Goal: Task Accomplishment & Management: Manage account settings

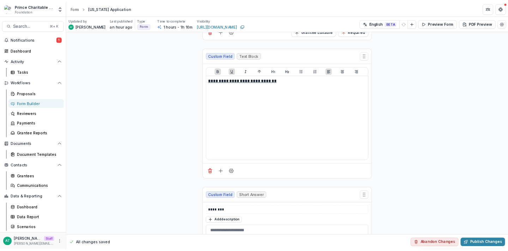
scroll to position [1284, 0]
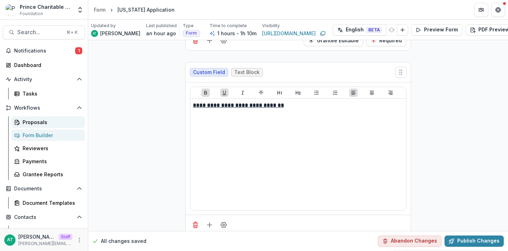
click at [26, 123] on div "Proposals" at bounding box center [51, 122] width 57 height 7
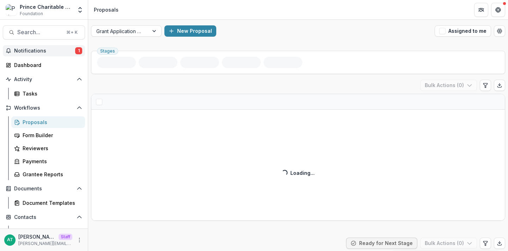
click at [65, 48] on span "Notifications" at bounding box center [44, 51] width 61 height 6
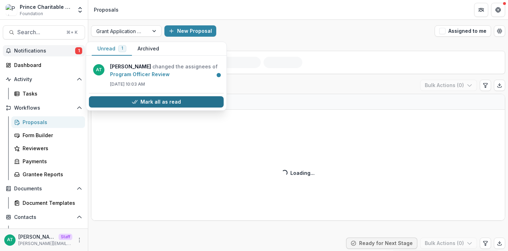
click at [125, 101] on button "Mark all as read" at bounding box center [156, 101] width 135 height 11
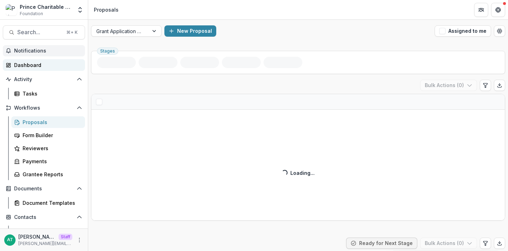
click at [27, 62] on div "Dashboard" at bounding box center [46, 64] width 65 height 7
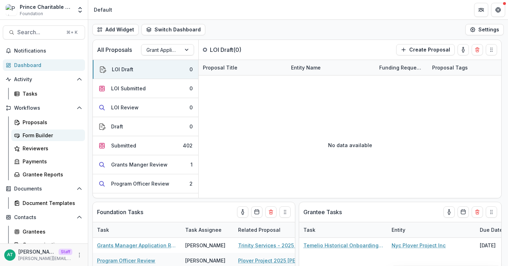
click at [40, 131] on link "Form Builder" at bounding box center [48, 136] width 74 height 12
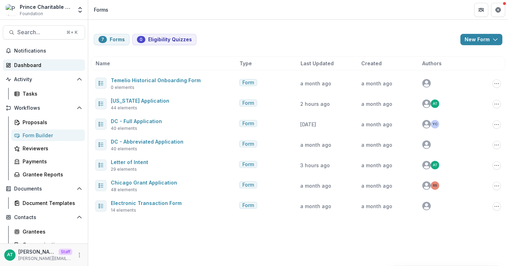
click at [29, 64] on div "Dashboard" at bounding box center [46, 64] width 65 height 7
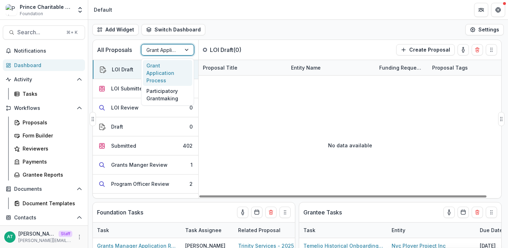
click at [172, 52] on div at bounding box center [161, 50] width 30 height 9
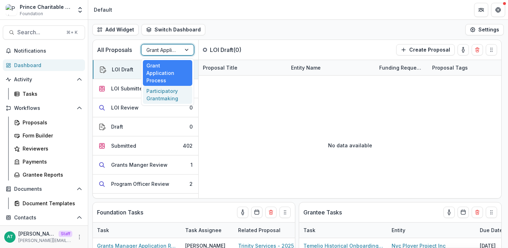
click at [182, 91] on div "Participatory Grantmaking" at bounding box center [167, 95] width 49 height 18
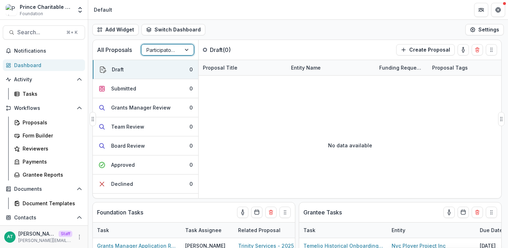
click at [178, 47] on div "Participatory Grantmaking" at bounding box center [162, 50] width 40 height 10
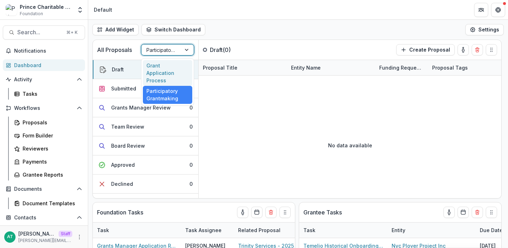
click at [168, 65] on div "Grant Application Process" at bounding box center [167, 73] width 49 height 26
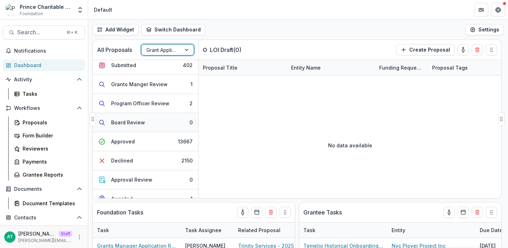
scroll to position [90, 0]
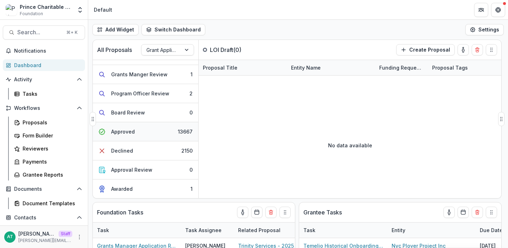
click at [164, 130] on button "Approved 13667" at bounding box center [146, 131] width 106 height 19
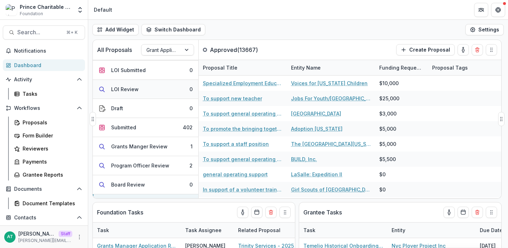
scroll to position [0, 0]
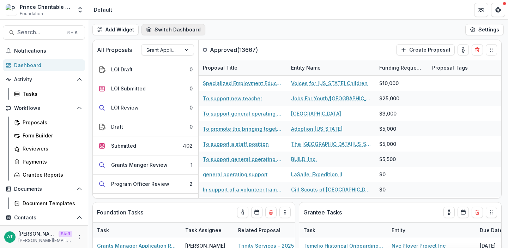
click at [193, 33] on button "Switch Dashboard" at bounding box center [174, 29] width 64 height 11
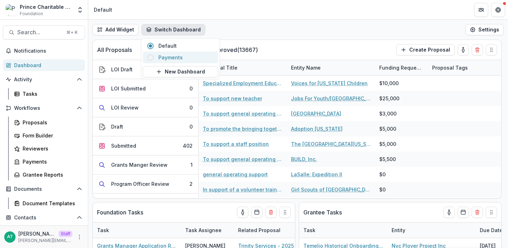
click at [188, 57] on span "Payments" at bounding box center [186, 57] width 56 height 7
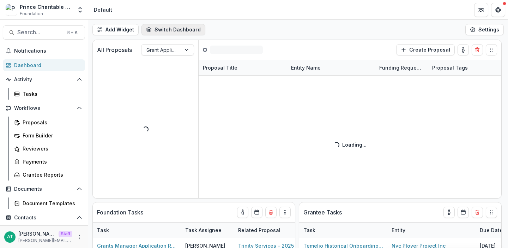
click at [161, 32] on button "Switch Dashboard" at bounding box center [174, 29] width 64 height 11
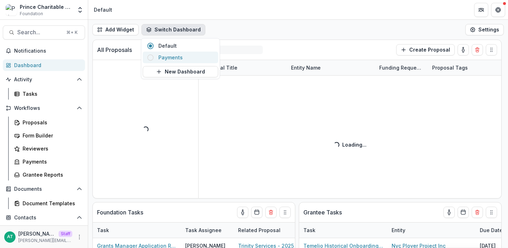
click at [174, 60] on span "Payments" at bounding box center [186, 57] width 56 height 7
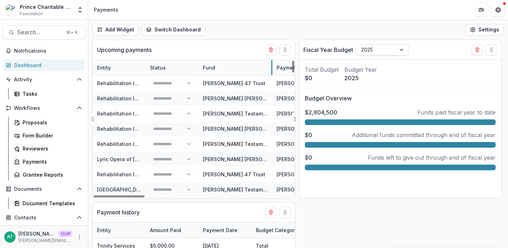
drag, startPoint x: 251, startPoint y: 67, endPoint x: 272, endPoint y: 67, distance: 20.8
click at [216, 70] on div "Fund" at bounding box center [209, 67] width 21 height 7
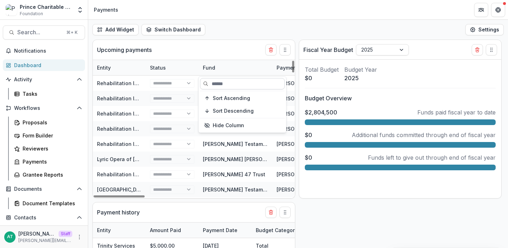
click at [226, 81] on input at bounding box center [242, 83] width 85 height 11
type input "**********"
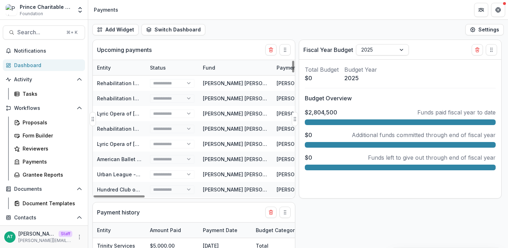
click at [217, 40] on div "Upcoming payments" at bounding box center [181, 50] width 168 height 20
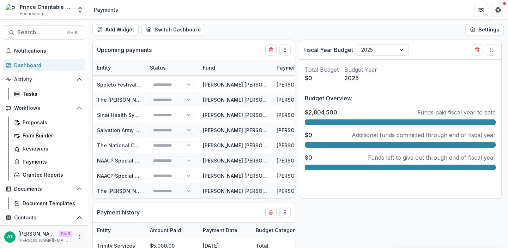
click at [78, 238] on icon "More" at bounding box center [80, 237] width 6 height 6
click at [132, 223] on link "User Settings" at bounding box center [124, 222] width 76 height 12
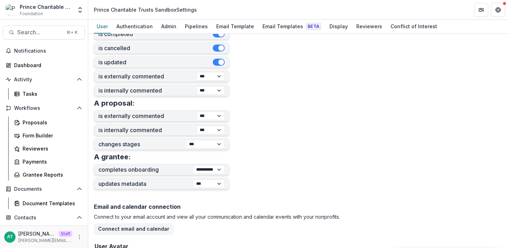
scroll to position [214, 0]
click at [200, 170] on select "**********" at bounding box center [209, 170] width 32 height 8
select select "***"
click at [193, 166] on select "**********" at bounding box center [209, 170] width 32 height 8
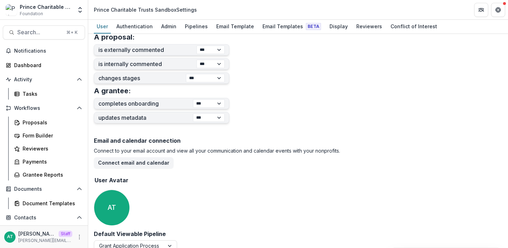
scroll to position [289, 0]
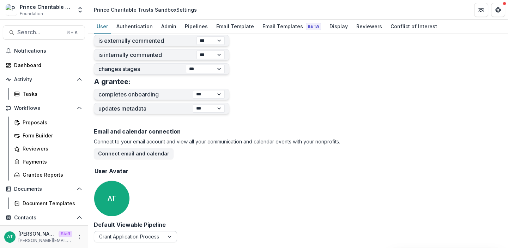
click at [123, 234] on div at bounding box center [129, 236] width 60 height 9
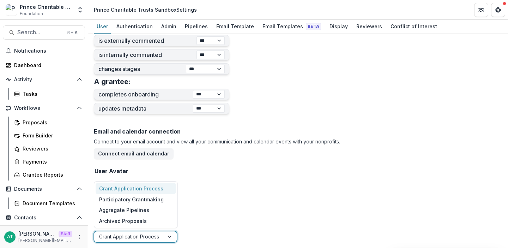
click at [251, 174] on div "Email and calendar connection Connect to your email account and view all your c…" at bounding box center [298, 173] width 409 height 96
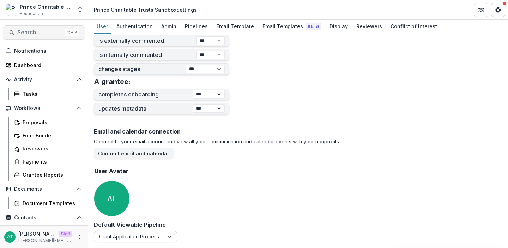
click at [48, 34] on span "Search..." at bounding box center [39, 32] width 45 height 7
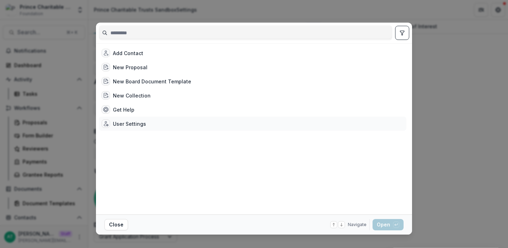
click at [152, 125] on div "User Settings" at bounding box center [253, 123] width 308 height 14
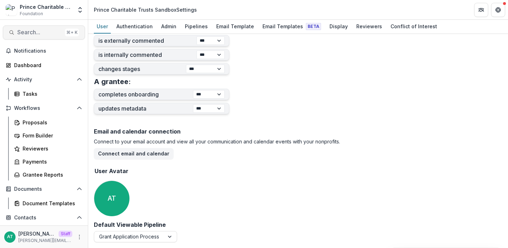
click at [47, 30] on span "Search..." at bounding box center [39, 32] width 45 height 7
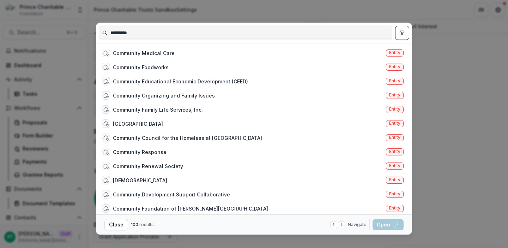
type input "*********"
click at [401, 34] on icon "toggle filters" at bounding box center [402, 33] width 4 height 4
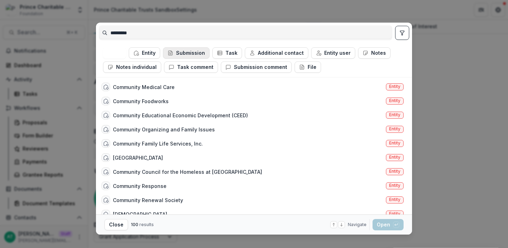
click at [187, 52] on button "Submission" at bounding box center [186, 52] width 47 height 11
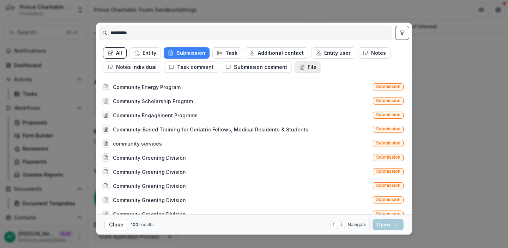
click at [305, 70] on button "File" at bounding box center [308, 66] width 26 height 11
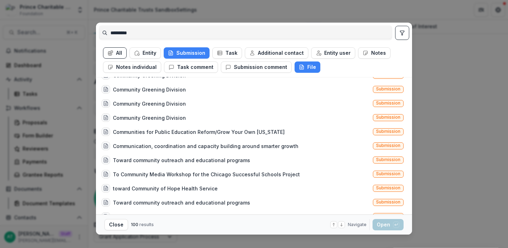
scroll to position [152, 0]
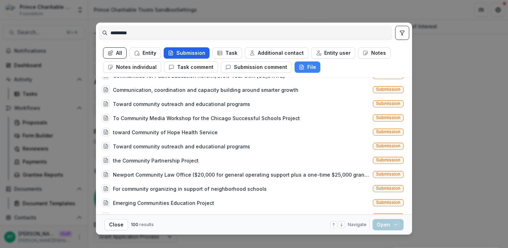
click at [181, 54] on button "Submission" at bounding box center [187, 52] width 46 height 11
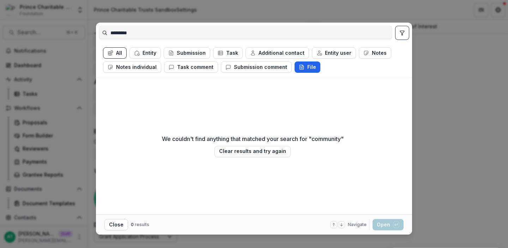
click at [299, 70] on button "File" at bounding box center [308, 66] width 26 height 11
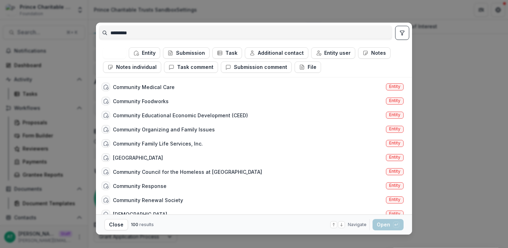
click at [147, 19] on div "********* All Entity Submission Task Additional contact Entity user Notes Notes…" at bounding box center [254, 124] width 508 height 248
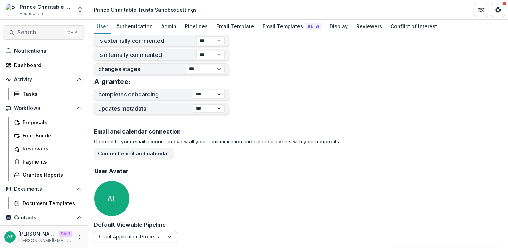
click at [43, 33] on span "Search..." at bounding box center [39, 32] width 45 height 7
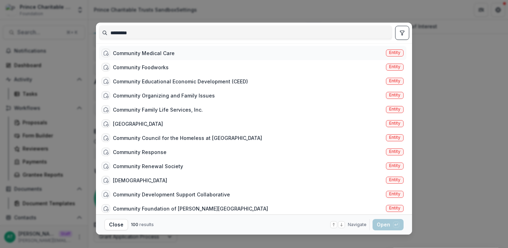
click at [140, 50] on div "Community Medical Care" at bounding box center [144, 52] width 62 height 7
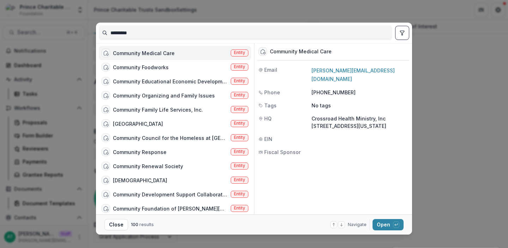
click at [72, 73] on div "********* Community Medical Care Entity Community Foodworks Entity Community Ed…" at bounding box center [254, 124] width 508 height 248
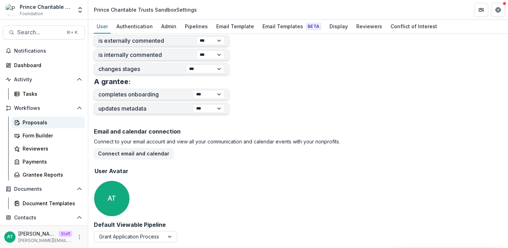
click at [50, 123] on div "Proposals" at bounding box center [51, 122] width 57 height 7
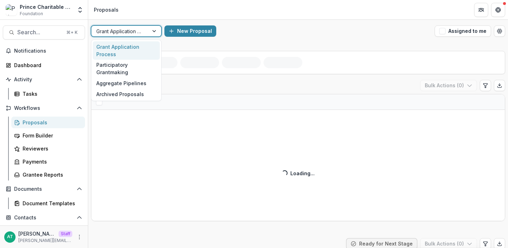
click at [120, 30] on div at bounding box center [119, 31] width 47 height 9
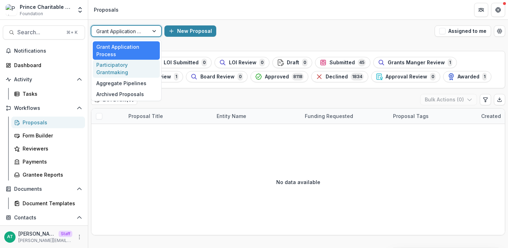
click at [267, 34] on div "New Proposal" at bounding box center [298, 30] width 268 height 11
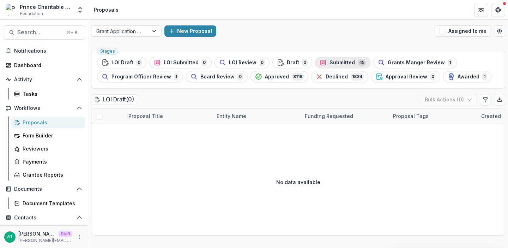
click at [352, 65] on div "Submitted 45" at bounding box center [343, 63] width 46 height 8
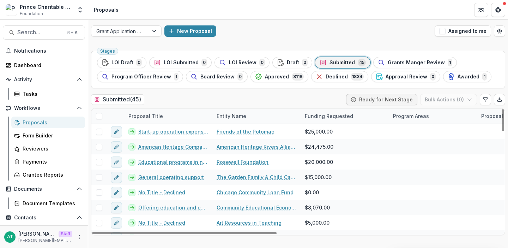
click at [138, 117] on div "Proposal Title" at bounding box center [145, 115] width 43 height 7
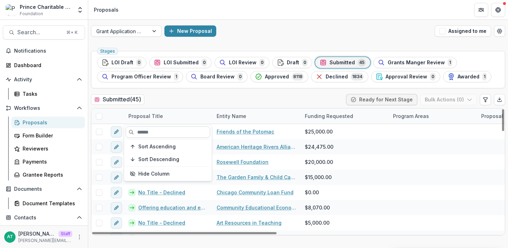
click at [157, 128] on input at bounding box center [168, 131] width 85 height 11
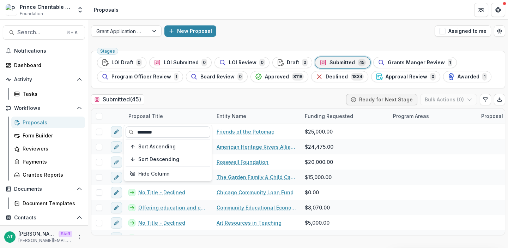
type input "*********"
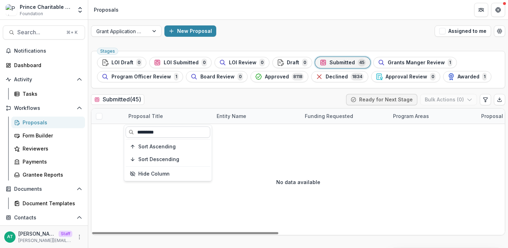
drag, startPoint x: 169, startPoint y: 129, endPoint x: 194, endPoint y: 130, distance: 25.1
click at [195, 130] on input "*********" at bounding box center [168, 131] width 85 height 11
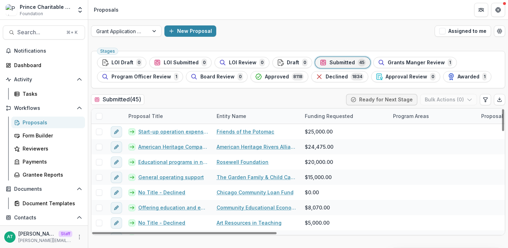
click at [193, 99] on div "Submitted ( 45 ) Ready for Next Stage Bulk Actions ( 0 )" at bounding box center [298, 101] width 414 height 14
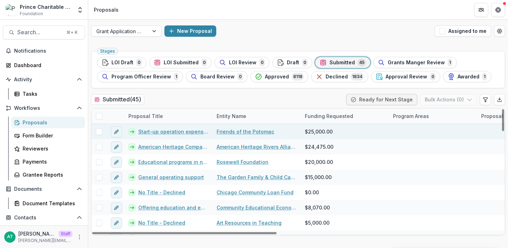
click at [168, 133] on link "Start-up operation expenses" at bounding box center [173, 131] width 70 height 7
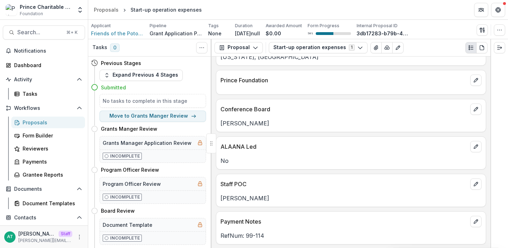
scroll to position [104, 0]
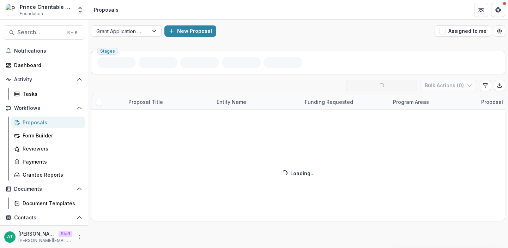
click at [163, 86] on div "Submitted ( 45 ) Loading... Ready for Next Stage Bulk Actions ( 0 ) Proposal Ti…" at bounding box center [298, 150] width 414 height 141
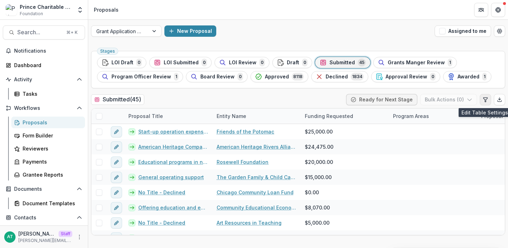
click at [488, 101] on icon "Edit table settings" at bounding box center [486, 100] width 6 height 6
select select "******"
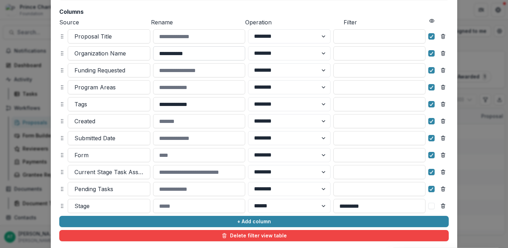
scroll to position [83, 0]
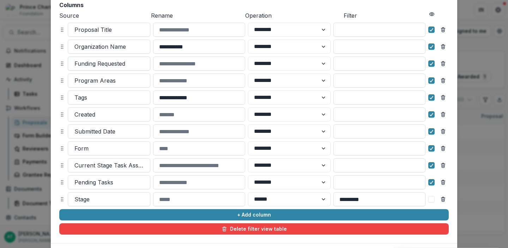
click at [93, 66] on div at bounding box center [108, 64] width 69 height 10
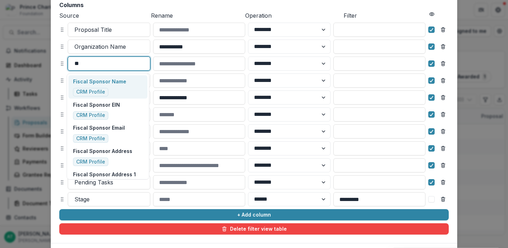
type input "***"
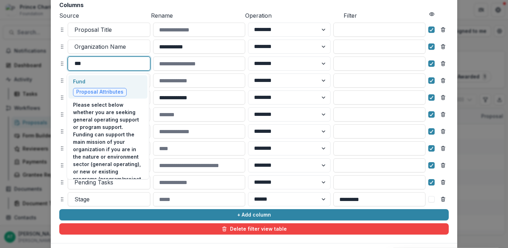
click at [105, 78] on p "Fund" at bounding box center [100, 81] width 54 height 7
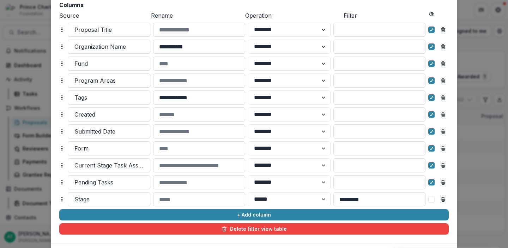
click at [105, 83] on div at bounding box center [108, 81] width 69 height 10
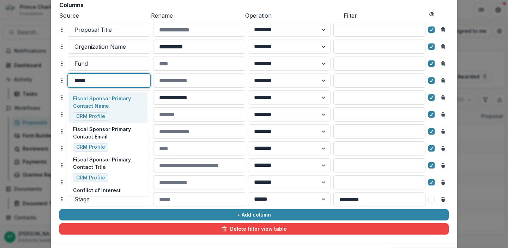
type input "******"
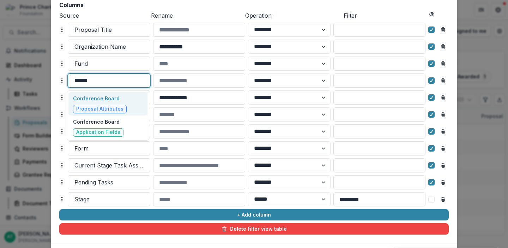
click at [97, 100] on p "Conference Board" at bounding box center [100, 98] width 54 height 7
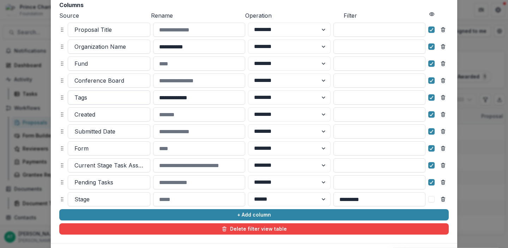
click at [96, 101] on div at bounding box center [108, 97] width 69 height 10
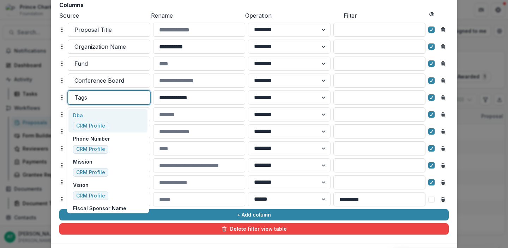
click at [53, 102] on div "**********" at bounding box center [254, 102] width 407 height 282
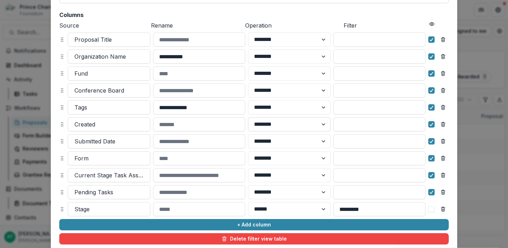
scroll to position [72, 0]
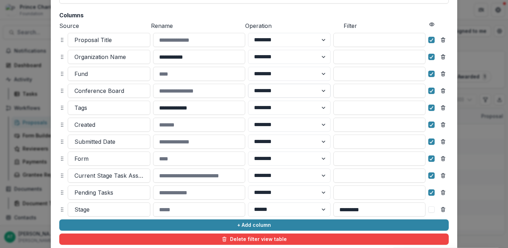
click at [281, 91] on select "******** ******" at bounding box center [289, 91] width 83 height 14
click at [348, 91] on input at bounding box center [380, 91] width 92 height 14
click at [350, 107] on input at bounding box center [380, 108] width 92 height 14
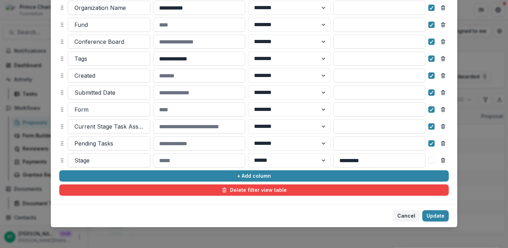
scroll to position [123, 0]
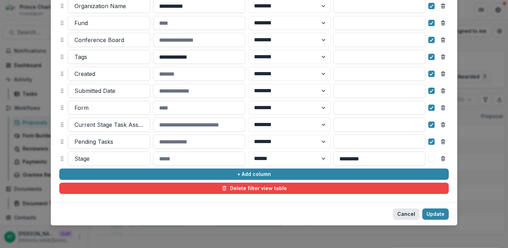
click at [409, 215] on button "Cancel" at bounding box center [406, 213] width 26 height 11
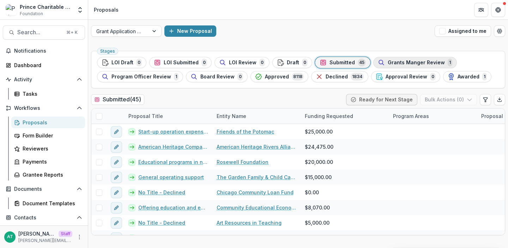
click at [415, 62] on span "Grants Manger Review" at bounding box center [416, 63] width 57 height 6
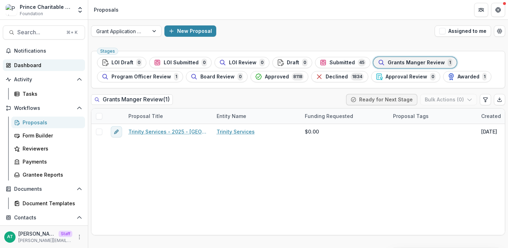
click at [35, 67] on div "Dashboard" at bounding box center [46, 64] width 65 height 7
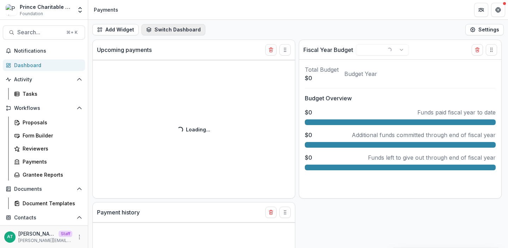
click at [173, 28] on button "Switch Dashboard" at bounding box center [174, 29] width 64 height 11
click at [172, 47] on span "Default" at bounding box center [186, 45] width 56 height 7
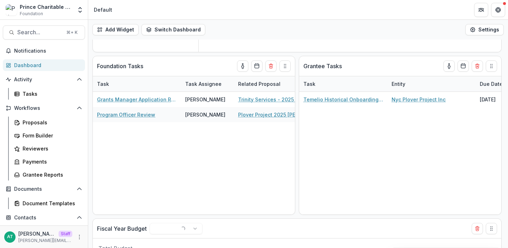
scroll to position [145, 0]
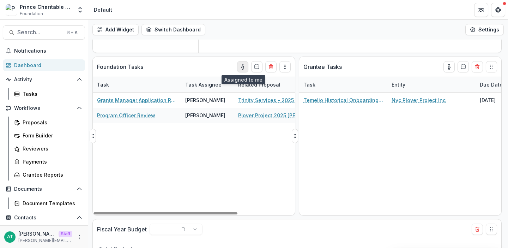
click at [243, 68] on icon "toggle-assigned-to-me" at bounding box center [243, 67] width 6 height 6
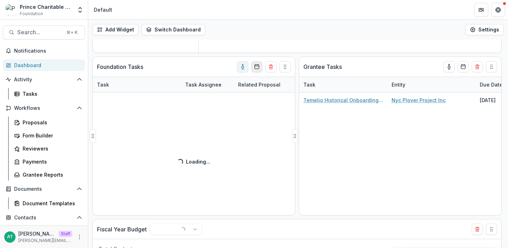
click at [254, 67] on icon "Calendar" at bounding box center [257, 67] width 6 height 6
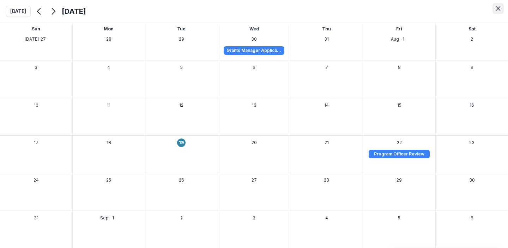
click at [497, 13] on button "Close" at bounding box center [498, 8] width 11 height 11
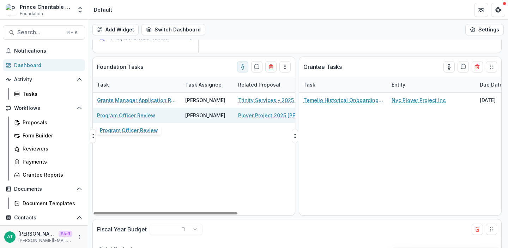
click at [120, 116] on link "Program Officer Review" at bounding box center [126, 115] width 58 height 7
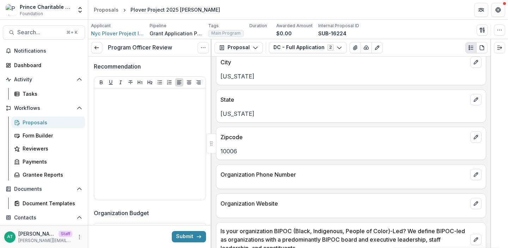
scroll to position [157, 0]
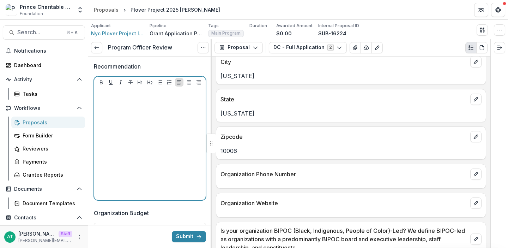
click at [153, 159] on div at bounding box center [150, 144] width 106 height 106
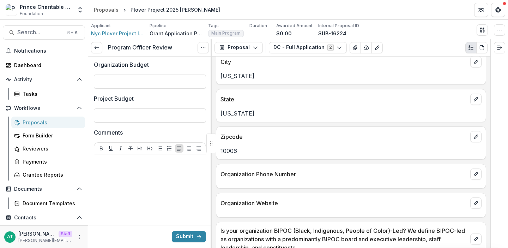
scroll to position [0, 0]
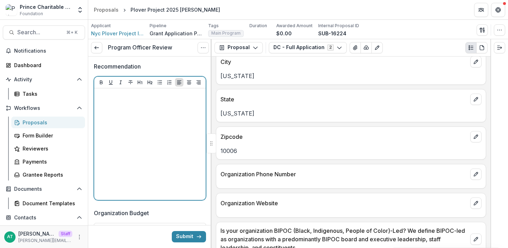
click at [137, 155] on div at bounding box center [150, 144] width 106 height 106
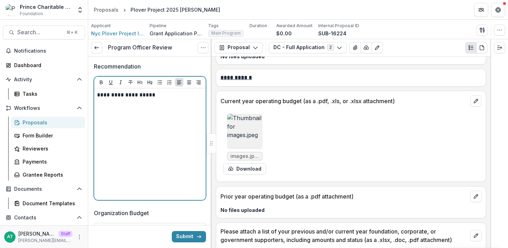
scroll to position [966, 0]
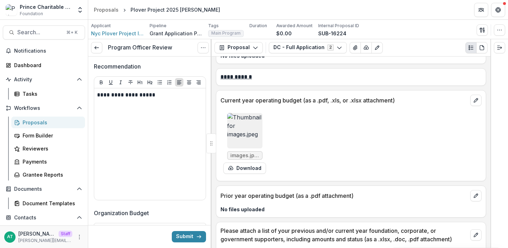
click at [244, 148] on img at bounding box center [244, 130] width 35 height 35
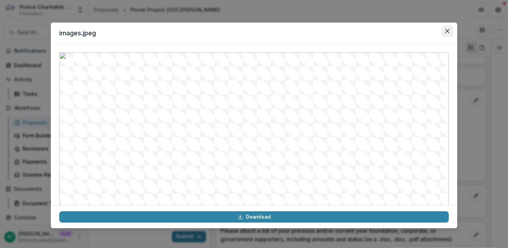
click at [446, 31] on icon "Close" at bounding box center [447, 31] width 4 height 4
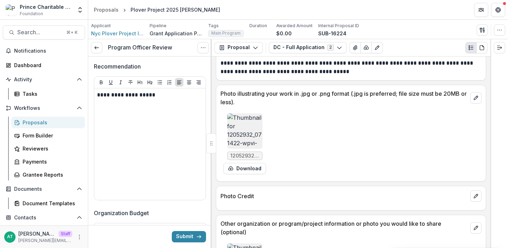
scroll to position [1326, 0]
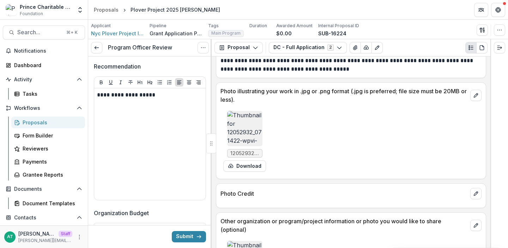
click at [250, 146] on img at bounding box center [244, 128] width 35 height 35
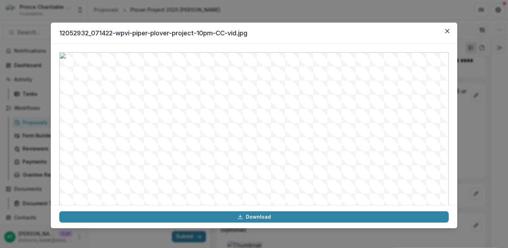
scroll to position [45, 0]
click at [450, 29] on button "Close" at bounding box center [447, 30] width 11 height 11
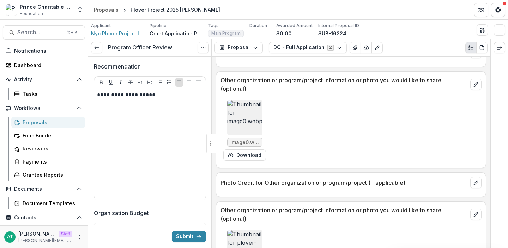
scroll to position [1477, 0]
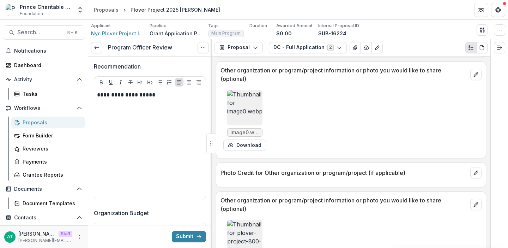
click at [246, 117] on img at bounding box center [244, 107] width 35 height 35
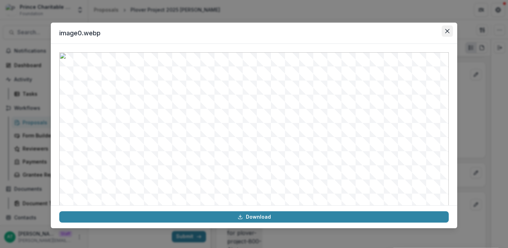
click at [448, 32] on icon "Close" at bounding box center [447, 31] width 4 height 4
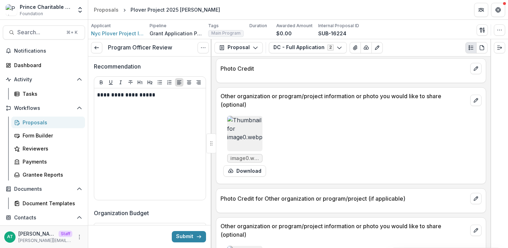
scroll to position [1417, 0]
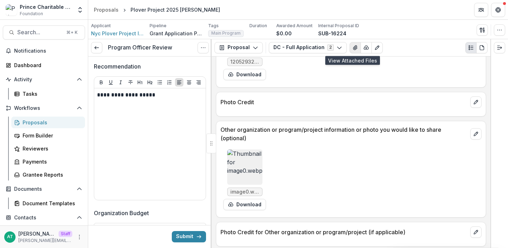
click at [350, 50] on button "View Attached Files" at bounding box center [355, 47] width 11 height 11
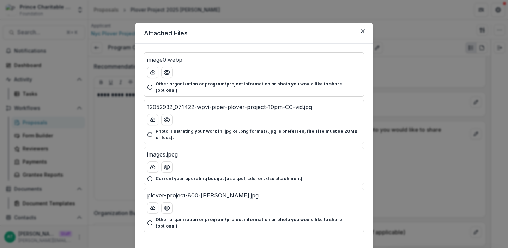
scroll to position [19, 0]
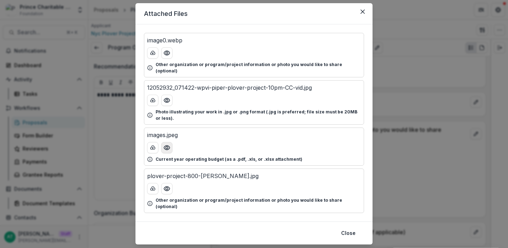
click at [167, 146] on circle "Preview images.jpeg" at bounding box center [167, 147] width 2 height 2
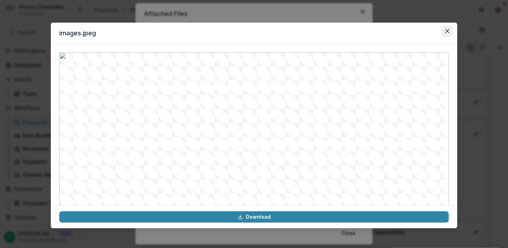
click at [448, 32] on icon "Close" at bounding box center [447, 31] width 4 height 4
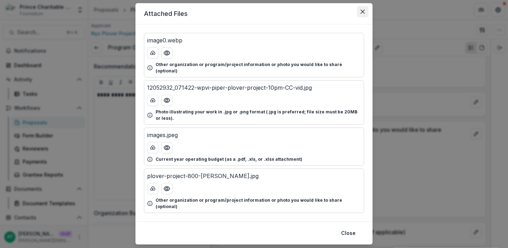
click at [362, 12] on icon "Close" at bounding box center [363, 12] width 4 height 4
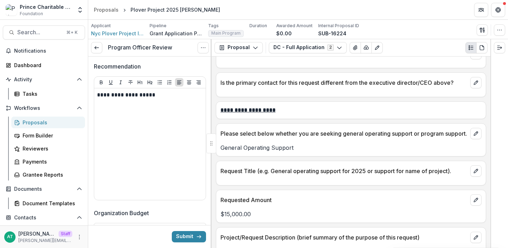
scroll to position [685, 0]
click at [307, 48] on button "DC - Full Application 2" at bounding box center [308, 47] width 78 height 11
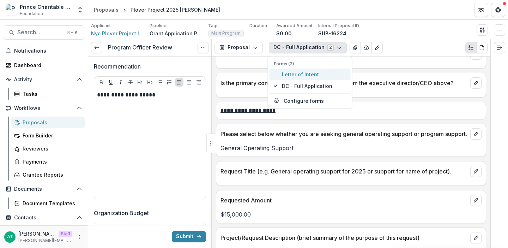
click at [320, 73] on span "Letter of Intent" at bounding box center [314, 74] width 65 height 7
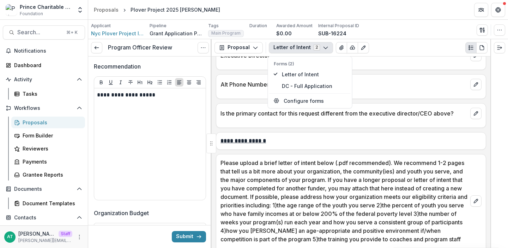
click at [384, 85] on div "Alt Phone Number" at bounding box center [351, 82] width 270 height 16
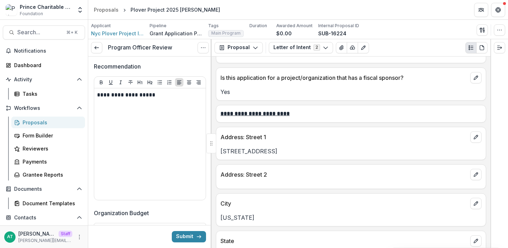
scroll to position [0, 0]
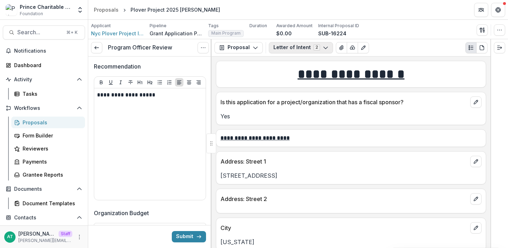
click at [298, 47] on button "Letter of Intent 2" at bounding box center [301, 47] width 64 height 11
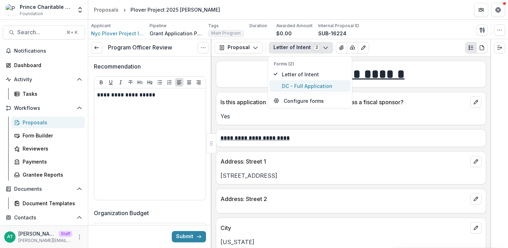
click at [303, 84] on span "DC - Full Application" at bounding box center [314, 85] width 65 height 7
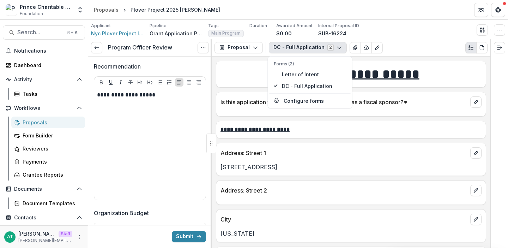
click at [251, 86] on div "**********" at bounding box center [351, 74] width 270 height 27
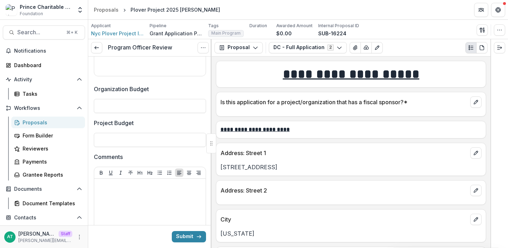
scroll to position [132, 0]
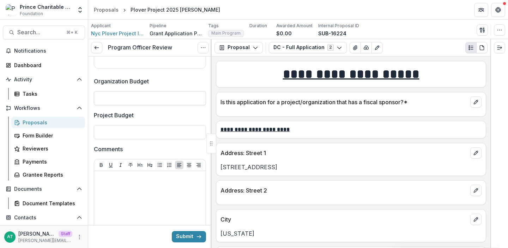
click at [138, 101] on input "Organization Budget" at bounding box center [150, 98] width 112 height 14
type input "**"
click at [312, 45] on button "DC - Full Application 2" at bounding box center [308, 47] width 78 height 11
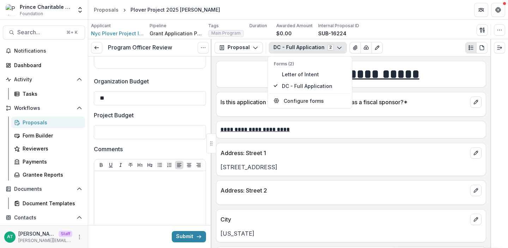
click at [325, 190] on p "Address: Street 2" at bounding box center [344, 190] width 247 height 8
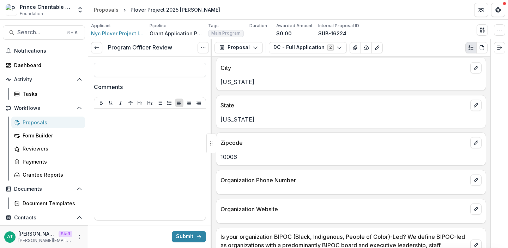
scroll to position [193, 0]
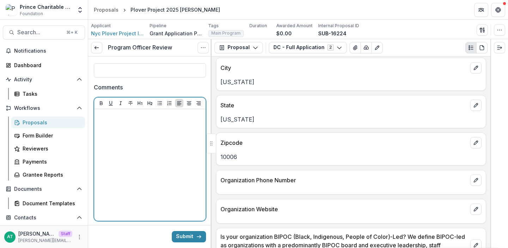
click at [154, 145] on div at bounding box center [150, 165] width 106 height 106
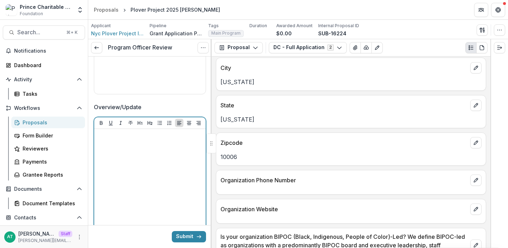
click at [134, 194] on div at bounding box center [150, 185] width 106 height 106
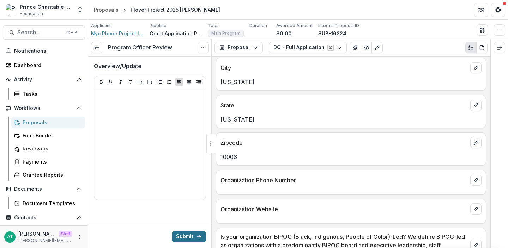
click at [181, 231] on button "Submit" at bounding box center [189, 236] width 34 height 11
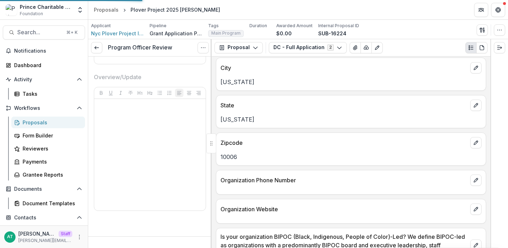
scroll to position [350, 0]
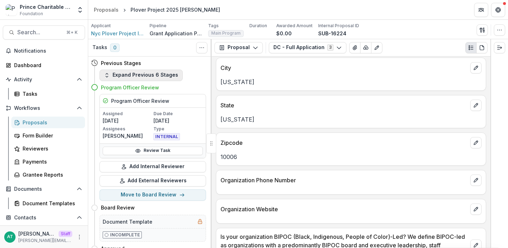
click at [134, 78] on button "Expand Previous 6 Stages" at bounding box center [141, 75] width 83 height 11
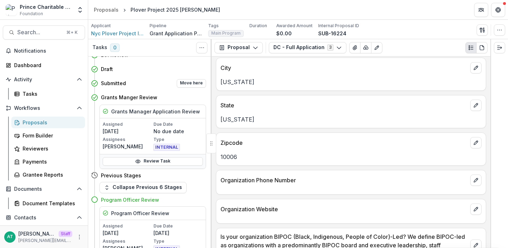
scroll to position [65, 0]
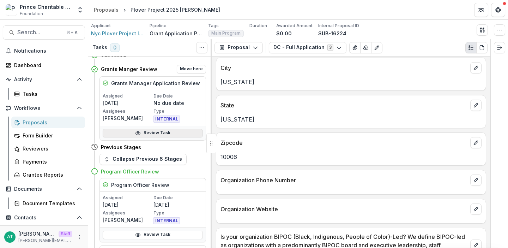
click at [144, 135] on link "Review Task" at bounding box center [153, 133] width 100 height 8
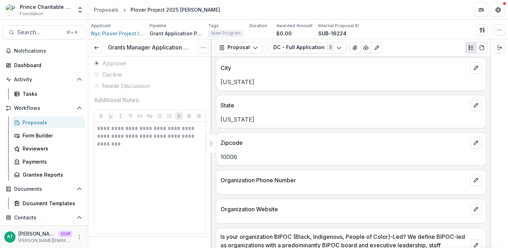
scroll to position [92, 0]
drag, startPoint x: 155, startPoint y: 144, endPoint x: 146, endPoint y: 134, distance: 14.0
click at [146, 134] on p "**********" at bounding box center [149, 135] width 104 height 23
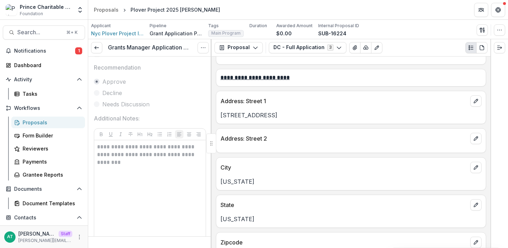
scroll to position [0, 0]
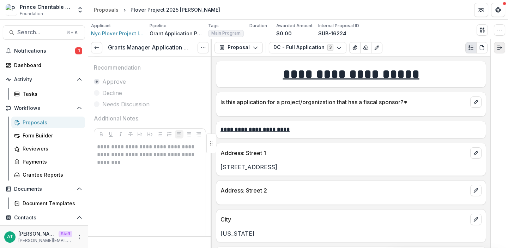
click at [500, 48] on icon "Expand right" at bounding box center [500, 48] width 6 height 6
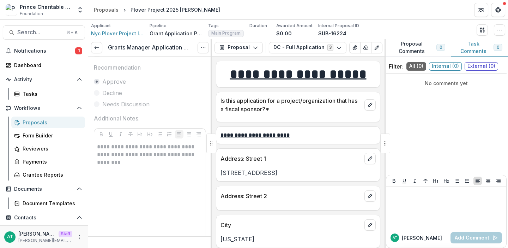
click at [410, 49] on button "Proposal Comments 0" at bounding box center [418, 47] width 66 height 17
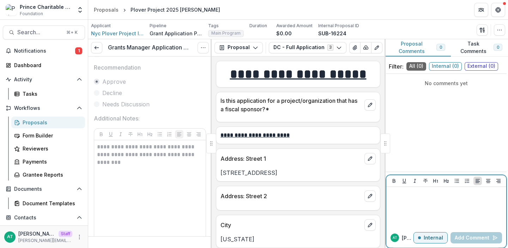
click at [423, 212] on div at bounding box center [446, 207] width 114 height 35
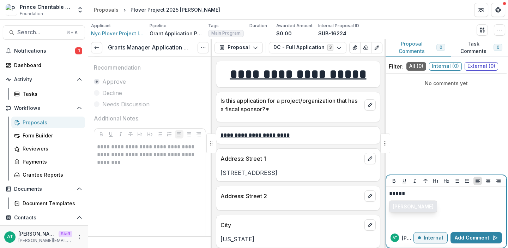
click at [405, 208] on button "[PERSON_NAME]" at bounding box center [413, 206] width 47 height 11
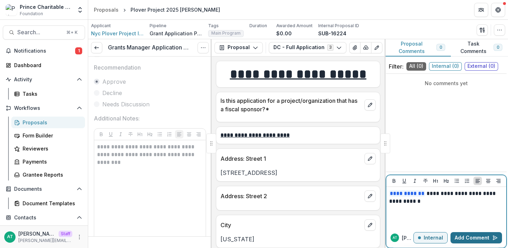
click at [484, 235] on button "Add Comment" at bounding box center [477, 237] width 52 height 11
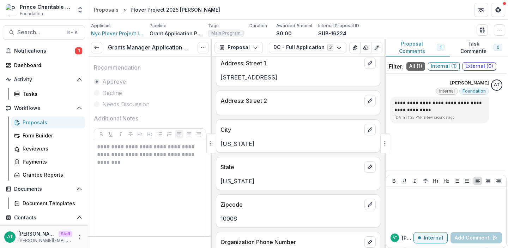
scroll to position [95, 0]
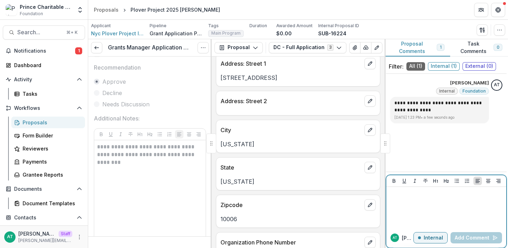
click at [436, 238] on p "Internal" at bounding box center [433, 238] width 19 height 6
click at [416, 209] on div at bounding box center [446, 207] width 114 height 35
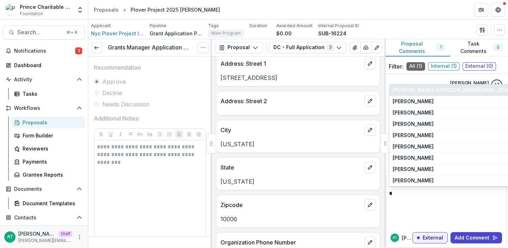
click at [421, 92] on button "Jane Doe <anna+pct@trytemelio.com>" at bounding box center [451, 89] width 123 height 11
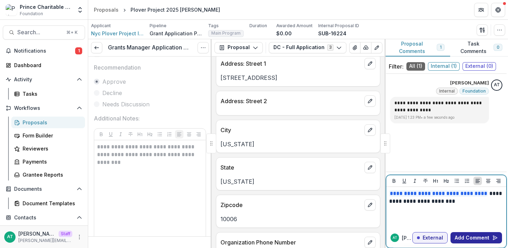
click at [470, 236] on button "Add Comment" at bounding box center [477, 237] width 52 height 11
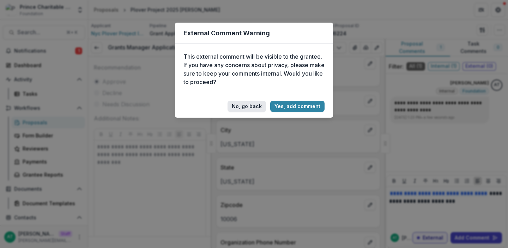
click at [243, 108] on button "No, go back" at bounding box center [247, 106] width 38 height 11
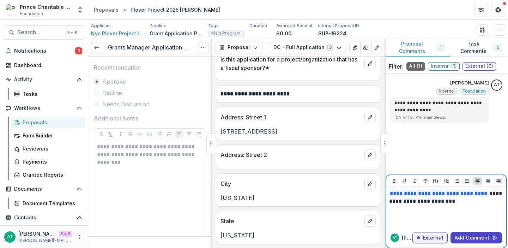
scroll to position [0, 0]
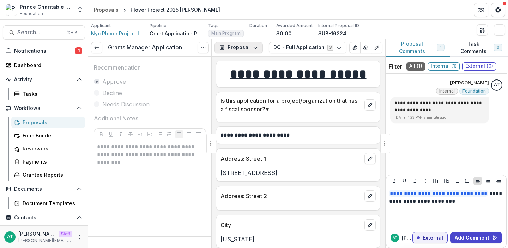
click at [251, 50] on button "Proposal" at bounding box center [239, 47] width 48 height 11
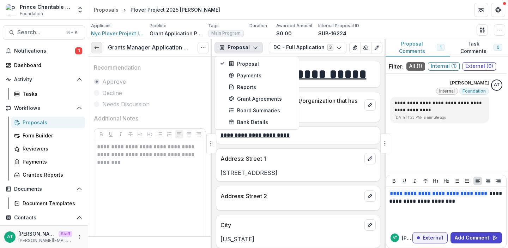
click at [95, 50] on icon at bounding box center [97, 48] width 6 height 6
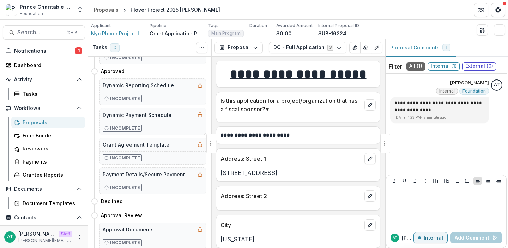
scroll to position [192, 0]
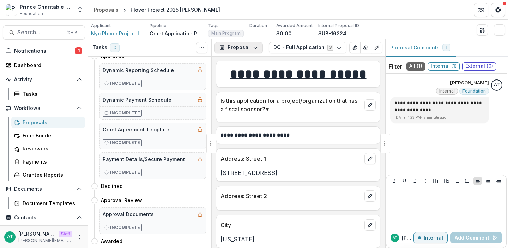
click at [237, 48] on button "Proposal" at bounding box center [239, 47] width 48 height 11
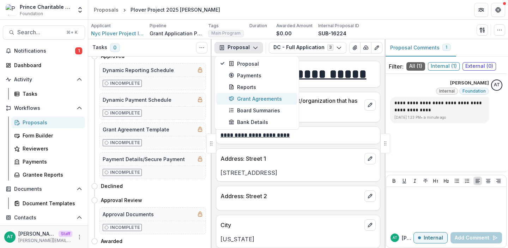
click at [259, 98] on div "Grant Agreements" at bounding box center [261, 98] width 65 height 7
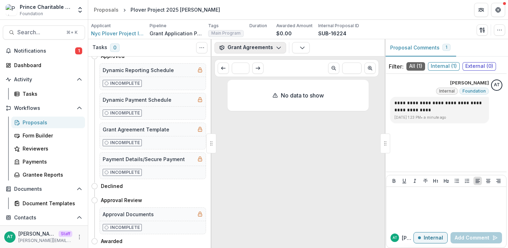
click at [243, 47] on button "Grant Agreements" at bounding box center [251, 47] width 72 height 11
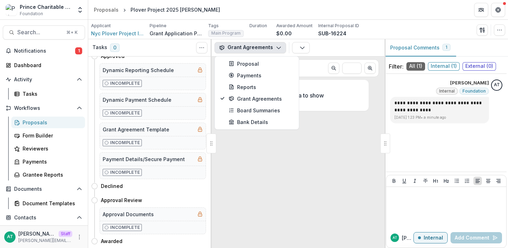
click at [261, 169] on div "No data to show" at bounding box center [298, 162] width 141 height 165
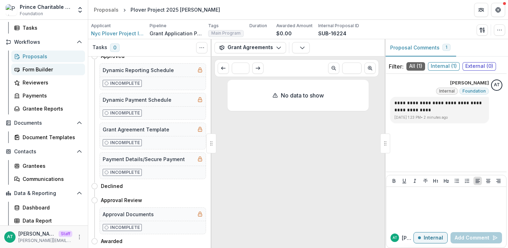
scroll to position [66, 0]
click at [51, 166] on div "Grantees" at bounding box center [51, 165] width 57 height 7
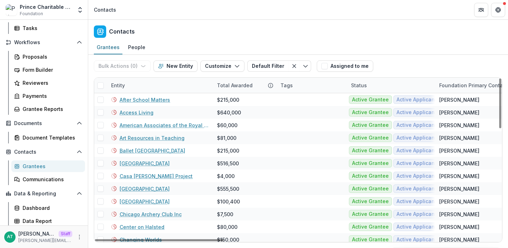
click at [229, 86] on div "Total Awarded" at bounding box center [235, 85] width 44 height 7
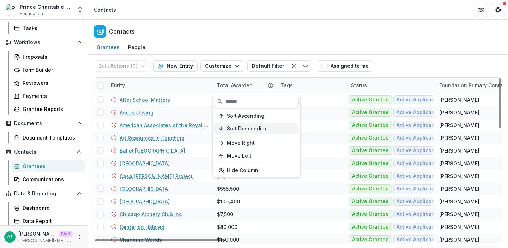
click at [239, 128] on span "Sort Descending" at bounding box center [247, 129] width 41 height 6
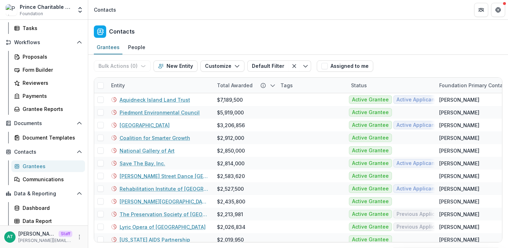
click at [238, 36] on div "Contacts" at bounding box center [298, 30] width 420 height 21
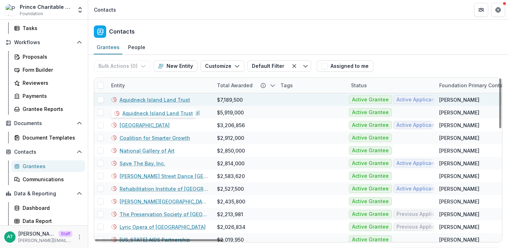
click at [152, 101] on link "Aquidneck Island Land Trust" at bounding box center [155, 99] width 71 height 7
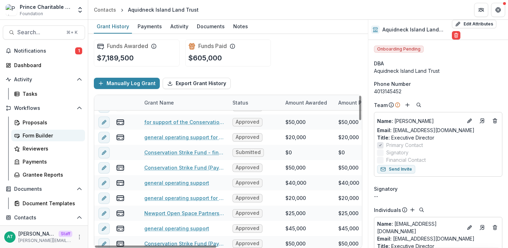
scroll to position [80, 0]
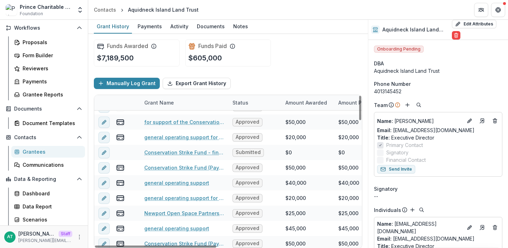
click at [31, 154] on div "Grantees" at bounding box center [51, 151] width 57 height 7
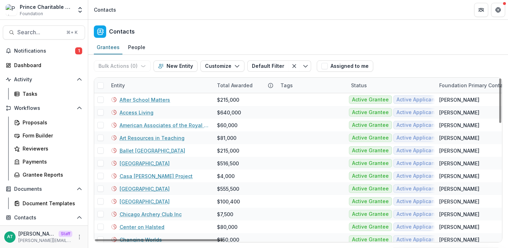
click at [120, 89] on div "Entity" at bounding box center [160, 85] width 106 height 15
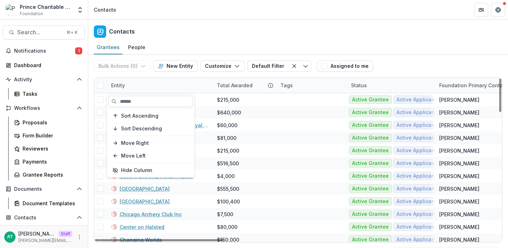
click at [143, 102] on input at bounding box center [150, 101] width 85 height 11
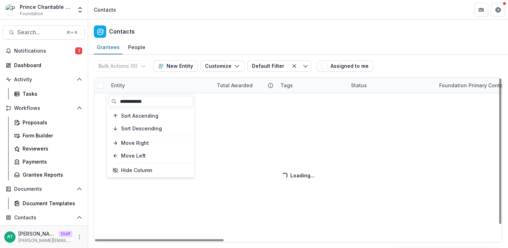
type input "**********"
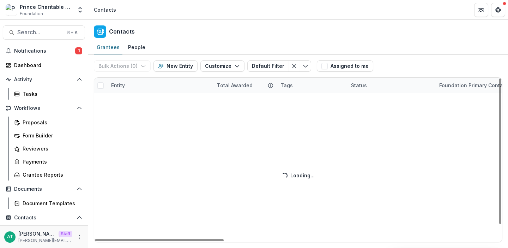
click at [184, 28] on div "Contacts" at bounding box center [298, 30] width 420 height 21
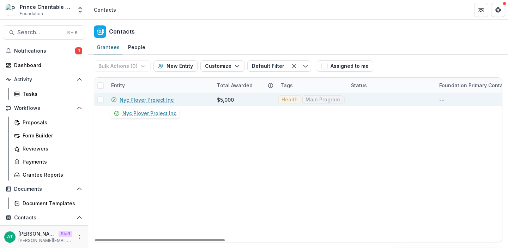
click at [140, 101] on link "Nyc Plover Project Inc" at bounding box center [147, 99] width 54 height 7
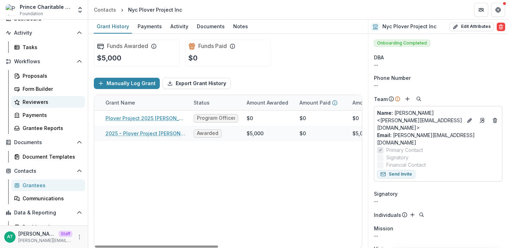
scroll to position [52, 0]
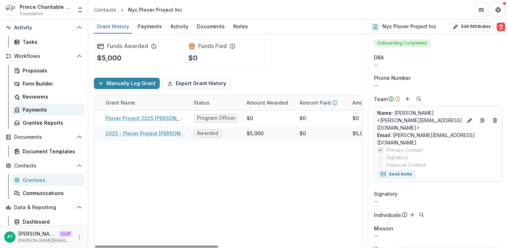
click at [49, 106] on div "Payments" at bounding box center [51, 109] width 57 height 7
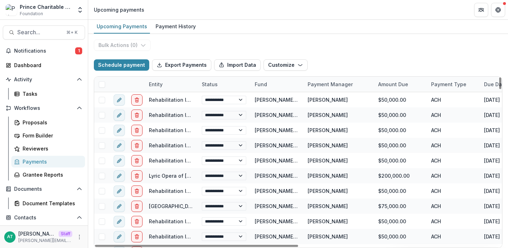
click at [158, 84] on div "Entity" at bounding box center [156, 83] width 22 height 7
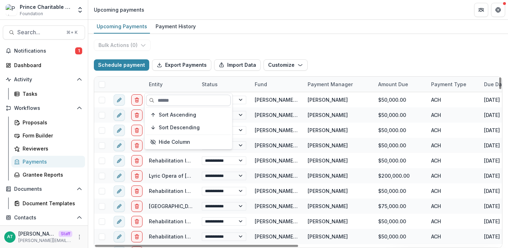
click at [168, 100] on input at bounding box center [188, 100] width 85 height 11
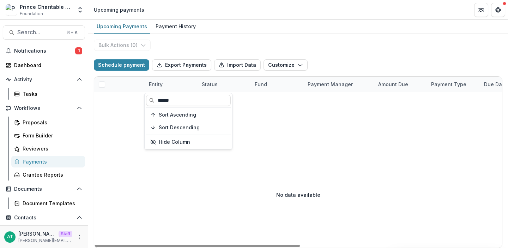
type input "******"
click at [236, 29] on div "Upcoming Payments Payment History" at bounding box center [298, 27] width 420 height 14
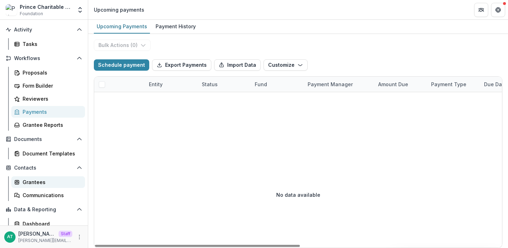
scroll to position [52, 0]
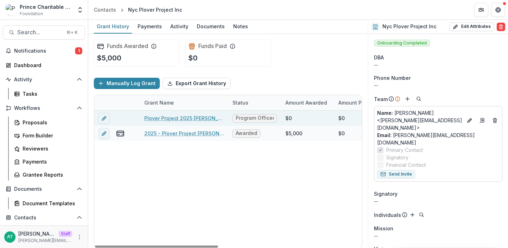
scroll to position [0, 18]
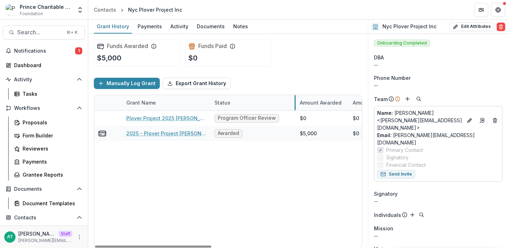
drag, startPoint x: 262, startPoint y: 102, endPoint x: 294, endPoint y: 103, distance: 32.1
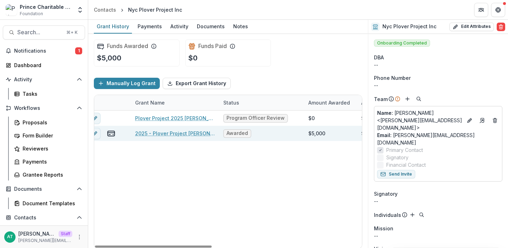
scroll to position [0, 0]
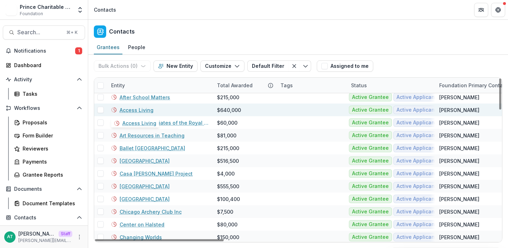
scroll to position [4, 0]
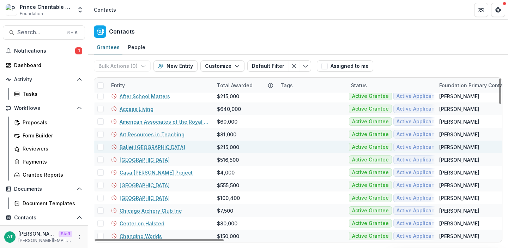
click at [144, 149] on link "Ballet Chicago" at bounding box center [153, 146] width 66 height 7
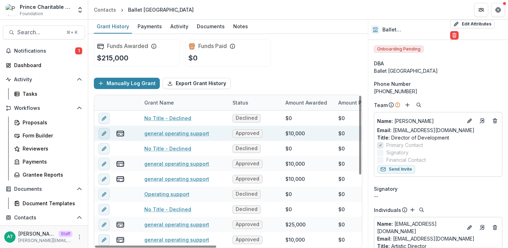
click at [106, 133] on icon "edit" at bounding box center [104, 134] width 6 height 6
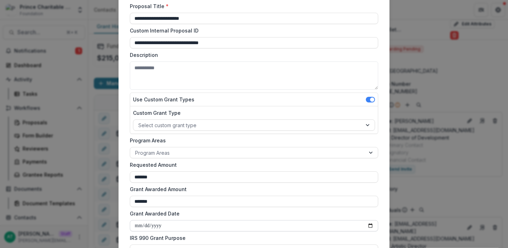
scroll to position [51, 0]
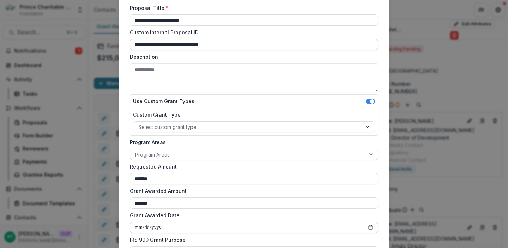
click at [94, 177] on div "**********" at bounding box center [254, 124] width 508 height 248
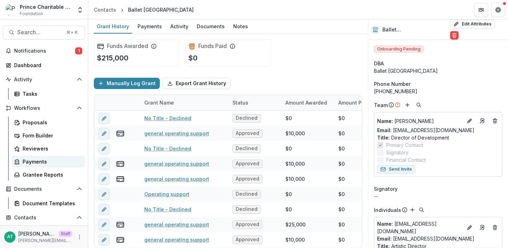
click at [34, 160] on div "Payments" at bounding box center [51, 161] width 57 height 7
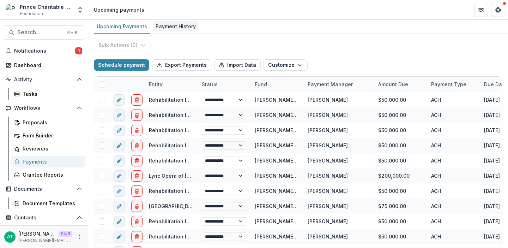
click at [173, 23] on div "Payment History" at bounding box center [176, 26] width 46 height 10
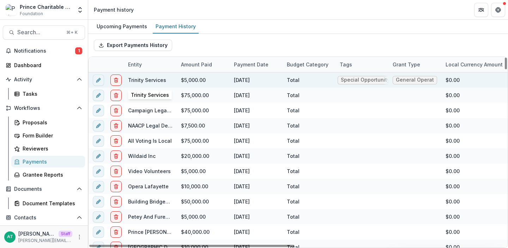
click at [148, 81] on link "Trinity Services" at bounding box center [147, 80] width 38 height 6
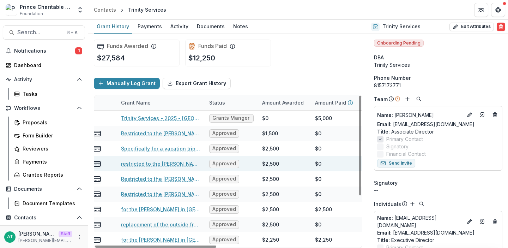
scroll to position [0, 24]
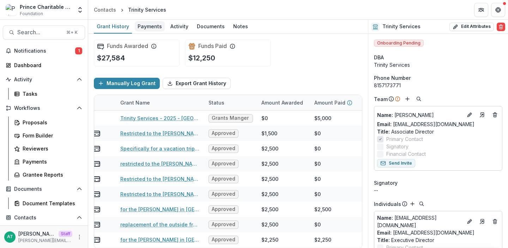
click at [143, 31] on div "Payments" at bounding box center [150, 26] width 30 height 10
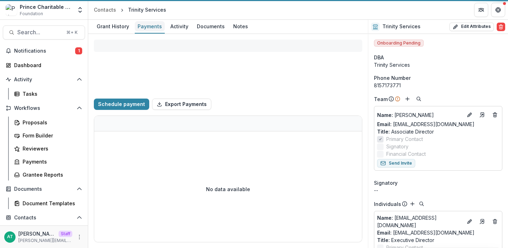
select select "****"
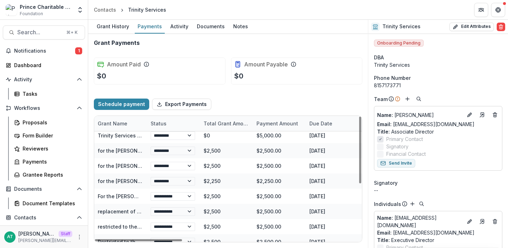
scroll to position [0, 50]
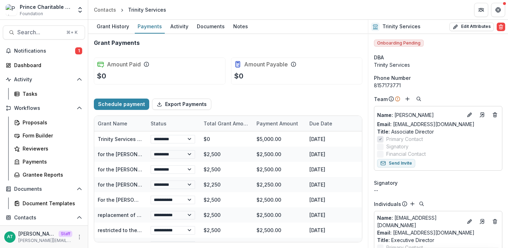
select select "****"
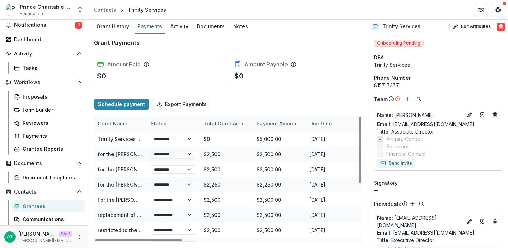
scroll to position [25, 0]
click at [36, 207] on div "Grantees" at bounding box center [51, 206] width 57 height 7
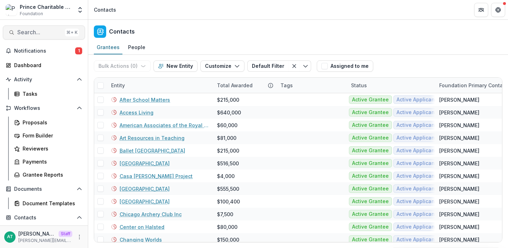
click at [31, 35] on span "Search..." at bounding box center [39, 32] width 45 height 7
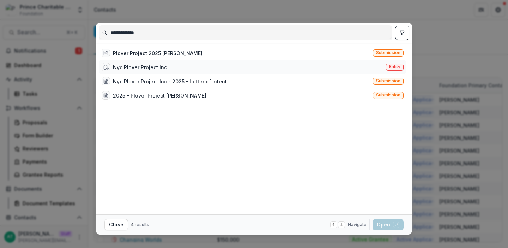
type input "**********"
click at [156, 70] on div "Nyc Plover Project Inc" at bounding box center [140, 67] width 54 height 7
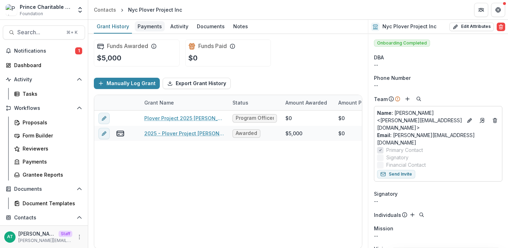
click at [154, 27] on div "Payments" at bounding box center [150, 26] width 30 height 10
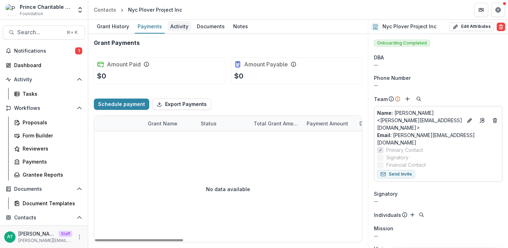
click at [177, 22] on div "Activity" at bounding box center [180, 26] width 24 height 10
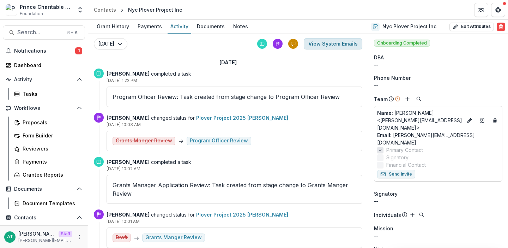
click at [333, 44] on button "View System Emails" at bounding box center [333, 43] width 59 height 11
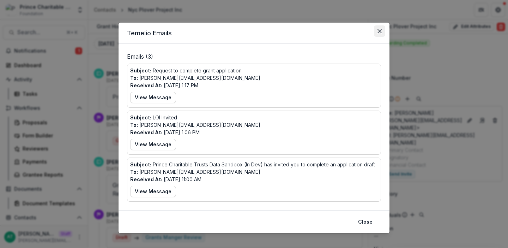
click at [378, 32] on icon "Close" at bounding box center [380, 31] width 4 height 4
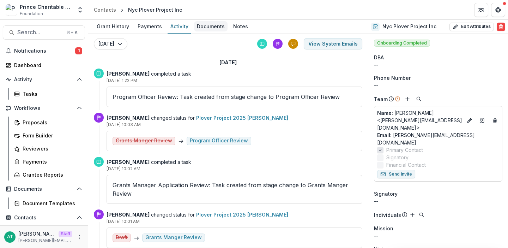
click at [208, 27] on div "Documents" at bounding box center [211, 26] width 34 height 10
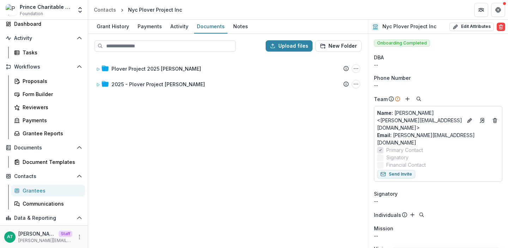
scroll to position [80, 0]
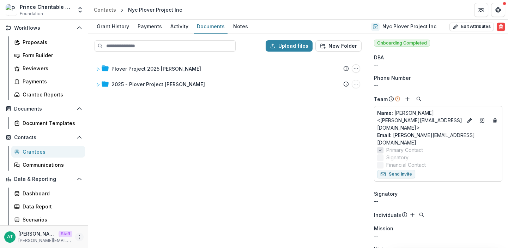
click at [77, 238] on icon "More" at bounding box center [80, 237] width 6 height 6
click at [112, 221] on link "User Settings" at bounding box center [124, 222] width 76 height 12
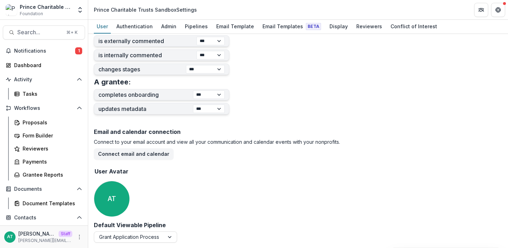
scroll to position [289, 0]
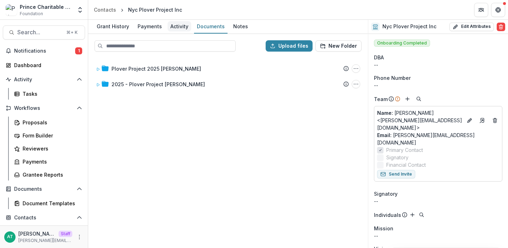
click at [170, 28] on div "Activity" at bounding box center [180, 26] width 24 height 10
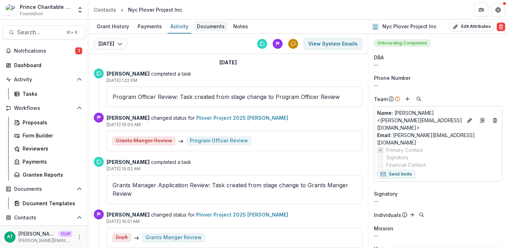
click at [210, 29] on div "Documents" at bounding box center [211, 26] width 34 height 10
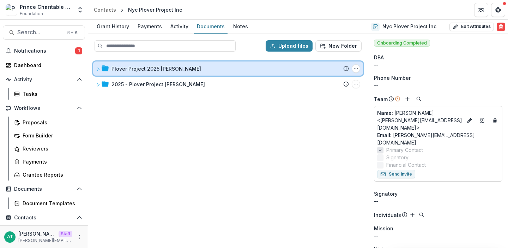
click at [113, 73] on div "Plover Project 2025 DC Grant Submission Temelio Proposal Attached proposal docu…" at bounding box center [228, 68] width 270 height 14
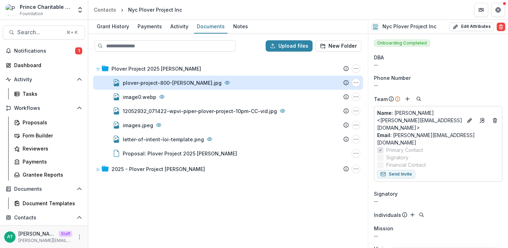
click at [169, 84] on div "plover-project-800-Chris-Allieri.jpg" at bounding box center [172, 82] width 99 height 7
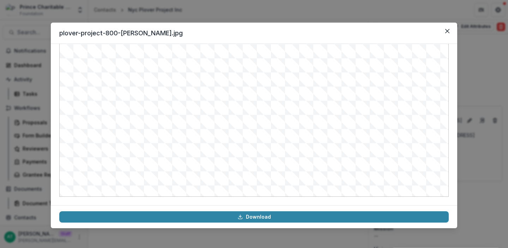
scroll to position [78, 0]
click at [449, 35] on button "Close" at bounding box center [447, 30] width 11 height 11
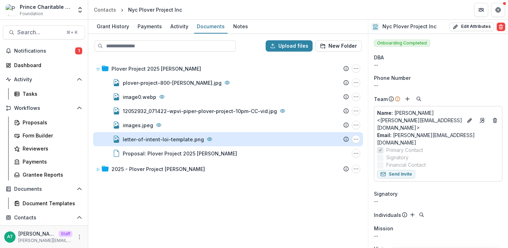
click at [147, 139] on div "letter-of-intent-loi-template.png" at bounding box center [163, 139] width 81 height 7
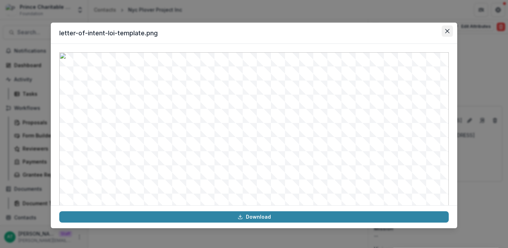
click at [445, 31] on button "Close" at bounding box center [447, 30] width 11 height 11
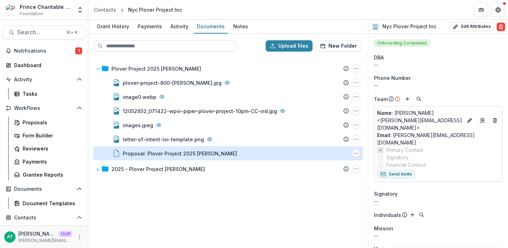
click at [157, 150] on div "Proposal: Plover Project 2025 DC Grant" at bounding box center [180, 153] width 114 height 7
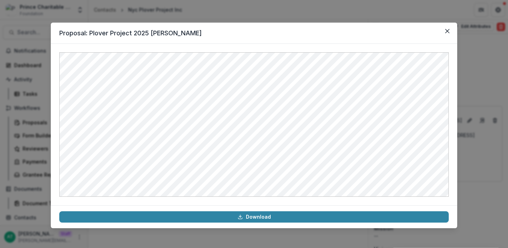
click at [482, 115] on div "Proposal: Plover Project 2025 DC Grant Download" at bounding box center [254, 124] width 508 height 248
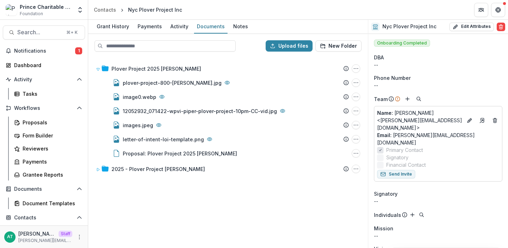
click at [234, 13] on header "Contacts Nyc Plover Project Inc" at bounding box center [298, 9] width 420 height 19
click at [238, 28] on div "Notes" at bounding box center [240, 26] width 20 height 10
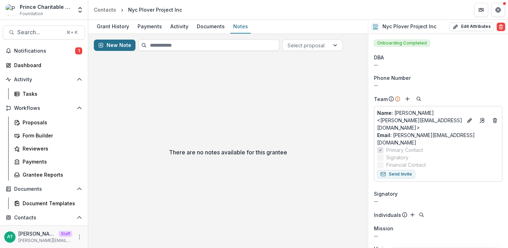
click at [125, 46] on button "New Note" at bounding box center [115, 45] width 42 height 11
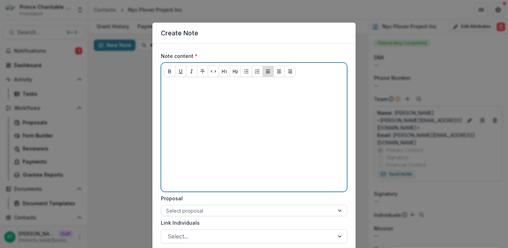
click at [186, 114] on div at bounding box center [254, 136] width 180 height 106
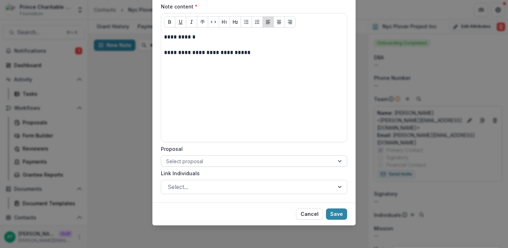
click at [199, 161] on div at bounding box center [247, 161] width 163 height 9
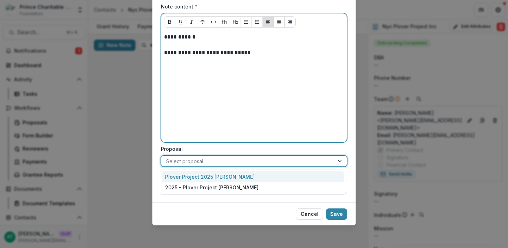
click at [254, 132] on div "**********" at bounding box center [254, 86] width 180 height 106
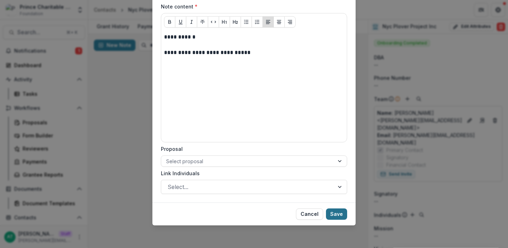
click at [338, 214] on button "Save" at bounding box center [336, 213] width 21 height 11
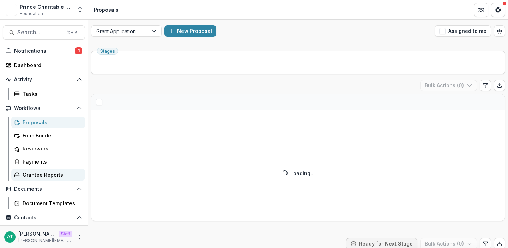
scroll to position [80, 0]
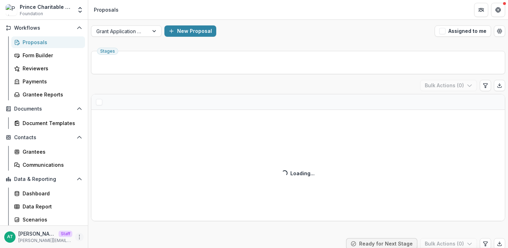
click at [77, 237] on icon "More" at bounding box center [80, 237] width 6 height 6
click at [118, 223] on link "User Settings" at bounding box center [124, 222] width 76 height 12
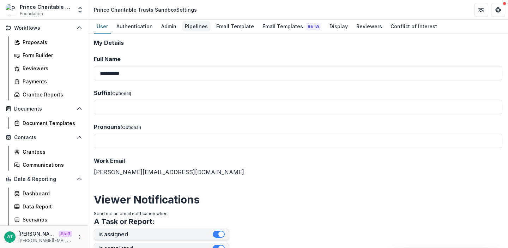
click at [188, 30] on div "Pipelines" at bounding box center [196, 26] width 29 height 10
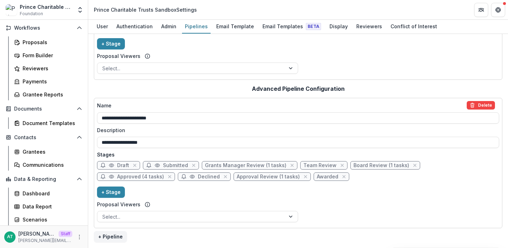
scroll to position [79, 0]
click at [162, 36] on div "LOI Draft LOI Submitted LOI Review (1 tasks) Draft Submitted Grants Manger Revi…" at bounding box center [298, 19] width 402 height 34
click at [162, 29] on div "Admin" at bounding box center [168, 26] width 21 height 10
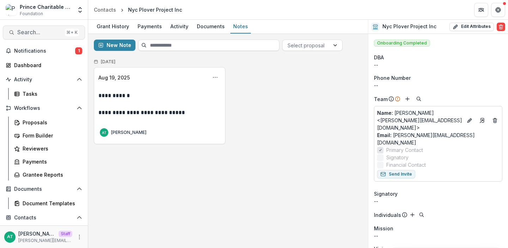
click at [26, 33] on span "Search..." at bounding box center [39, 32] width 45 height 7
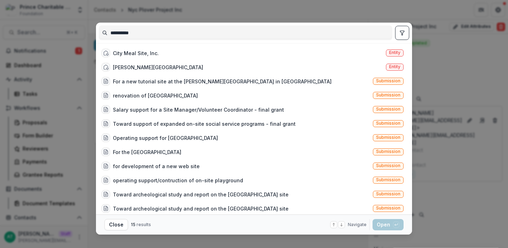
type input "**********"
click at [400, 34] on icon "toggle filters" at bounding box center [403, 33] width 6 height 6
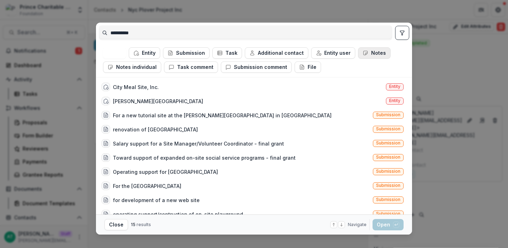
click at [376, 56] on button "Notes" at bounding box center [374, 52] width 32 height 11
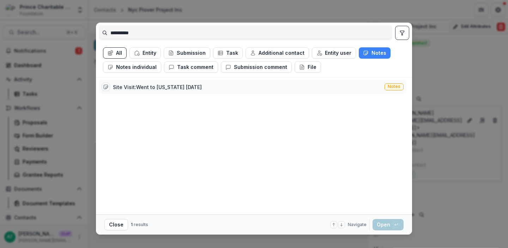
click at [153, 86] on div "Site Visit:Went to [US_STATE] [DATE]" at bounding box center [157, 86] width 89 height 7
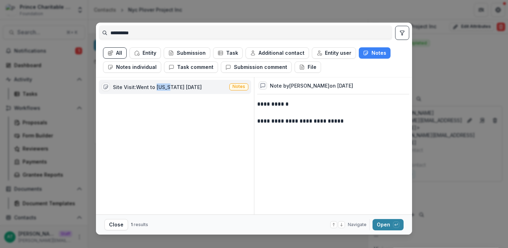
click at [153, 86] on div "Site Visit:Went to [US_STATE] [DATE]" at bounding box center [157, 86] width 89 height 7
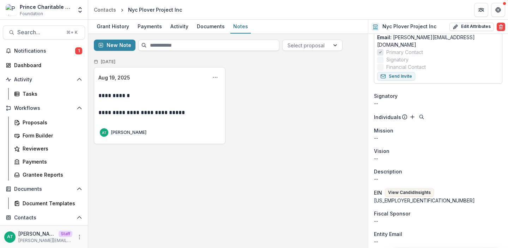
scroll to position [118, 0]
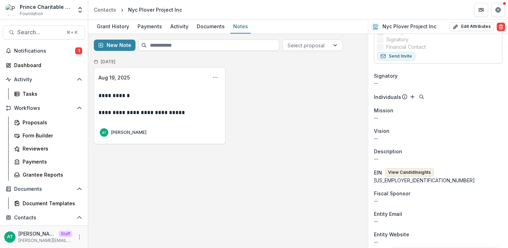
click at [411, 168] on button "View Candid Insights" at bounding box center [409, 172] width 49 height 8
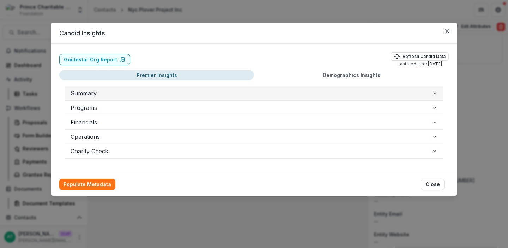
click at [210, 91] on span "Summary" at bounding box center [251, 93] width 361 height 8
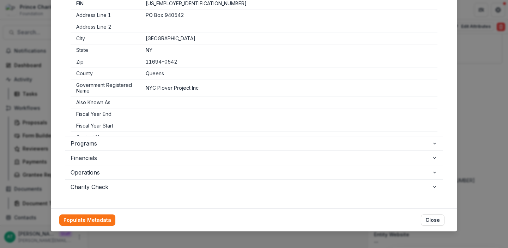
scroll to position [112, 0]
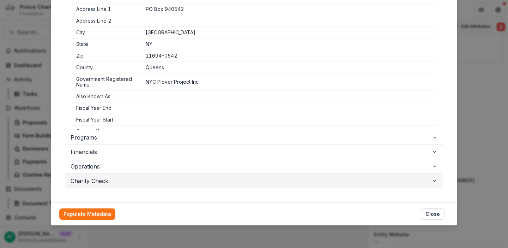
click at [100, 180] on span "Charity Check" at bounding box center [251, 180] width 361 height 8
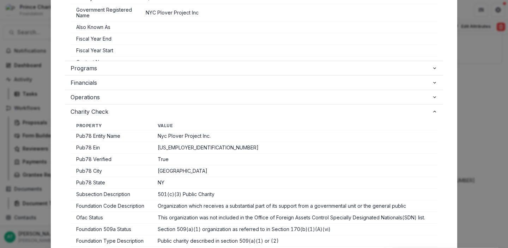
scroll to position [180, 0]
drag, startPoint x: 173, startPoint y: 160, endPoint x: 80, endPoint y: 160, distance: 92.8
click at [80, 160] on tr "Pub78 Verified True" at bounding box center [254, 160] width 367 height 12
click at [80, 160] on td "Pub78 Verified" at bounding box center [112, 160] width 82 height 12
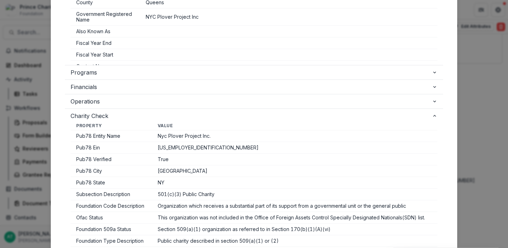
scroll to position [176, 0]
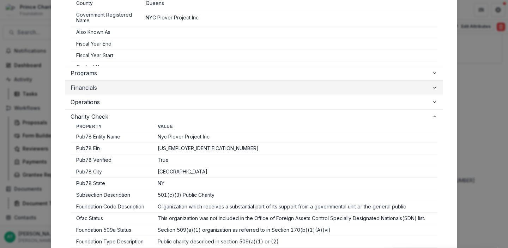
click at [97, 83] on span "Financials" at bounding box center [251, 87] width 361 height 8
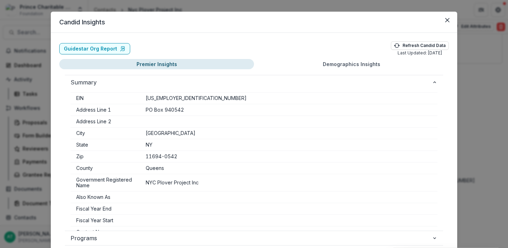
scroll to position [0, 0]
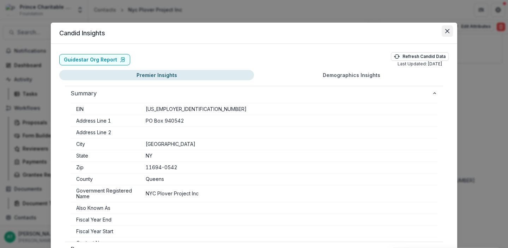
click at [442, 30] on button "Close" at bounding box center [447, 30] width 11 height 11
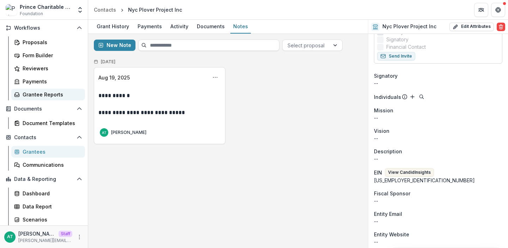
scroll to position [79, 0]
drag, startPoint x: 187, startPoint y: 8, endPoint x: 128, endPoint y: 9, distance: 58.2
click at [128, 9] on header "Contacts Nyc Plover Project Inc" at bounding box center [298, 9] width 420 height 19
click at [139, 9] on div "Nyc Plover Project Inc" at bounding box center [155, 9] width 54 height 7
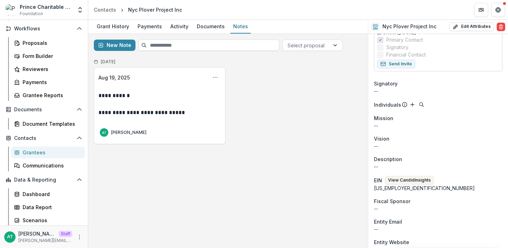
scroll to position [116, 0]
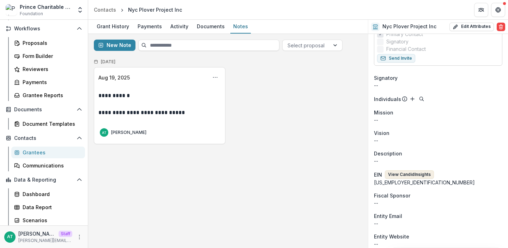
click at [415, 170] on button "View Candid Insights" at bounding box center [409, 174] width 49 height 8
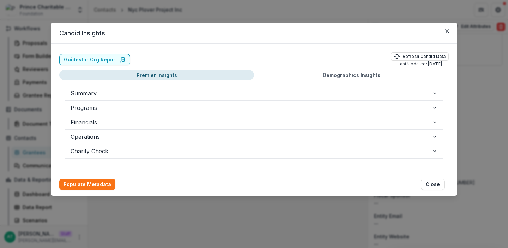
drag, startPoint x: 395, startPoint y: 64, endPoint x: 446, endPoint y: 65, distance: 51.2
click at [442, 65] on p "Last Updated: 08/14/2025" at bounding box center [420, 64] width 44 height 6
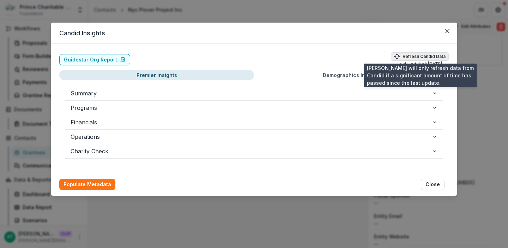
click at [436, 57] on button "Refresh Candid Data" at bounding box center [420, 56] width 58 height 8
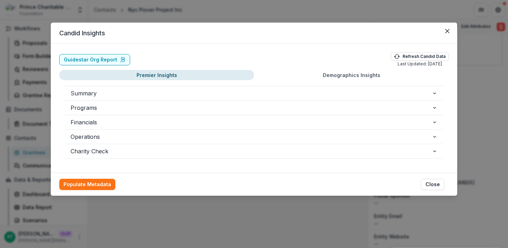
click at [419, 37] on header "Candid Insights" at bounding box center [254, 33] width 407 height 21
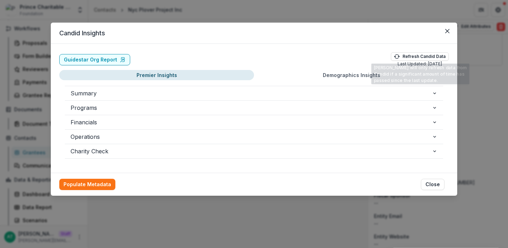
click at [355, 76] on button "Demographics Insights" at bounding box center [351, 75] width 195 height 10
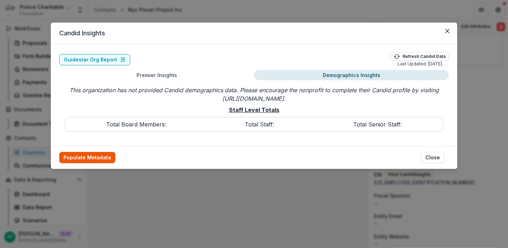
click at [73, 159] on button "Populate Metadata" at bounding box center [87, 157] width 56 height 11
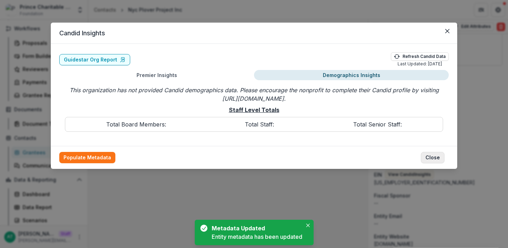
click at [439, 157] on button "Close" at bounding box center [433, 157] width 24 height 11
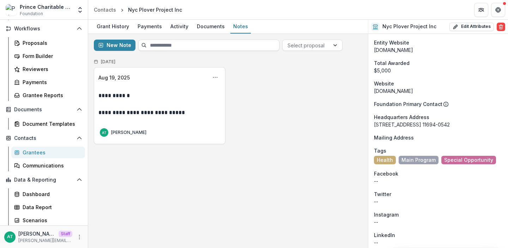
scroll to position [309, 0]
click at [43, 80] on div "Payments" at bounding box center [51, 81] width 57 height 7
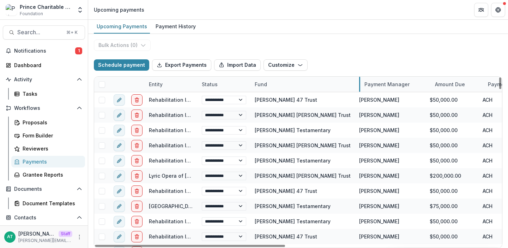
drag, startPoint x: 303, startPoint y: 85, endPoint x: 362, endPoint y: 86, distance: 59.3
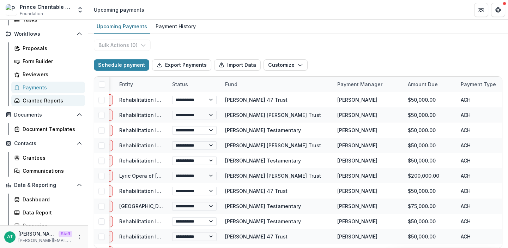
scroll to position [80, 0]
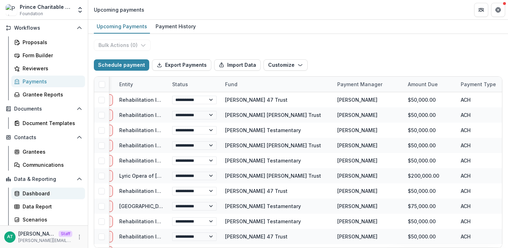
click at [44, 194] on div "Dashboard" at bounding box center [51, 193] width 57 height 7
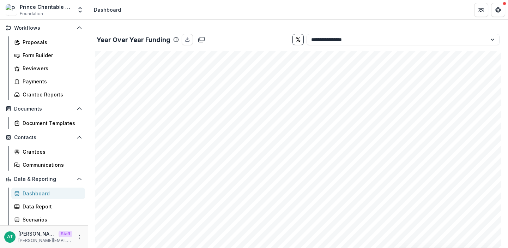
scroll to position [426, 0]
click at [335, 36] on select "**********" at bounding box center [403, 37] width 193 height 11
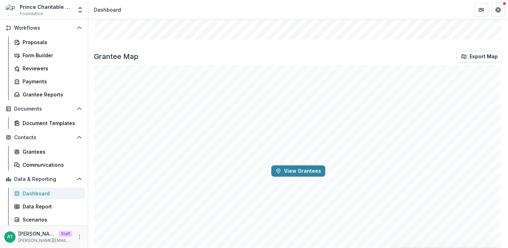
scroll to position [641, 0]
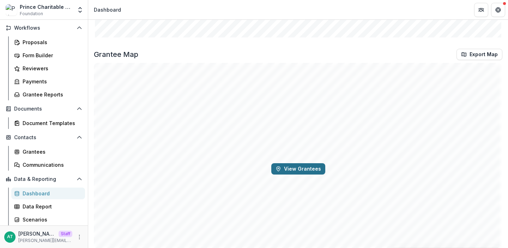
click at [302, 167] on button "View Grantees" at bounding box center [298, 168] width 54 height 11
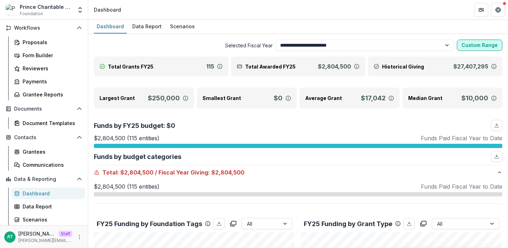
click at [475, 44] on button "Custom Range" at bounding box center [480, 45] width 46 height 11
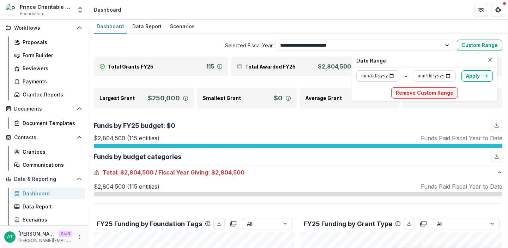
click at [394, 75] on input "date" at bounding box center [377, 75] width 43 height 11
type input "**********"
click at [456, 74] on input "date" at bounding box center [434, 75] width 43 height 11
type input "**********"
click at [486, 79] on button "Apply" at bounding box center [477, 75] width 31 height 11
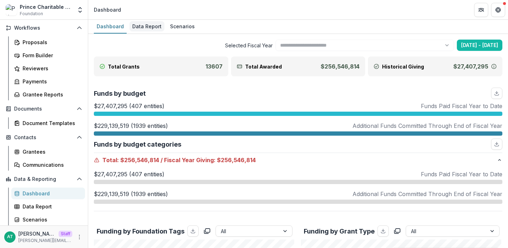
click at [145, 30] on div "Data Report" at bounding box center [147, 26] width 35 height 10
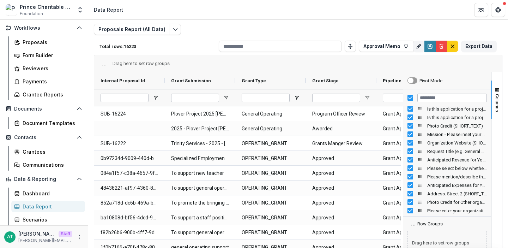
scroll to position [13, 0]
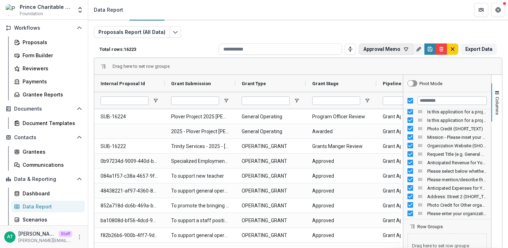
click at [390, 50] on button "Approval Memo" at bounding box center [386, 48] width 55 height 11
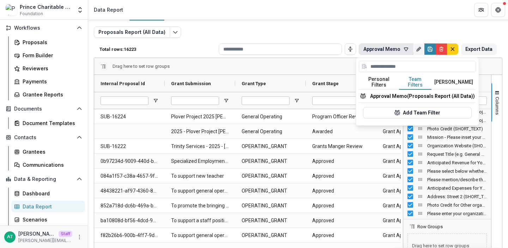
click at [422, 79] on button "Team Filters" at bounding box center [415, 82] width 32 height 15
click at [406, 94] on button "Approval Memo (Proposals Report (All Data))" at bounding box center [417, 96] width 117 height 13
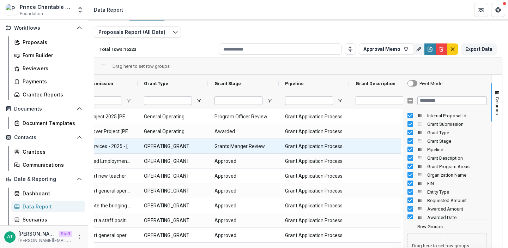
scroll to position [0, 0]
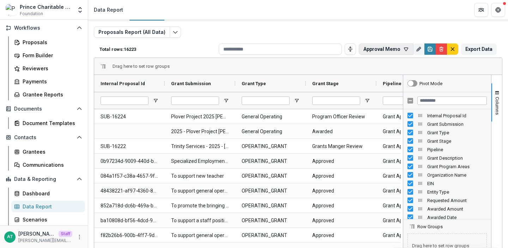
click at [386, 54] on button "Approval Memo" at bounding box center [386, 48] width 55 height 11
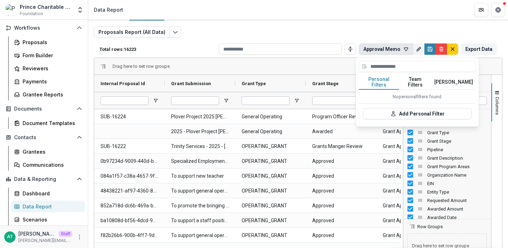
click at [374, 37] on div "Proposals Report (All Data) Total rows: 16223 Approval Memo Personal Filters Te…" at bounding box center [298, 156] width 409 height 261
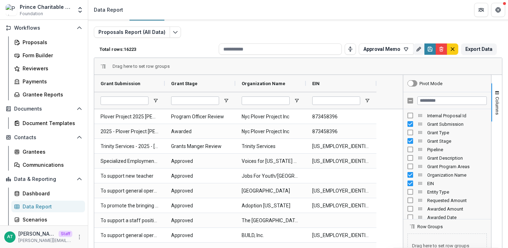
click at [409, 194] on div "Entity Type" at bounding box center [447, 191] width 79 height 8
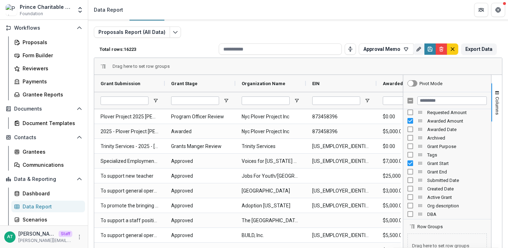
click at [269, 33] on div "Proposals Report (All Data) Total rows: 16223 Approval Memo Personal Filters Te…" at bounding box center [298, 156] width 409 height 261
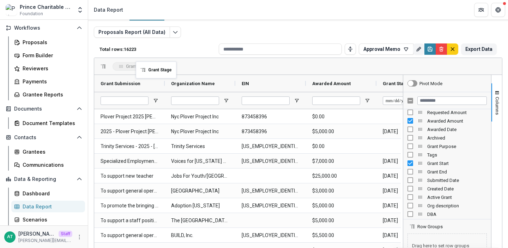
drag, startPoint x: 180, startPoint y: 85, endPoint x: 146, endPoint y: 66, distance: 39.2
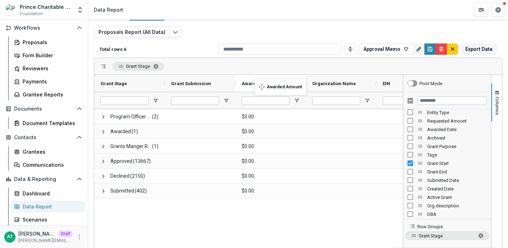
drag, startPoint x: 385, startPoint y: 83, endPoint x: 255, endPoint y: 82, distance: 129.9
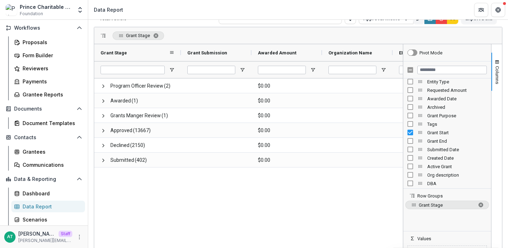
drag, startPoint x: 165, startPoint y: 51, endPoint x: 182, endPoint y: 52, distance: 17.3
click at [182, 52] on div at bounding box center [181, 52] width 3 height 17
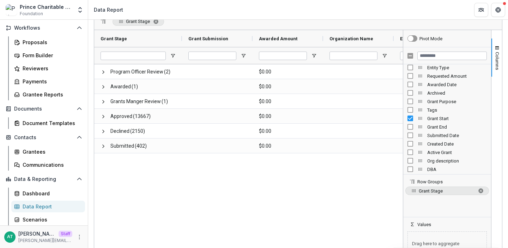
scroll to position [58, 0]
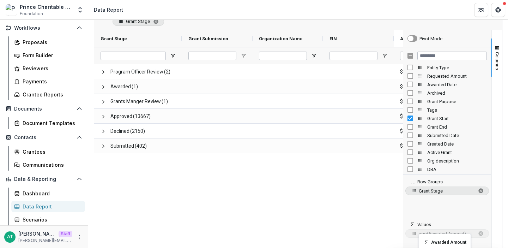
drag, startPoint x: 278, startPoint y: 39, endPoint x: 424, endPoint y: 237, distance: 246.1
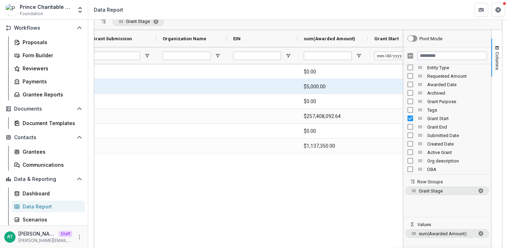
scroll to position [0, 91]
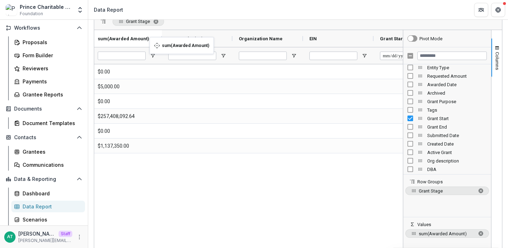
drag, startPoint x: 344, startPoint y: 38, endPoint x: 153, endPoint y: 41, distance: 190.6
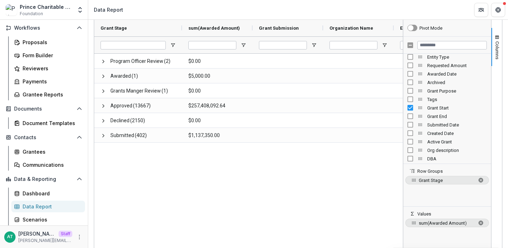
scroll to position [69, 0]
click at [424, 224] on span "sum(Awarded Amount)" at bounding box center [447, 222] width 56 height 5
click at [414, 188] on div "avg" at bounding box center [447, 185] width 78 height 8
click at [419, 223] on span "sum(Awarded Amount)" at bounding box center [447, 222] width 56 height 5
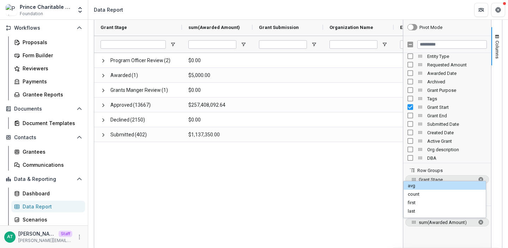
click at [414, 187] on div "avg" at bounding box center [447, 185] width 78 height 8
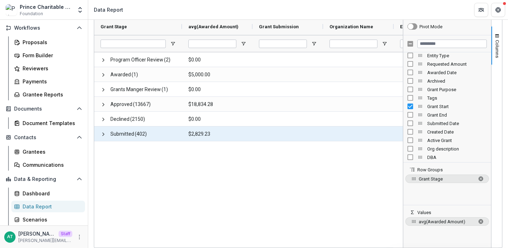
scroll to position [69, 0]
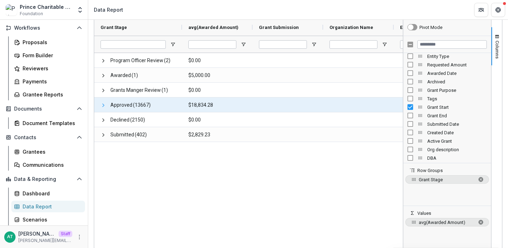
click at [101, 105] on span at bounding box center [104, 105] width 6 height 6
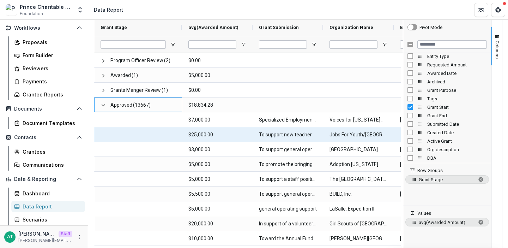
scroll to position [25, 0]
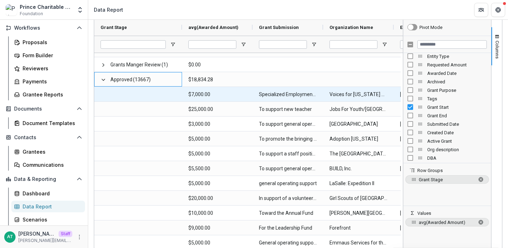
click at [219, 93] on Amount-1804 "$7,000.00" at bounding box center [217, 94] width 58 height 14
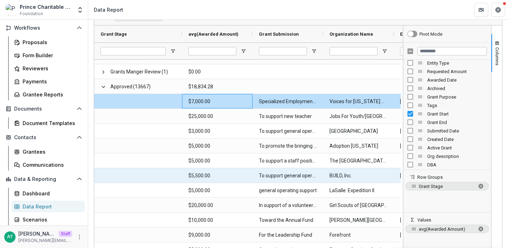
scroll to position [29, 0]
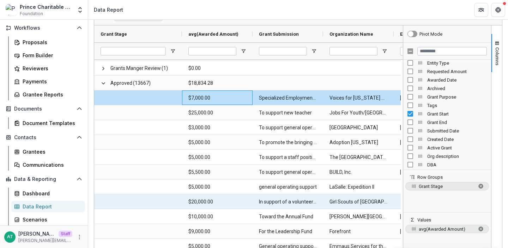
click at [216, 203] on Amount-1846 "$20,000.00" at bounding box center [217, 201] width 58 height 14
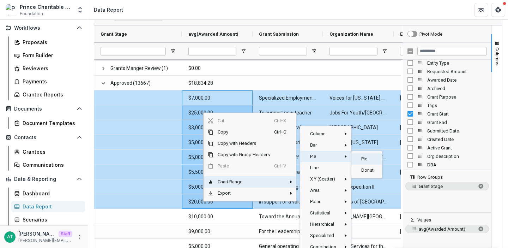
click at [374, 158] on span "Pie‎" at bounding box center [367, 158] width 21 height 11
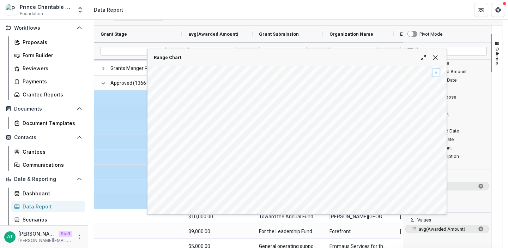
click at [438, 75] on span "Range Chart" at bounding box center [436, 73] width 6 height 6
click at [434, 57] on span "Range Chart" at bounding box center [436, 58] width 6 height 6
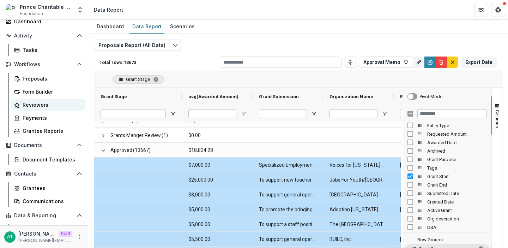
scroll to position [0, 0]
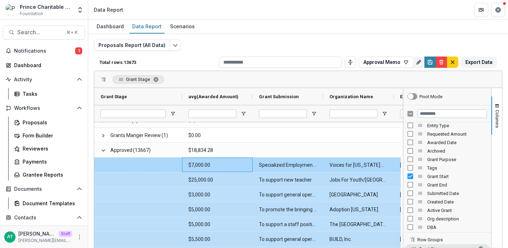
click at [224, 161] on Amount-1804 "$7,000.00" at bounding box center [217, 165] width 58 height 14
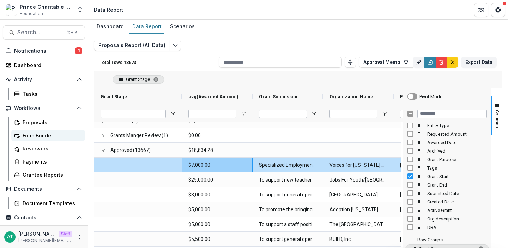
click at [60, 138] on div "Form Builder" at bounding box center [51, 135] width 57 height 7
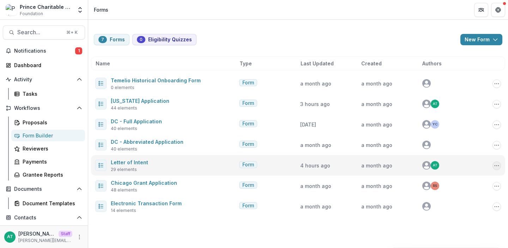
click at [497, 167] on icon "Options" at bounding box center [497, 166] width 6 height 6
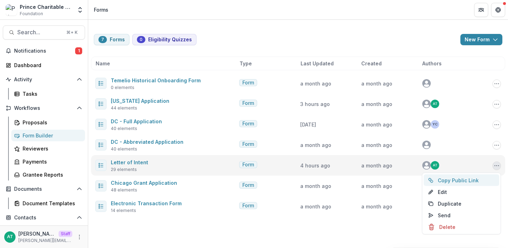
click at [461, 182] on button "Copy Public Link" at bounding box center [462, 180] width 76 height 12
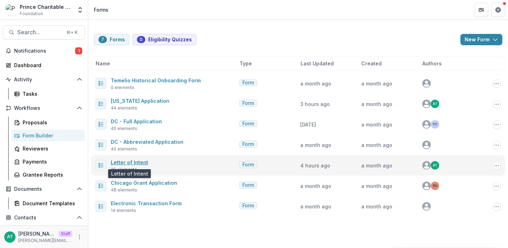
click at [133, 163] on link "Letter of Intent" at bounding box center [129, 162] width 37 height 6
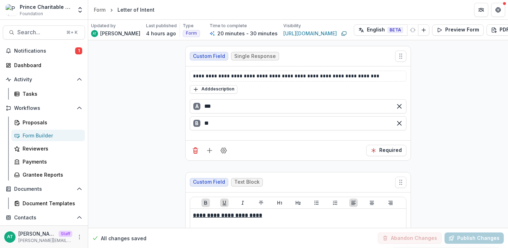
scroll to position [185, 0]
click at [437, 29] on button "Preview Form" at bounding box center [458, 29] width 52 height 11
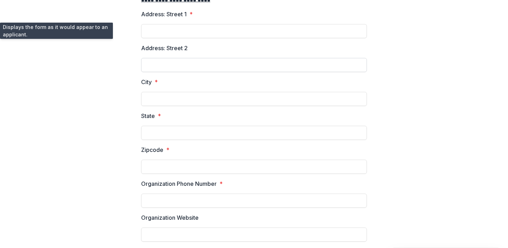
scroll to position [0, 0]
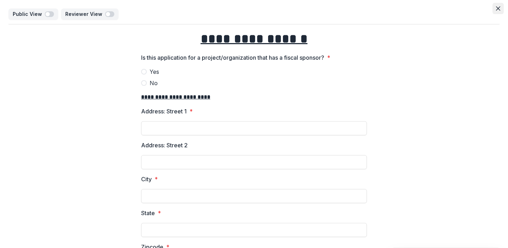
click at [496, 8] on icon "Close" at bounding box center [498, 8] width 4 height 4
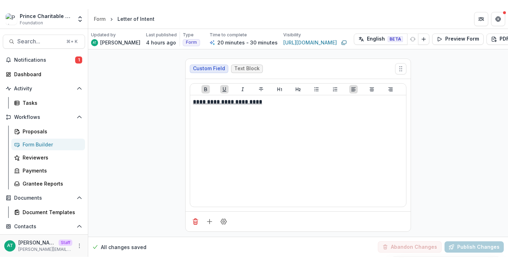
scroll to position [307, 0]
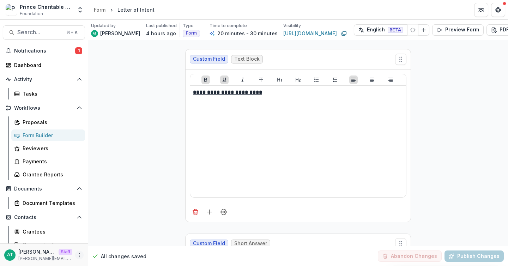
click at [78, 247] on icon "More" at bounding box center [80, 255] width 6 height 6
click at [109, 237] on link "User Settings" at bounding box center [124, 240] width 76 height 12
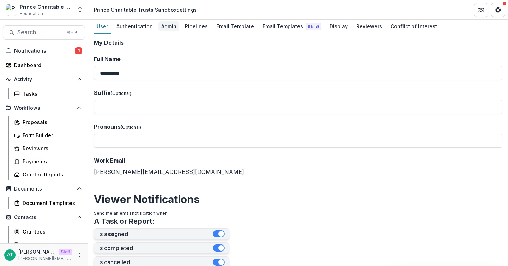
click at [164, 26] on div "Admin" at bounding box center [168, 26] width 21 height 10
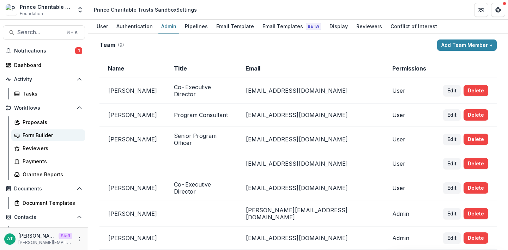
click at [49, 136] on div "Form Builder" at bounding box center [51, 135] width 57 height 7
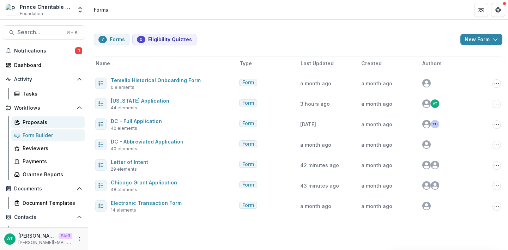
click at [36, 117] on link "Proposals" at bounding box center [48, 122] width 74 height 12
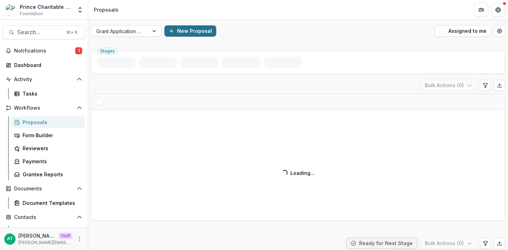
click at [190, 29] on button "New Proposal" at bounding box center [190, 30] width 52 height 11
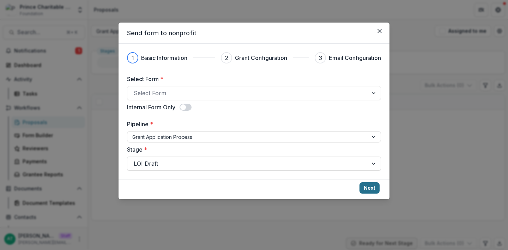
click at [364, 191] on button "Next" at bounding box center [370, 187] width 20 height 11
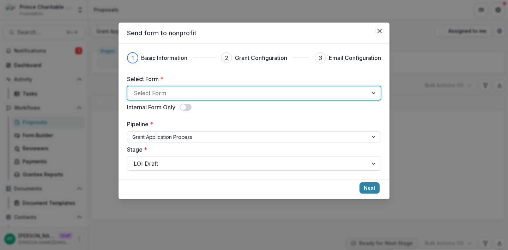
click at [192, 97] on div at bounding box center [248, 93] width 228 height 10
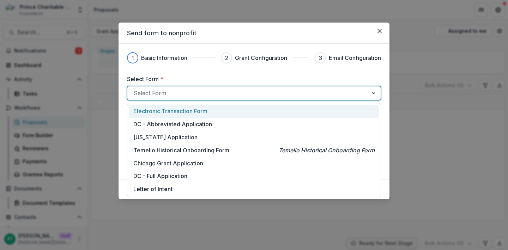
click at [192, 113] on p "Electronic Transaction Form" at bounding box center [170, 111] width 74 height 8
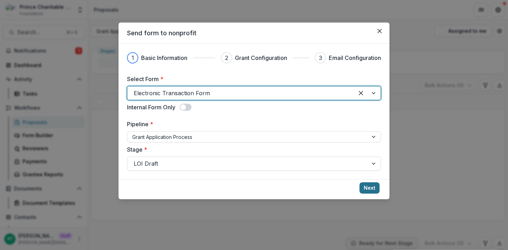
click at [371, 193] on button "Next" at bounding box center [370, 187] width 20 height 11
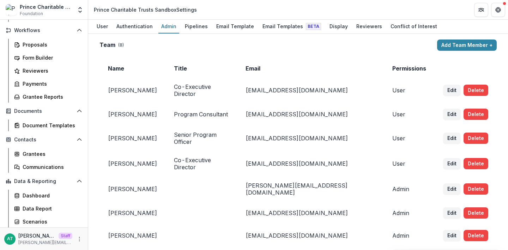
scroll to position [79, 0]
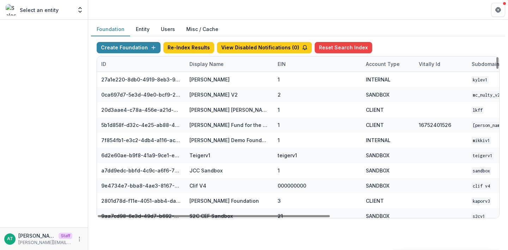
click at [202, 63] on div "Display Name" at bounding box center [206, 63] width 43 height 7
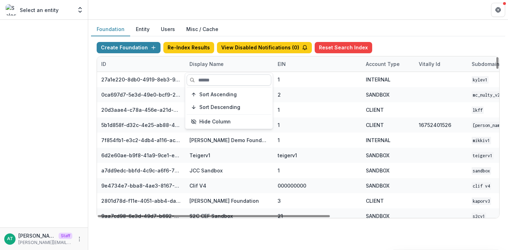
click at [205, 78] on input at bounding box center [229, 79] width 85 height 11
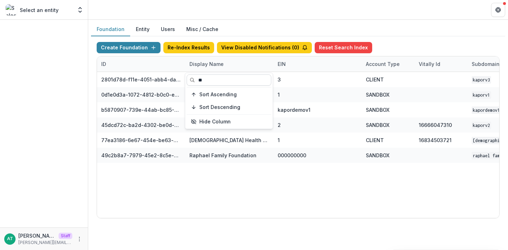
type input "*"
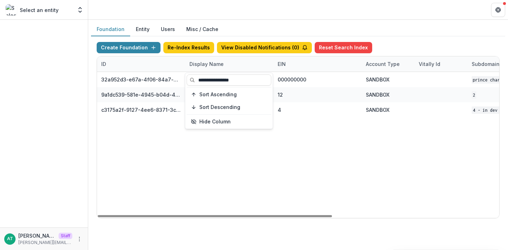
type input "**********"
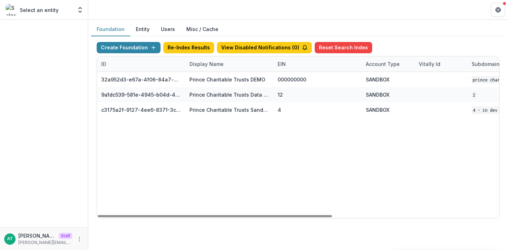
click at [182, 16] on header at bounding box center [298, 9] width 420 height 19
click at [208, 66] on div "Display Name" at bounding box center [206, 63] width 43 height 7
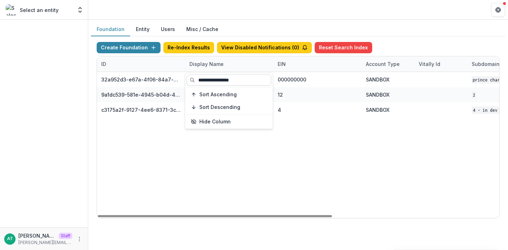
click at [223, 78] on input "**********" at bounding box center [229, 79] width 85 height 11
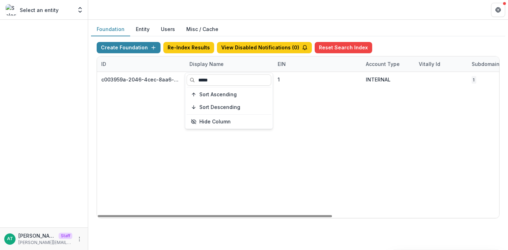
type input "*****"
click at [219, 2] on header at bounding box center [298, 9] width 420 height 19
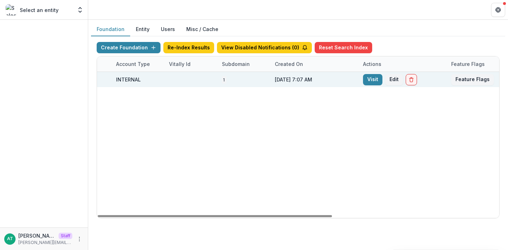
scroll to position [0, 286]
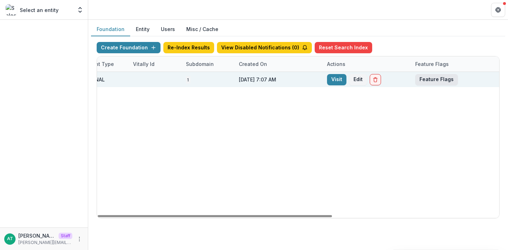
click at [432, 81] on button "Feature Flags" at bounding box center [436, 79] width 43 height 11
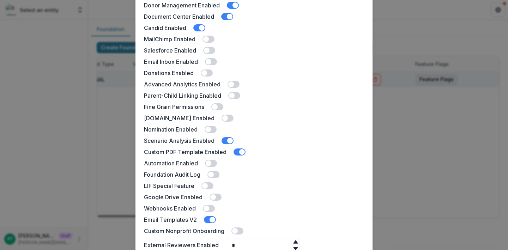
scroll to position [185, 0]
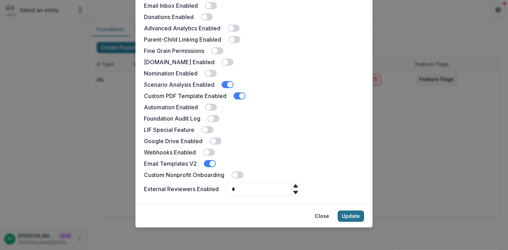
click at [356, 214] on button "Update" at bounding box center [351, 216] width 26 height 11
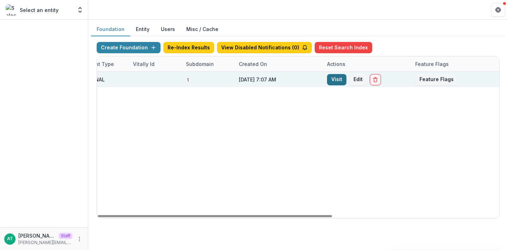
click at [334, 78] on link "Visit" at bounding box center [336, 79] width 19 height 11
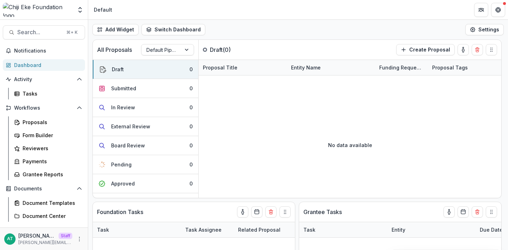
click at [73, 242] on div "AT Anna Test Staff anna@trytemelio.com" at bounding box center [43, 239] width 79 height 14
click at [78, 240] on icon "More" at bounding box center [80, 239] width 6 height 6
click at [110, 224] on link "User Settings" at bounding box center [124, 224] width 76 height 12
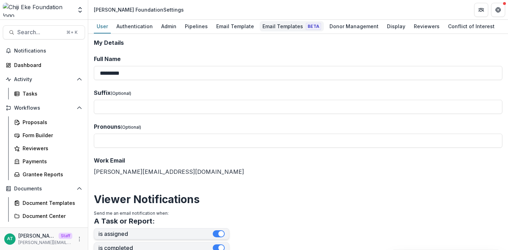
click at [287, 23] on div "Email Templates Beta" at bounding box center [292, 26] width 64 height 10
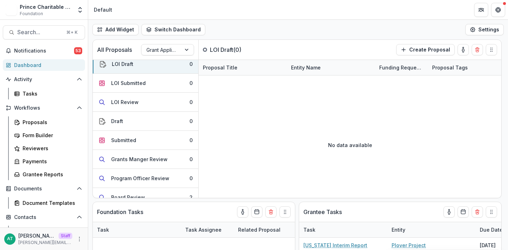
scroll to position [90, 0]
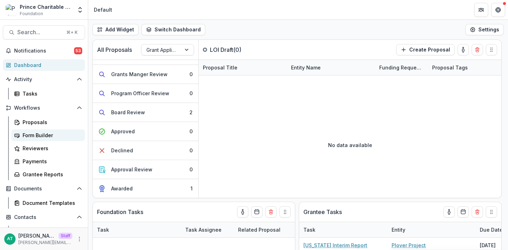
click at [58, 137] on div "Form Builder" at bounding box center [51, 135] width 57 height 7
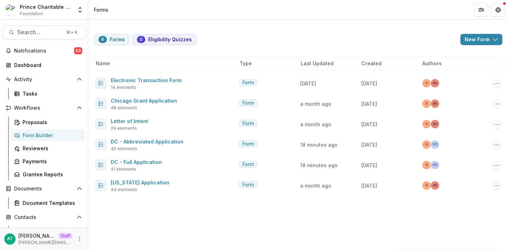
scroll to position [78, 0]
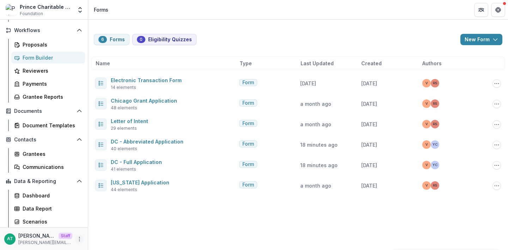
click at [77, 240] on icon "More" at bounding box center [80, 239] width 6 height 6
click at [121, 223] on link "User Settings" at bounding box center [124, 224] width 76 height 12
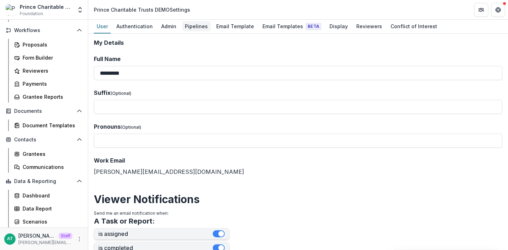
click at [191, 24] on div "Pipelines" at bounding box center [196, 26] width 29 height 10
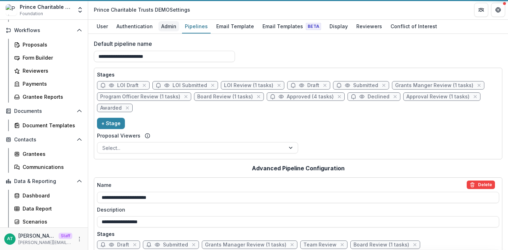
click at [158, 28] on div "Admin" at bounding box center [168, 26] width 21 height 10
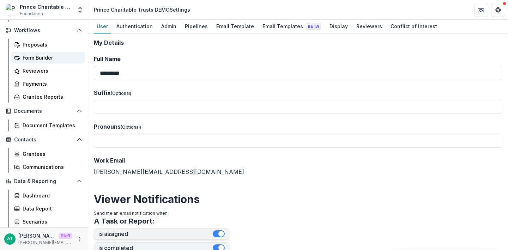
click at [29, 57] on div "Form Builder" at bounding box center [51, 57] width 57 height 7
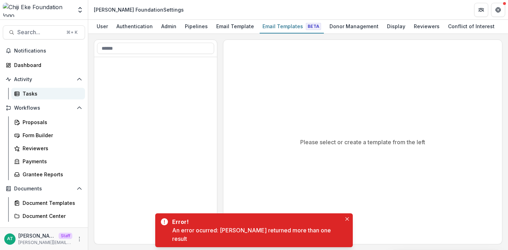
click at [38, 90] on div "Tasks" at bounding box center [51, 93] width 57 height 7
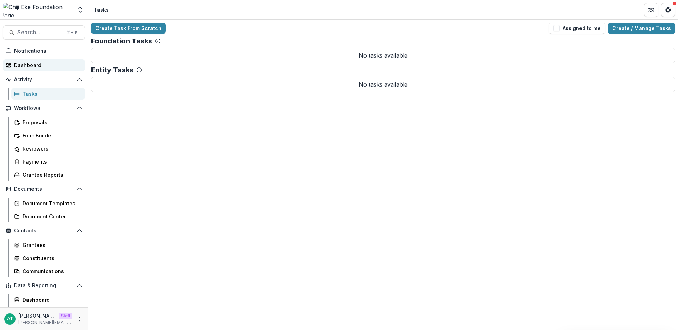
click at [42, 64] on div "Dashboard" at bounding box center [46, 64] width 65 height 7
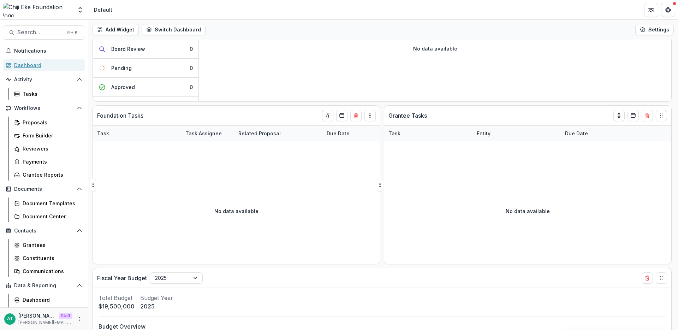
scroll to position [100, 0]
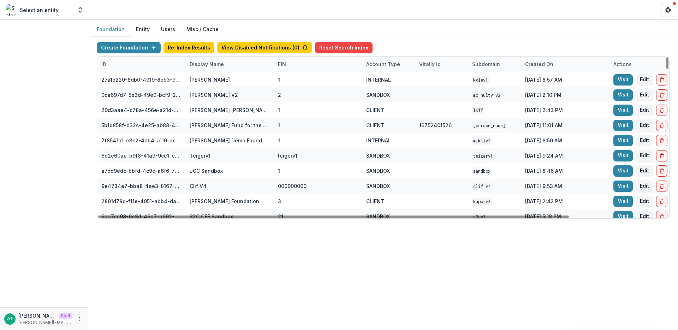
click at [199, 65] on div "Display Name" at bounding box center [206, 63] width 43 height 7
click at [209, 77] on input at bounding box center [229, 79] width 85 height 11
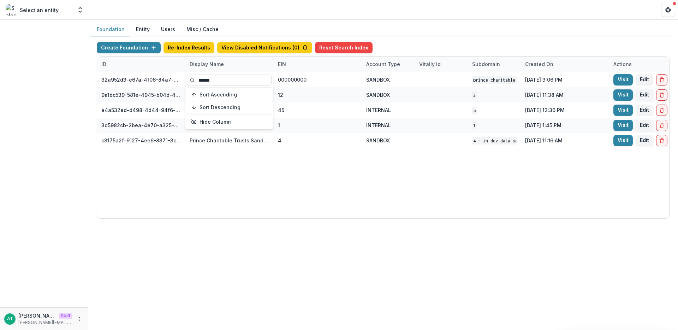
type input "******"
click at [212, 10] on header at bounding box center [382, 9] width 589 height 19
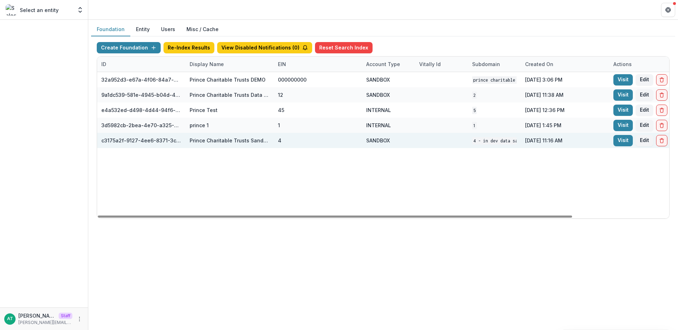
scroll to position [0, 116]
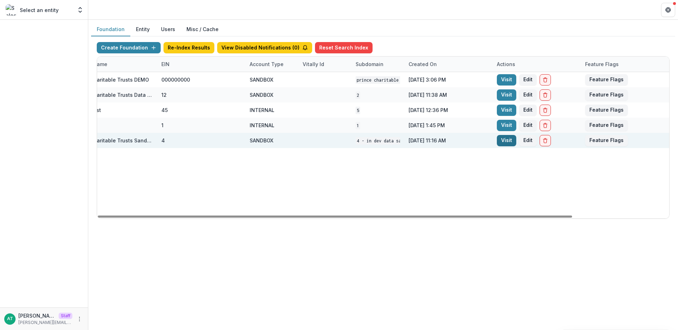
click at [510, 137] on link "Visit" at bounding box center [506, 140] width 19 height 11
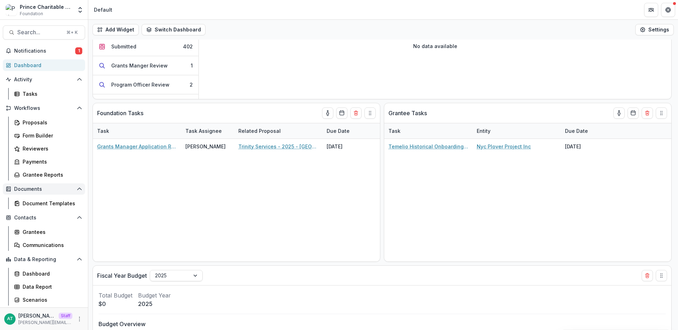
scroll to position [99, 0]
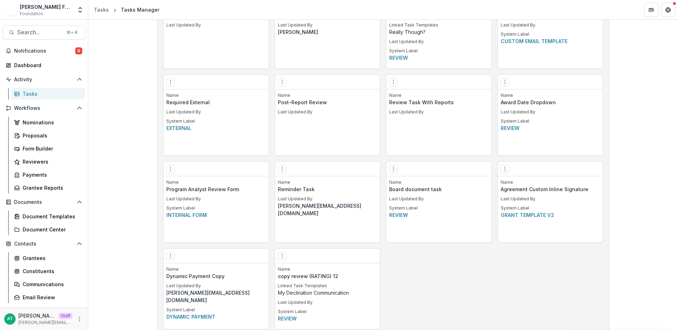
scroll to position [1045, 0]
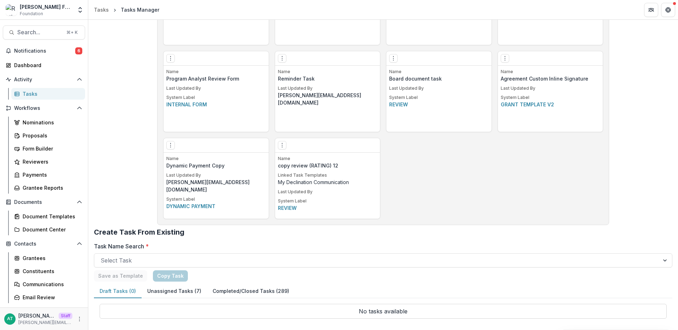
click at [231, 292] on button "Completed/Closed Tasks (289)" at bounding box center [251, 291] width 88 height 14
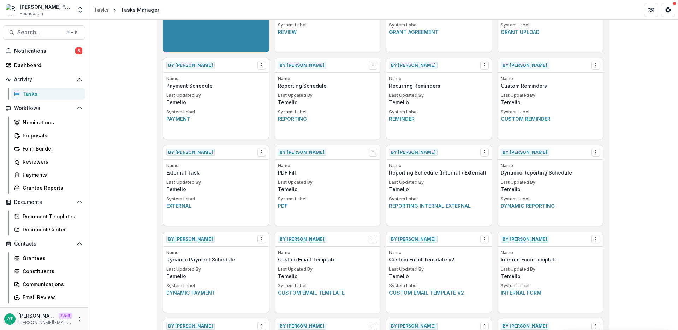
scroll to position [0, 0]
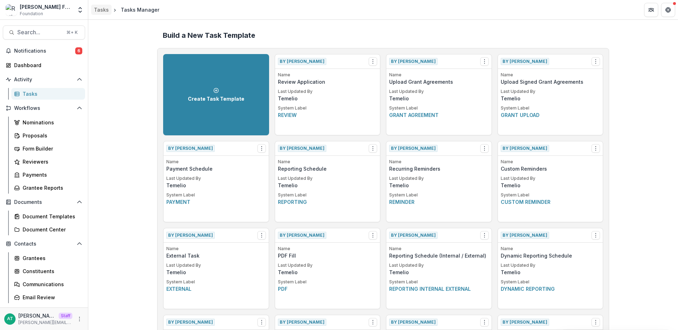
click at [100, 7] on div "Tasks" at bounding box center [101, 9] width 15 height 7
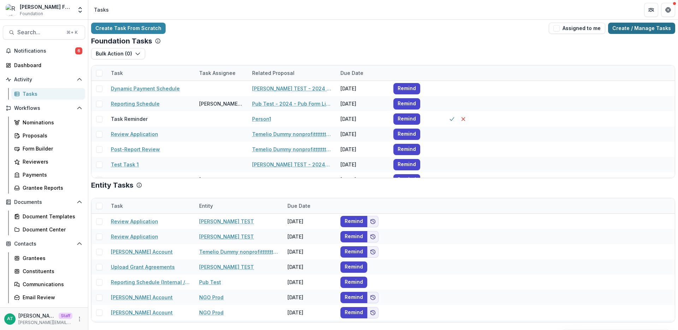
click at [631, 33] on link "Create / Manage Tasks" at bounding box center [641, 28] width 67 height 11
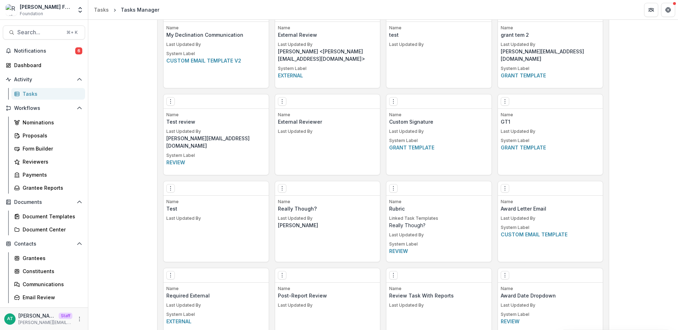
scroll to position [1045, 0]
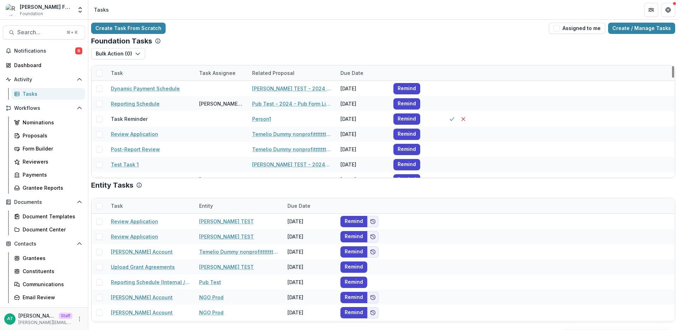
click at [24, 90] on div "Tasks" at bounding box center [51, 93] width 57 height 7
click at [645, 28] on link "Create / Manage Tasks" at bounding box center [641, 28] width 67 height 11
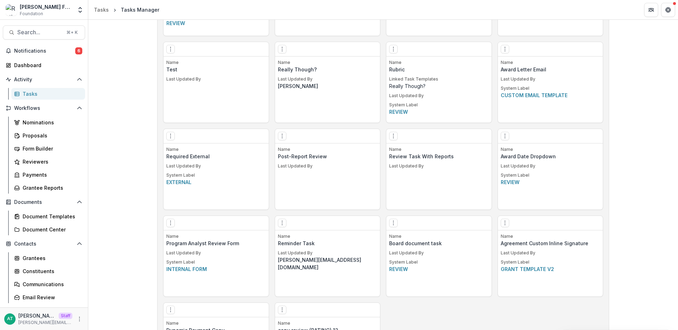
scroll to position [1045, 0]
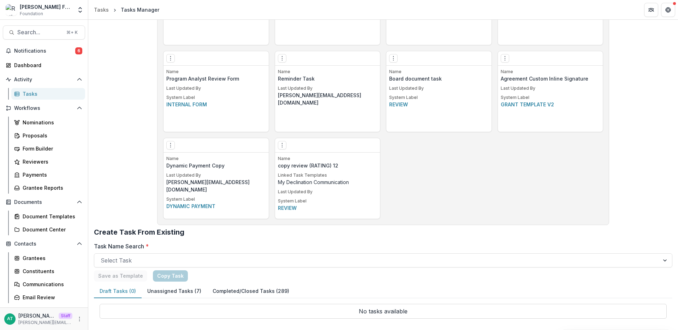
click at [228, 290] on button "Completed/Closed Tasks (289)" at bounding box center [251, 291] width 88 height 14
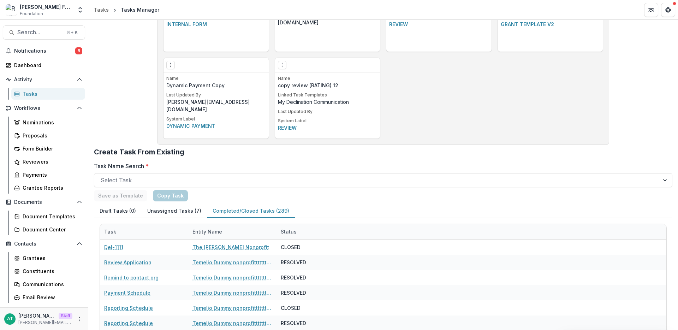
scroll to position [1207, 0]
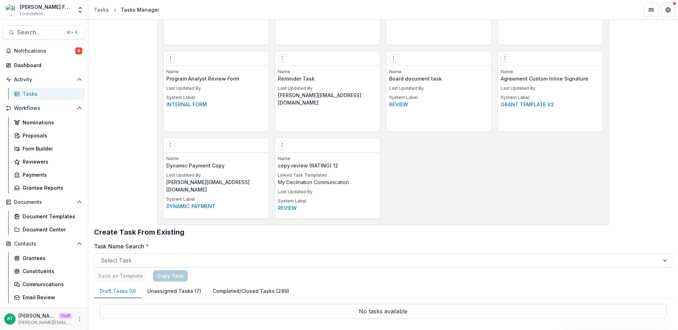
scroll to position [1045, 0]
click at [171, 285] on button "Unassigned Tasks (7)" at bounding box center [174, 291] width 65 height 14
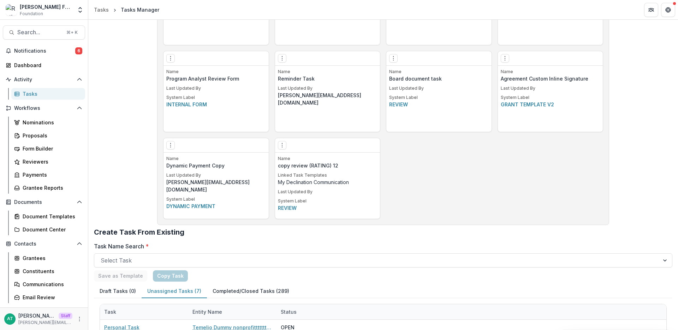
scroll to position [1153, 0]
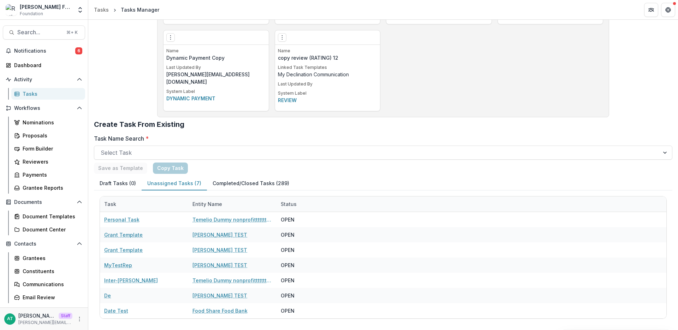
click at [249, 187] on button "Completed/Closed Tasks (289)" at bounding box center [251, 183] width 88 height 14
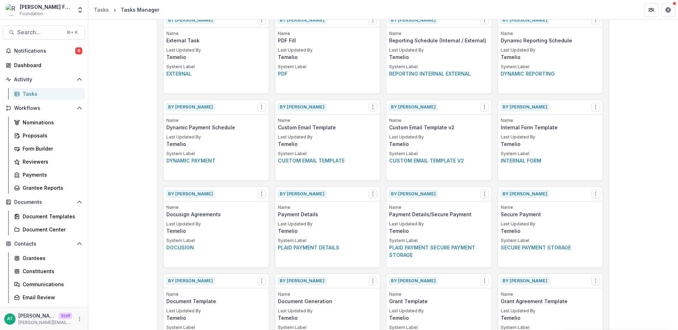
scroll to position [0, 0]
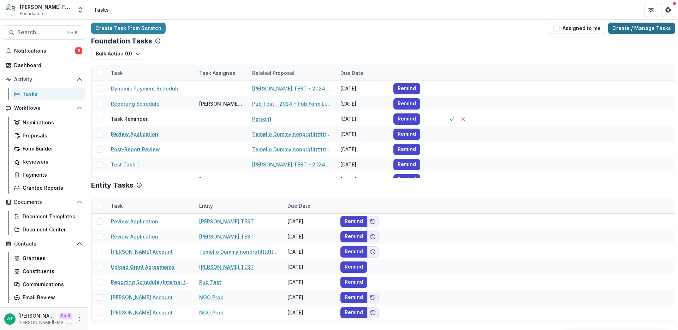
click at [636, 34] on link "Create / Manage Tasks" at bounding box center [641, 28] width 67 height 11
click at [634, 25] on link "Create / Manage Tasks" at bounding box center [641, 28] width 67 height 11
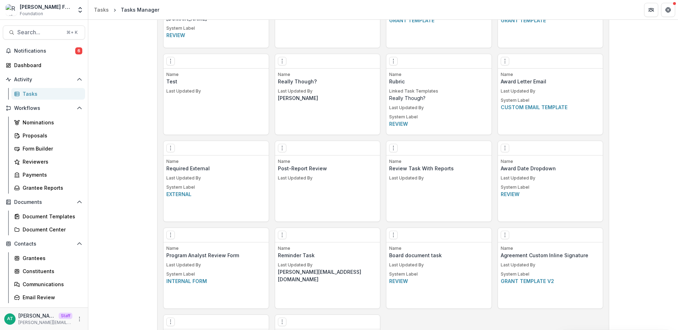
scroll to position [1045, 0]
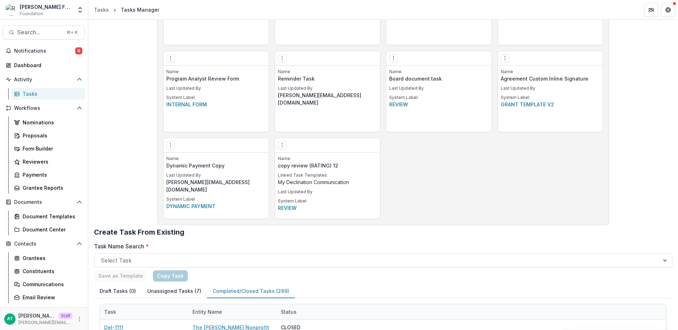
click at [221, 288] on button "Completed/Closed Tasks (289)" at bounding box center [251, 291] width 88 height 14
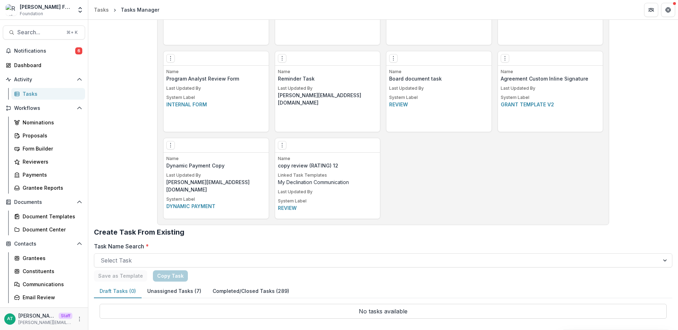
drag, startPoint x: 117, startPoint y: 128, endPoint x: 180, endPoint y: 136, distance: 63.3
click at [220, 288] on button "Completed/Closed Tasks (289)" at bounding box center [251, 291] width 88 height 14
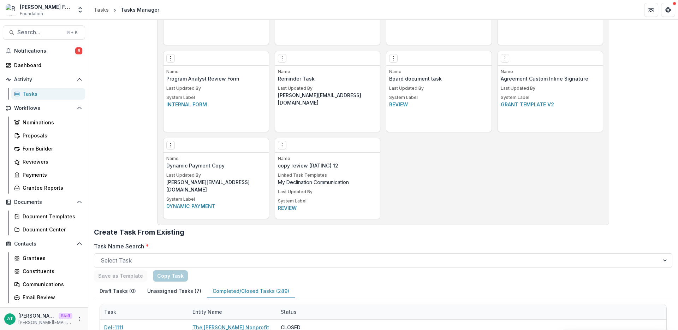
scroll to position [1207, 0]
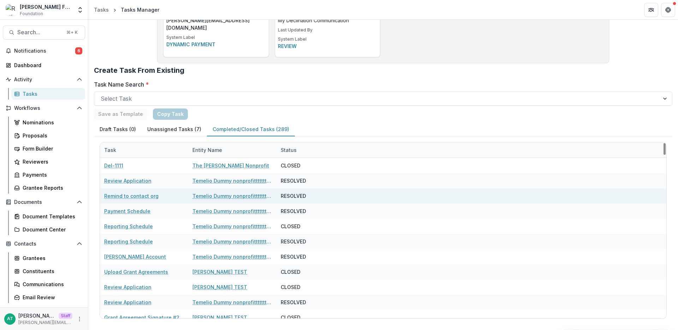
click at [220, 196] on link "Temelio Dummy nonprofittttttttt a4 sda16s5d" at bounding box center [232, 195] width 80 height 7
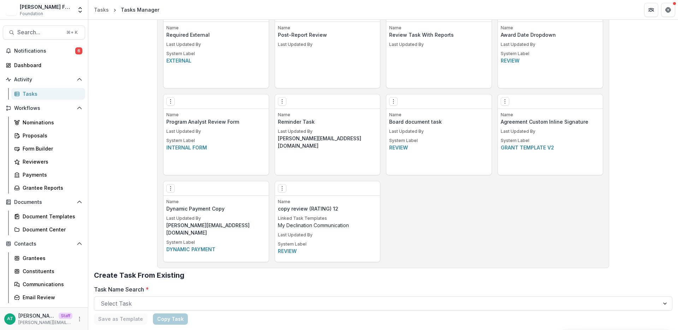
scroll to position [1045, 0]
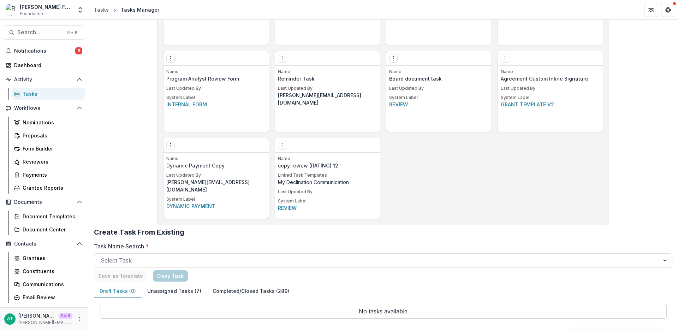
click at [227, 290] on button "Completed/Closed Tasks (289)" at bounding box center [251, 291] width 88 height 14
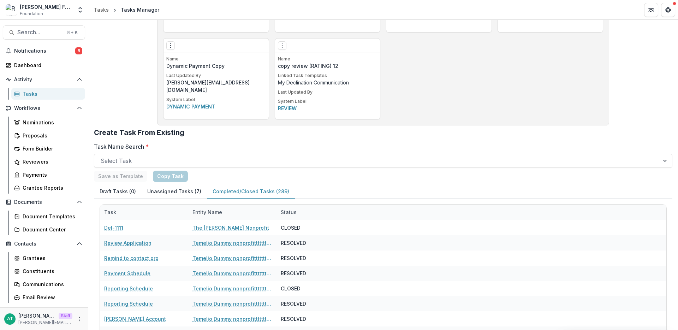
scroll to position [1207, 0]
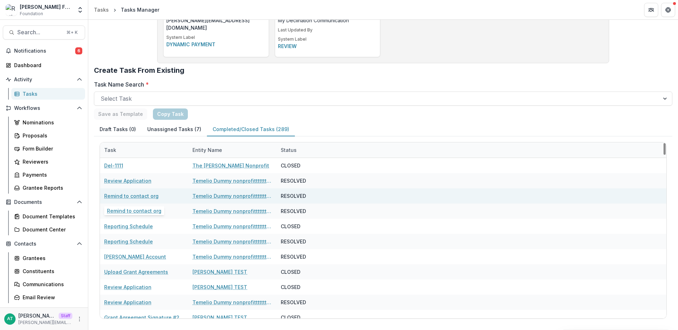
click at [133, 197] on link "Remind to contact org" at bounding box center [131, 195] width 54 height 7
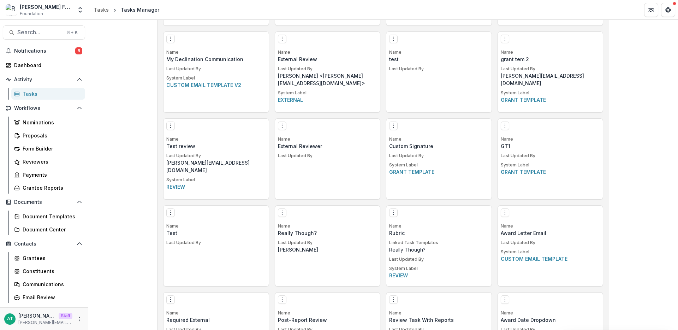
scroll to position [1045, 0]
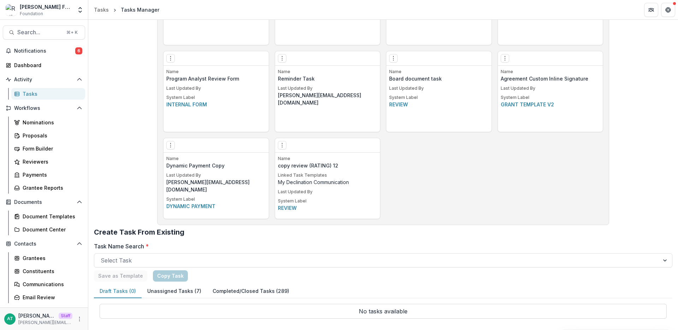
click at [34, 92] on div "Tasks" at bounding box center [51, 93] width 57 height 7
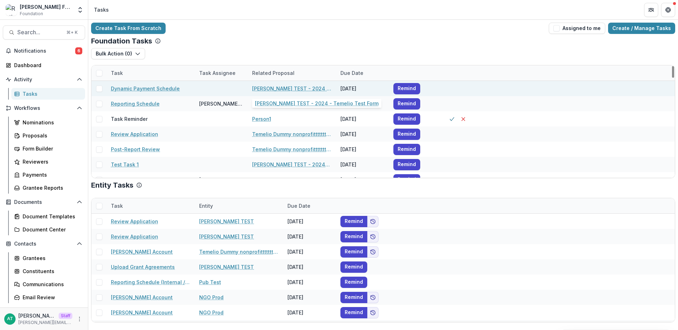
click at [265, 87] on link "Ruthwick TEST - 2024 - Temelio Test Form" at bounding box center [292, 88] width 80 height 7
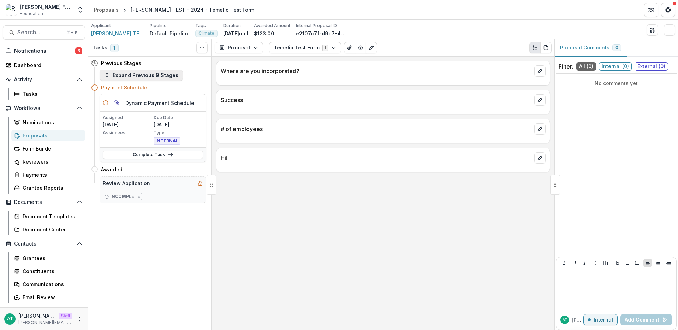
click at [154, 74] on button "Expand Previous 9 Stages" at bounding box center [141, 75] width 83 height 11
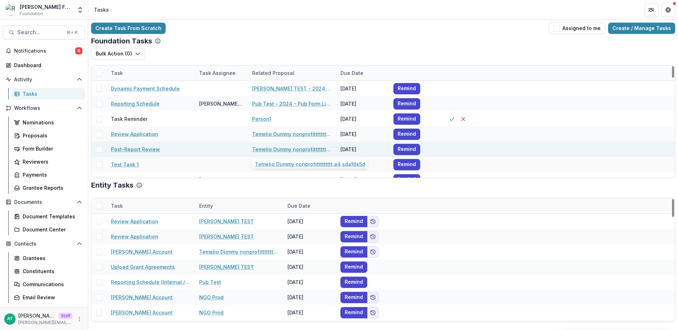
click at [287, 150] on link "Temelio Dummy nonprofittttttttt a4 sda16s5d" at bounding box center [292, 148] width 80 height 7
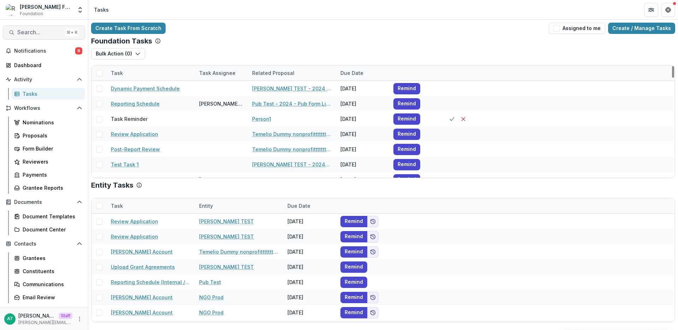
click at [33, 28] on button "Search... ⌘ + K" at bounding box center [44, 32] width 82 height 14
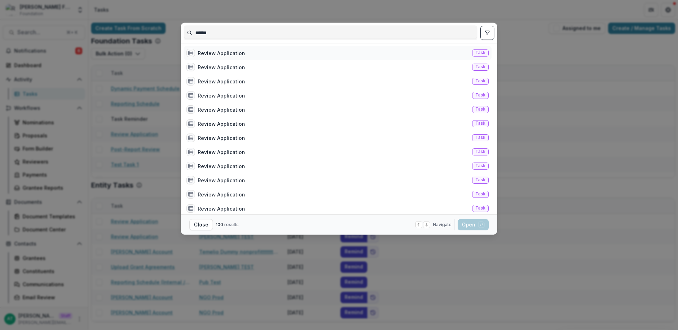
type input "******"
click at [373, 57] on div "Review Application Task" at bounding box center [338, 53] width 308 height 14
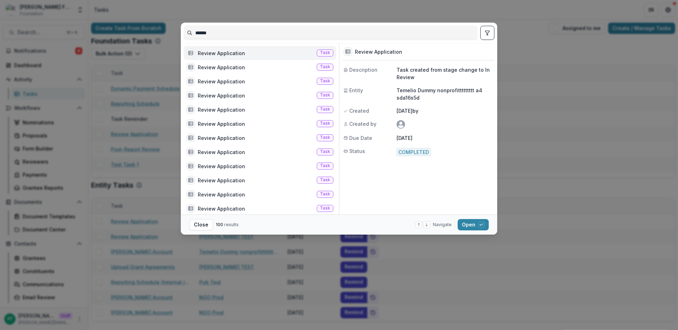
click at [291, 49] on div "Review Application Task" at bounding box center [260, 53] width 152 height 14
click at [291, 49] on div "Review Application Task Review Application Task Review Application Task Review …" at bounding box center [261, 128] width 155 height 171
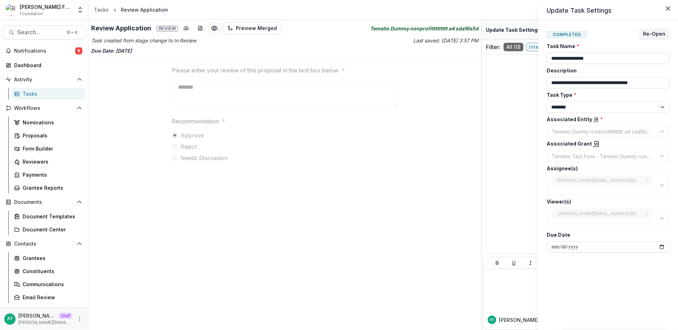
click at [595, 142] on icon at bounding box center [596, 143] width 4 height 5
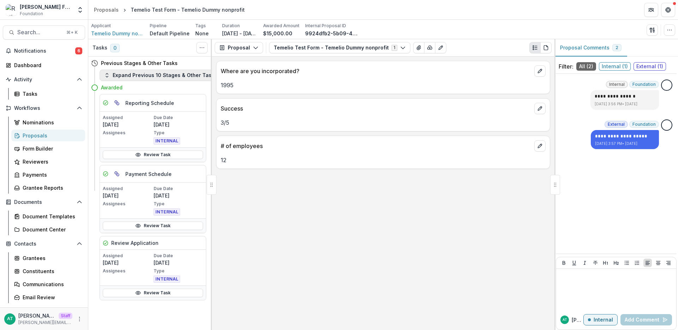
click at [157, 77] on button "Expand Previous 10 Stages & Other Tasks" at bounding box center [161, 75] width 122 height 11
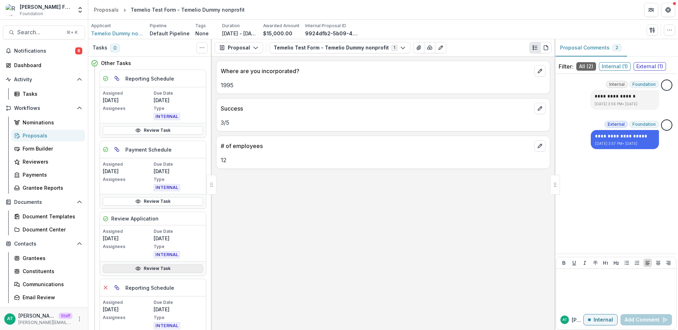
scroll to position [60, 0]
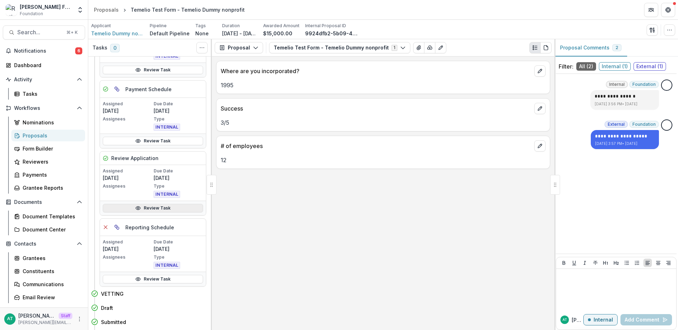
click at [145, 210] on link "Review Task" at bounding box center [153, 208] width 100 height 8
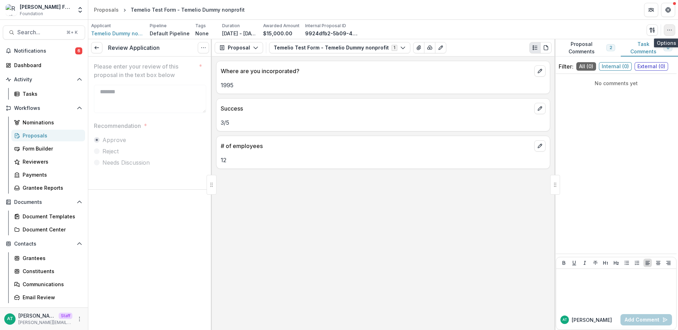
click at [666, 34] on button "button" at bounding box center [668, 29] width 11 height 11
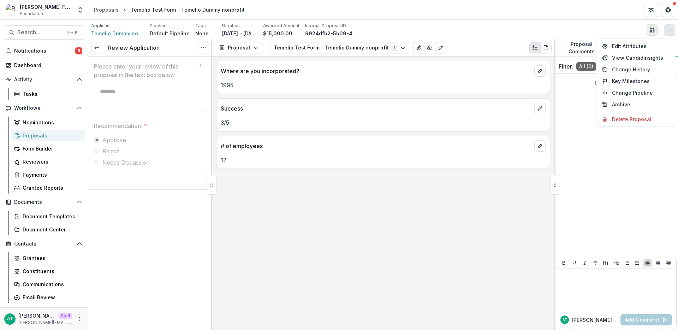
click at [646, 29] on button "button" at bounding box center [651, 29] width 11 height 11
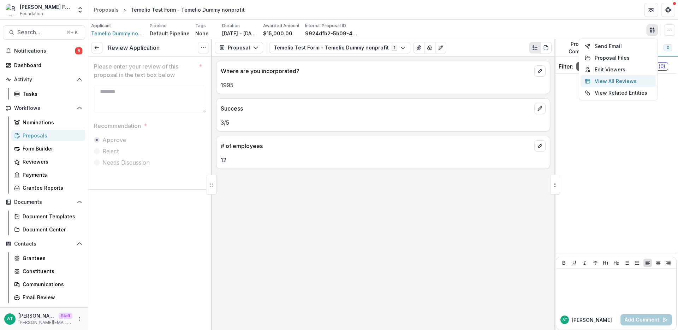
click at [608, 80] on button "View All Reviews" at bounding box center [618, 81] width 76 height 12
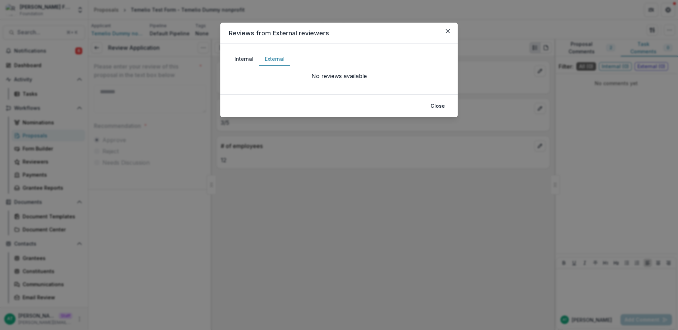
click at [276, 53] on button "External" at bounding box center [274, 59] width 31 height 14
click at [244, 59] on button "Internal" at bounding box center [244, 59] width 30 height 14
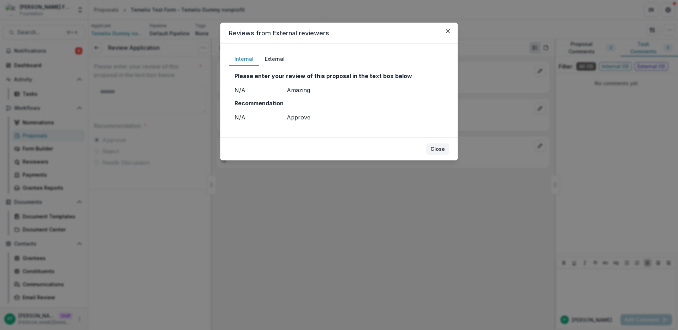
click at [438, 144] on button "Close" at bounding box center [437, 148] width 23 height 11
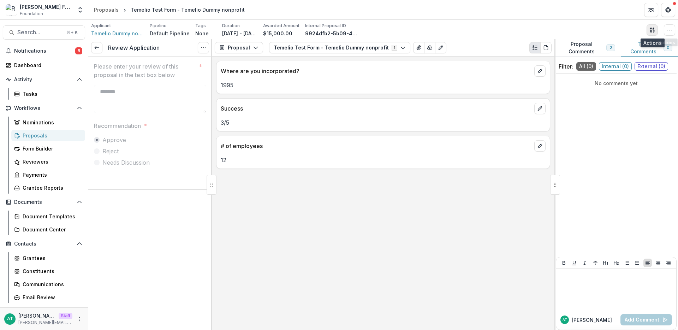
click at [649, 27] on icon "button" at bounding box center [652, 30] width 6 height 6
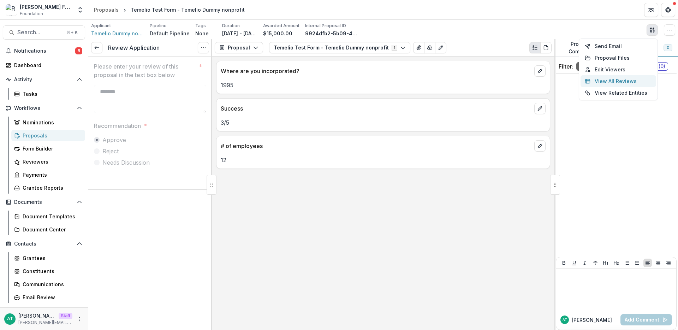
click at [600, 82] on button "View All Reviews" at bounding box center [618, 81] width 76 height 12
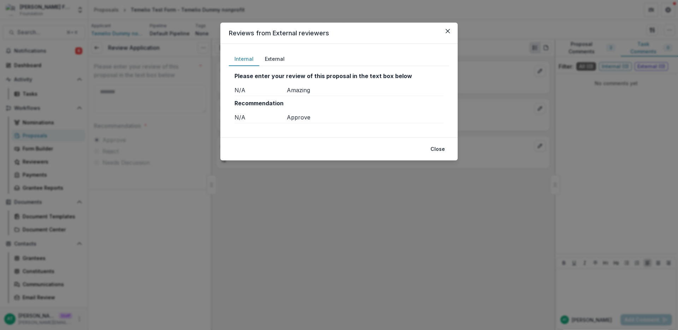
click at [277, 57] on button "External" at bounding box center [274, 59] width 31 height 14
click at [239, 55] on button "Internal" at bounding box center [244, 59] width 30 height 14
click at [433, 152] on button "Close" at bounding box center [437, 148] width 23 height 11
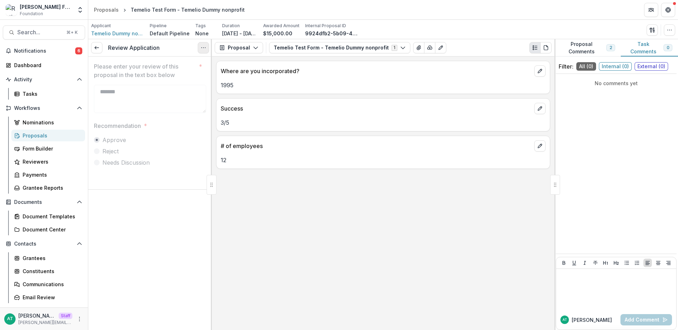
click at [202, 51] on button "Options" at bounding box center [203, 47] width 11 height 11
click at [246, 72] on p "Where are you incorporated?" at bounding box center [376, 71] width 311 height 8
click at [648, 34] on button "button" at bounding box center [651, 29] width 11 height 11
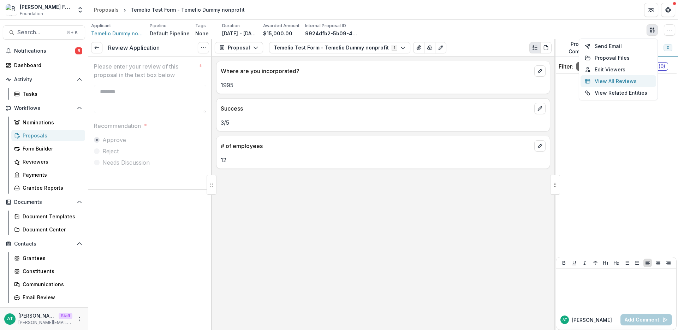
click at [620, 77] on button "View All Reviews" at bounding box center [618, 81] width 76 height 12
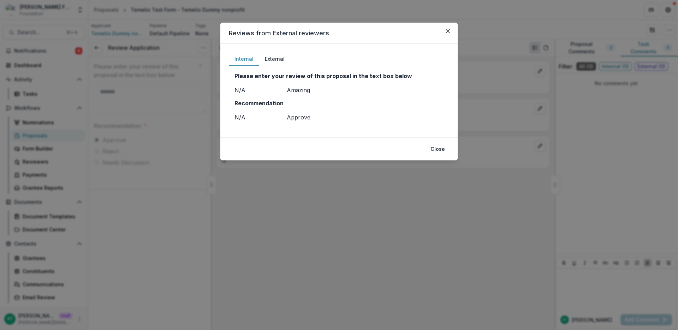
click at [264, 56] on button "External" at bounding box center [274, 59] width 31 height 14
click at [235, 59] on button "Internal" at bounding box center [244, 59] width 30 height 14
click at [430, 151] on button "Close" at bounding box center [437, 148] width 23 height 11
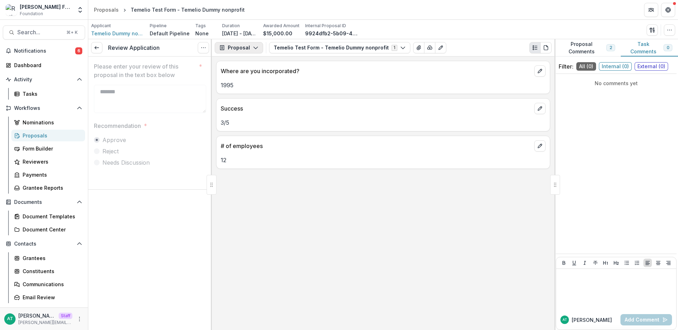
click at [246, 50] on button "Proposal" at bounding box center [239, 47] width 48 height 11
click at [439, 97] on div "Where are you incorporated? 1995 Success 3 / 5 # of employees 12" at bounding box center [383, 192] width 342 height 273
click at [650, 28] on icon "button" at bounding box center [650, 30] width 2 height 5
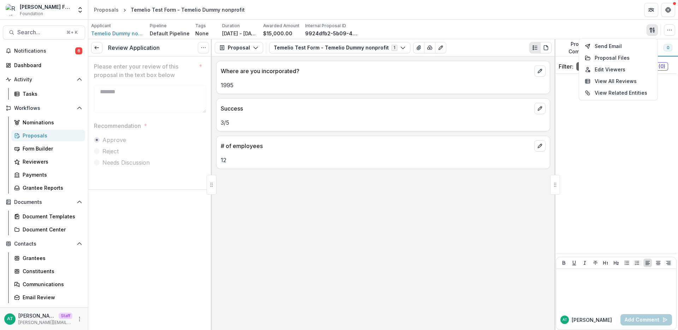
click at [579, 21] on div "Applicant Temelio Dummy nonprofittttttttt a4 sda16s5d Pipeline Default Pipeline…" at bounding box center [382, 29] width 589 height 19
click at [635, 29] on div "Applicant Temelio Dummy nonprofittttttttt a4 sda16s5d Pipeline Default Pipeline…" at bounding box center [383, 30] width 584 height 14
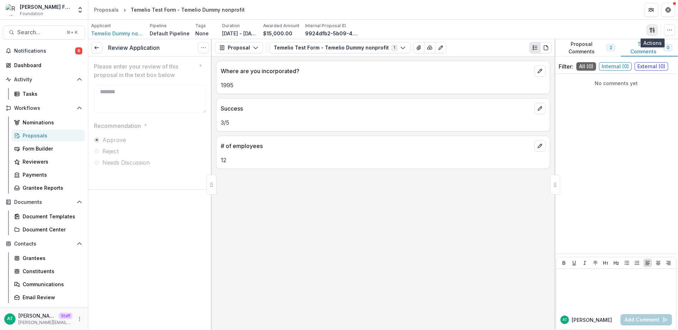
click at [654, 28] on icon "button" at bounding box center [652, 30] width 6 height 6
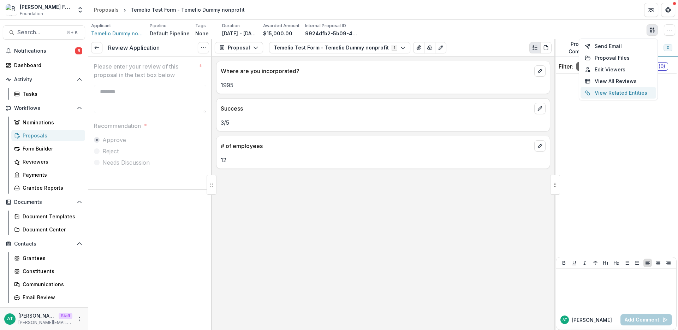
click at [596, 90] on button "View Related Entities" at bounding box center [618, 93] width 76 height 12
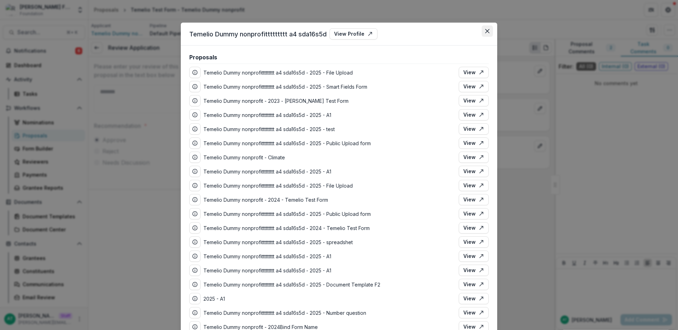
click at [486, 31] on icon "Close" at bounding box center [487, 31] width 4 height 4
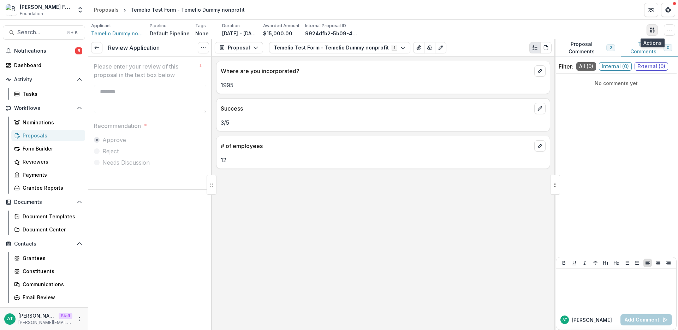
click at [653, 31] on icon "button" at bounding box center [653, 31] width 1 height 2
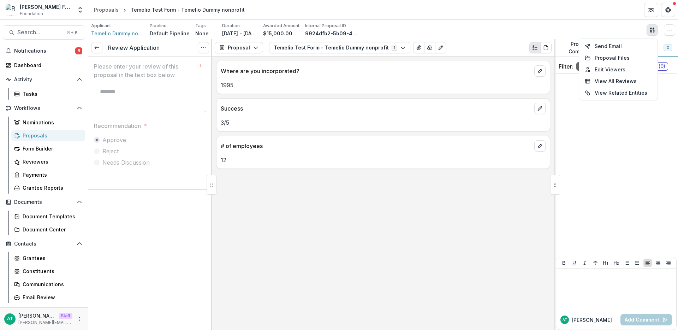
click at [481, 29] on div "Applicant Temelio Dummy nonprofittttttttt a4 sda16s5d Pipeline Default Pipeline…" at bounding box center [383, 30] width 584 height 14
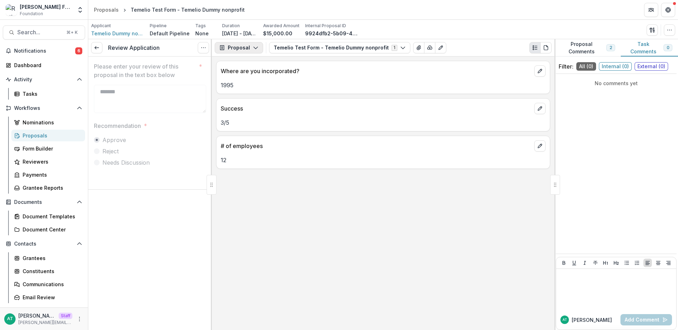
click at [227, 52] on button "Proposal" at bounding box center [239, 47] width 48 height 11
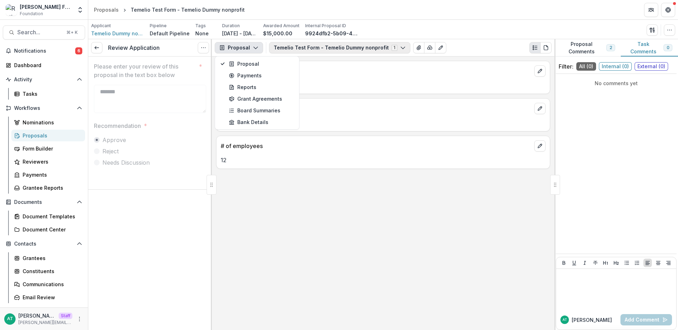
click at [314, 50] on button "Temelio Test Form - Temelio Dummy nonprofit 1" at bounding box center [339, 47] width 141 height 11
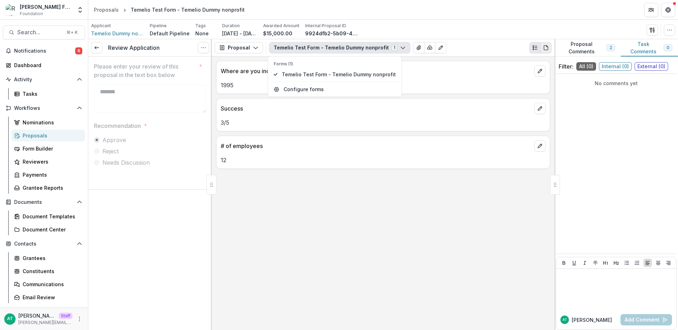
click at [548, 48] on icon "PDF view" at bounding box center [546, 48] width 6 height 6
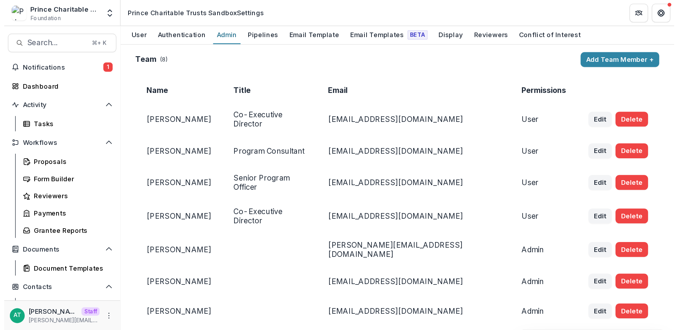
scroll to position [79, 0]
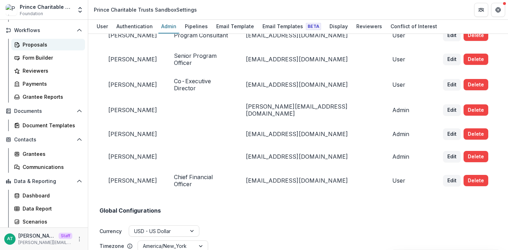
click at [33, 42] on div "Proposals" at bounding box center [51, 44] width 57 height 7
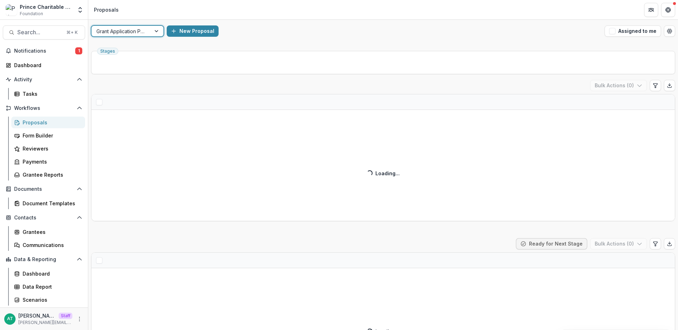
click at [108, 34] on div at bounding box center [120, 31] width 49 height 9
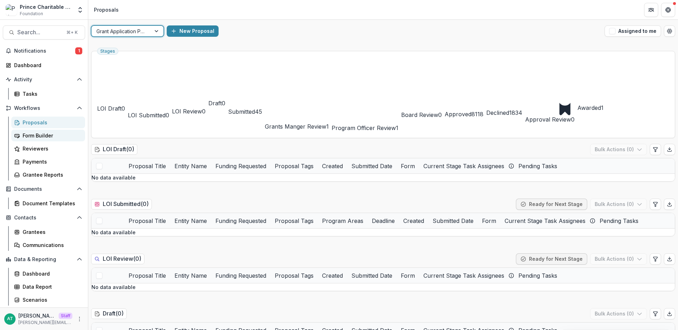
click at [55, 134] on div "Form Builder" at bounding box center [51, 135] width 57 height 7
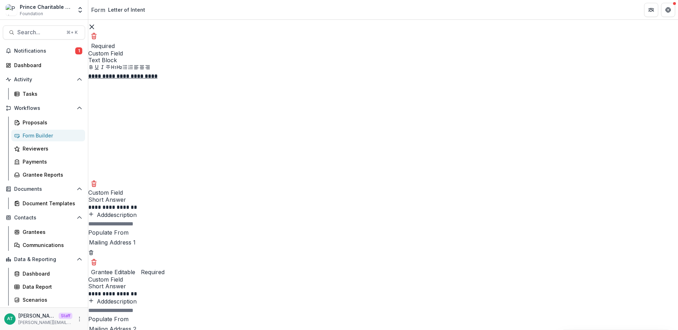
scroll to position [433, 0]
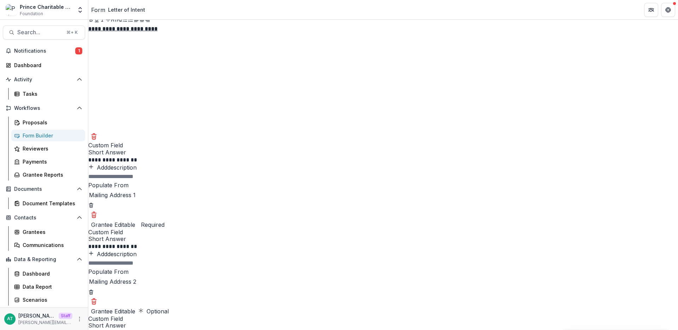
click at [43, 118] on link "Proposals" at bounding box center [48, 122] width 74 height 12
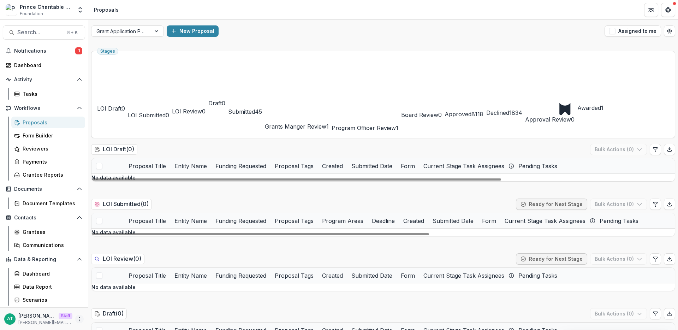
click at [79, 250] on icon "More" at bounding box center [80, 319] width 6 height 6
click at [112, 250] on link "User Settings" at bounding box center [126, 304] width 76 height 12
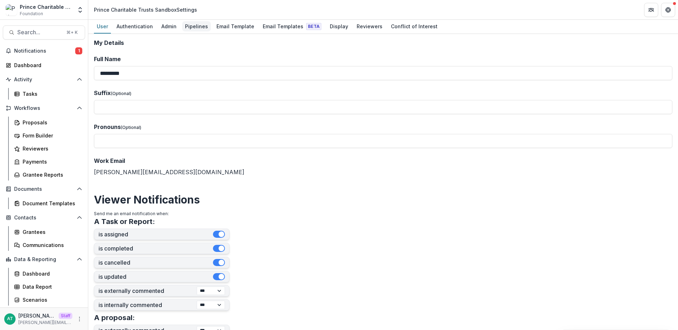
click at [198, 26] on div "Pipelines" at bounding box center [196, 26] width 29 height 10
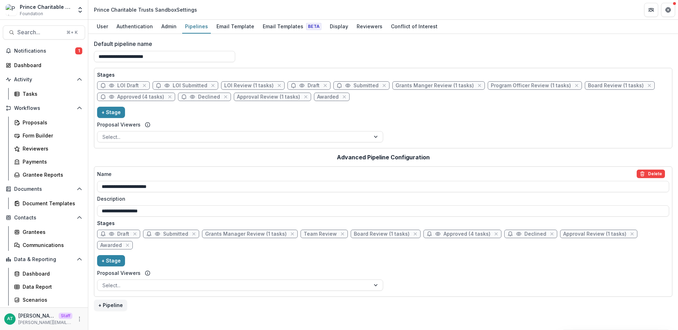
click at [129, 85] on span "LOI Draft" at bounding box center [128, 86] width 22 height 6
select select "*****"
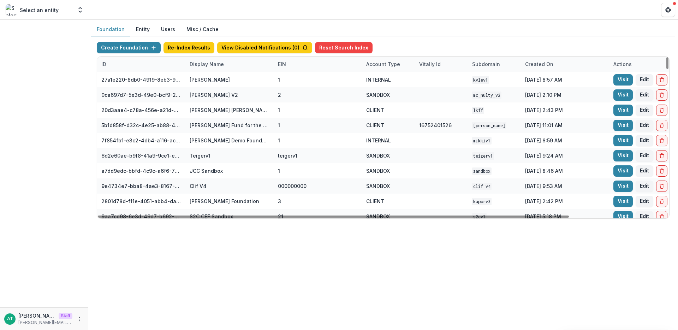
click at [211, 65] on div "Display Name" at bounding box center [206, 63] width 43 height 7
click at [210, 83] on input at bounding box center [229, 79] width 85 height 11
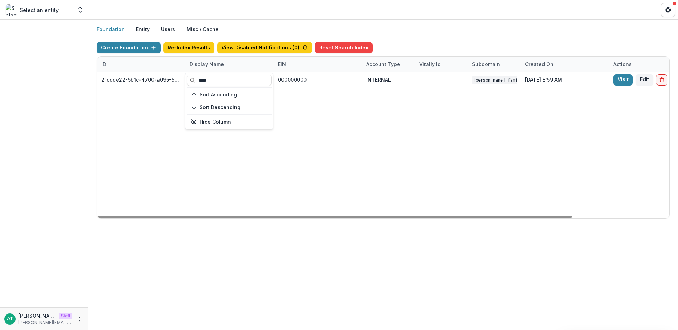
type input "****"
click at [320, 120] on div "21cdde22-5b1c-4700-a095-563ae257ca06 Schlecht Family Foundation DEMO 000000000 …" at bounding box center [441, 145] width 688 height 146
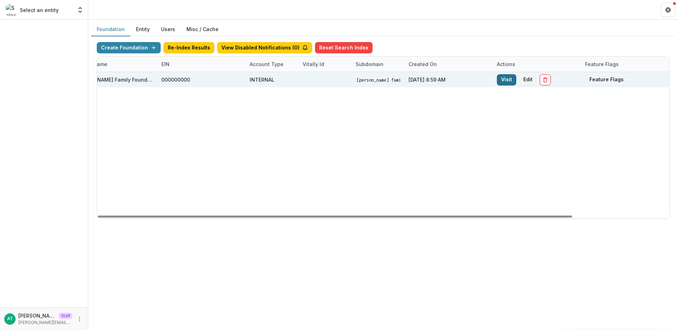
click at [506, 84] on link "Visit" at bounding box center [506, 79] width 19 height 11
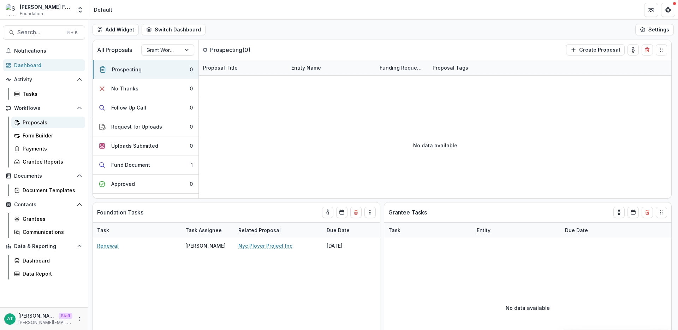
click at [34, 121] on div "Proposals" at bounding box center [51, 122] width 57 height 7
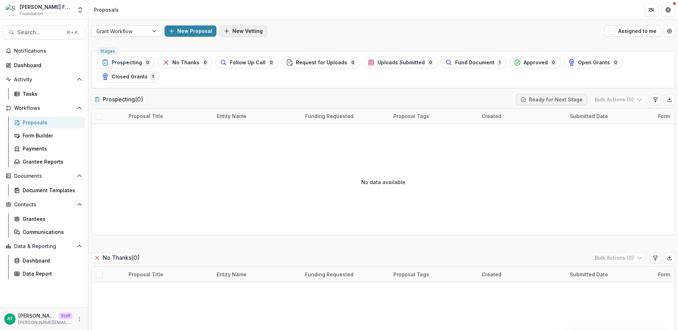
click at [227, 25] on button "New Vetting" at bounding box center [243, 30] width 48 height 11
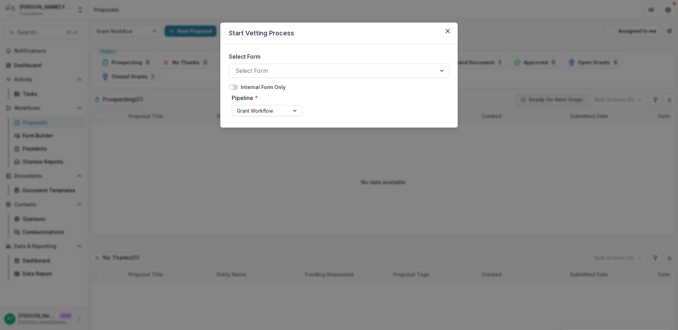
click at [241, 83] on label "Internal Form Only" at bounding box center [263, 86] width 45 height 7
click at [236, 85] on span at bounding box center [235, 87] width 4 height 4
click at [242, 74] on div at bounding box center [332, 71] width 194 height 10
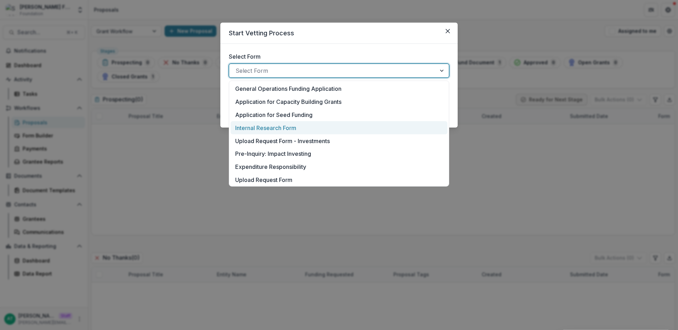
click at [251, 129] on p "Internal Research Form" at bounding box center [265, 128] width 61 height 8
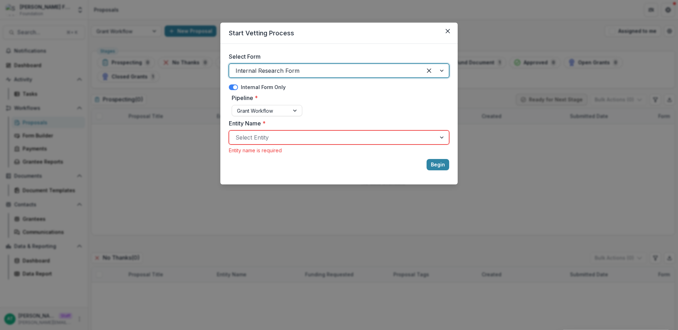
click at [289, 142] on div "Select Entity" at bounding box center [332, 137] width 207 height 11
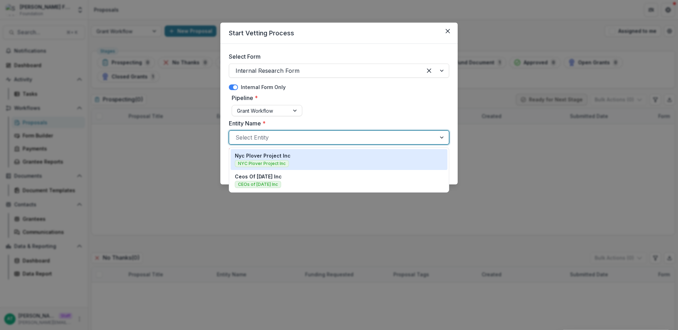
click at [290, 152] on div "Nyc Plover Project Inc NYC Plover Project Inc" at bounding box center [339, 159] width 208 height 15
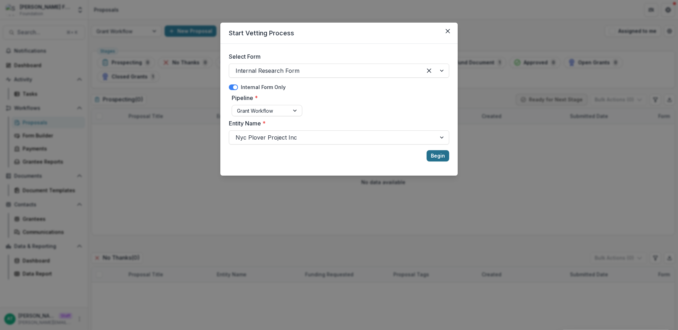
click at [445, 159] on button "Begin" at bounding box center [437, 155] width 23 height 11
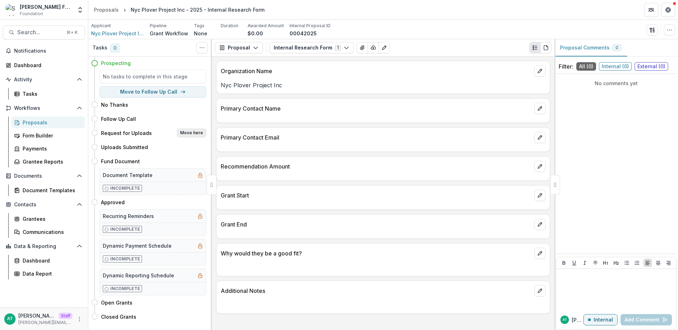
click at [194, 133] on button "Move here" at bounding box center [191, 132] width 29 height 8
select select "**********"
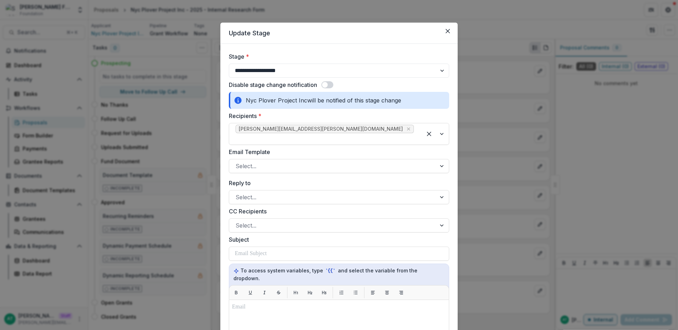
click at [88, 67] on div "**********" at bounding box center [339, 165] width 678 height 330
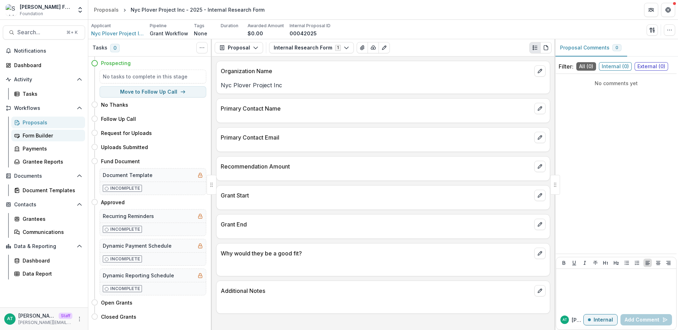
click at [48, 136] on div "Form Builder" at bounding box center [51, 135] width 57 height 7
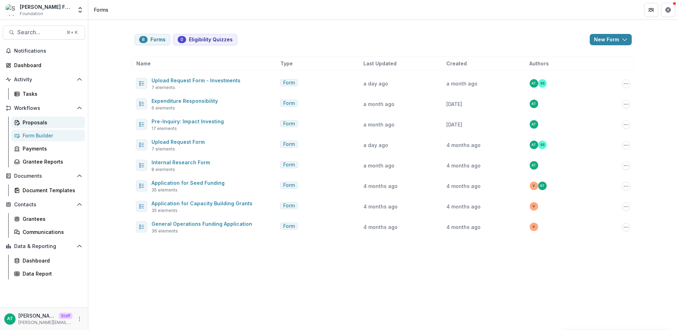
click at [48, 120] on div "Proposals" at bounding box center [51, 122] width 57 height 7
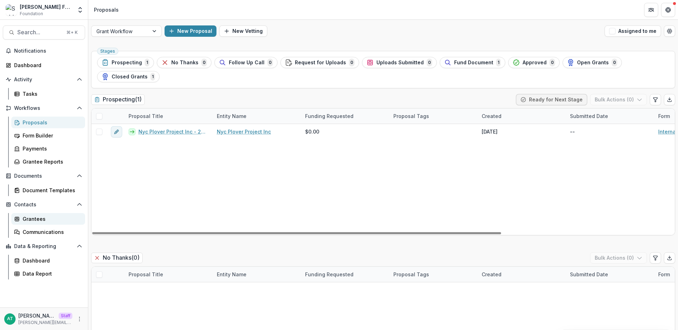
click at [35, 221] on div "Grantees" at bounding box center [51, 218] width 57 height 7
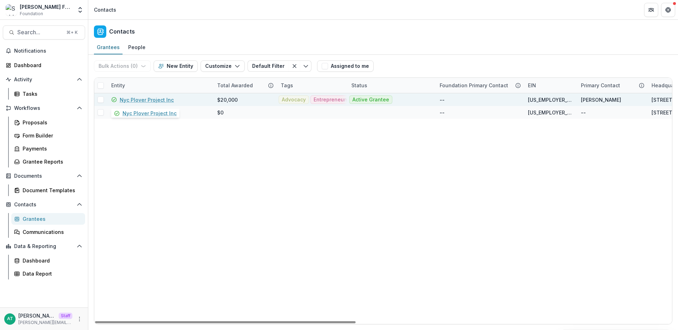
click at [143, 100] on link "Nyc Plover Project Inc" at bounding box center [147, 99] width 54 height 7
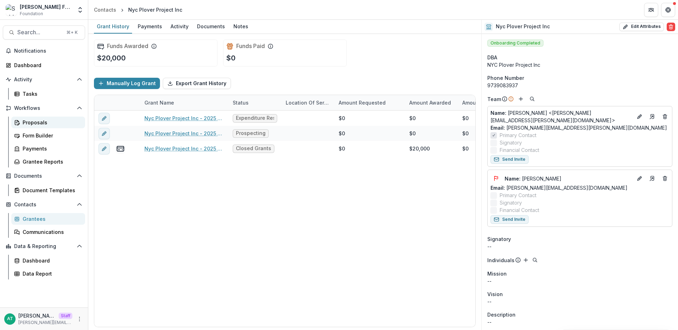
click at [35, 122] on div "Proposals" at bounding box center [51, 122] width 57 height 7
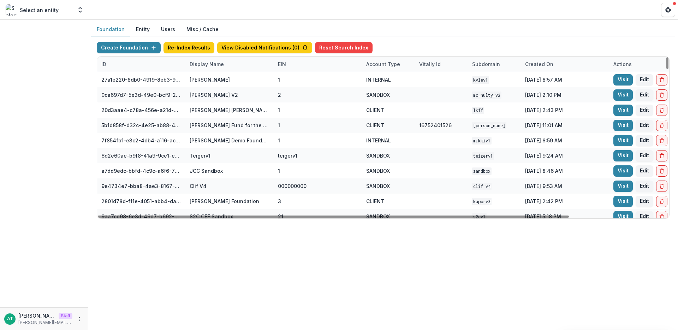
click at [182, 68] on div "ID" at bounding box center [141, 63] width 88 height 15
click at [202, 68] on div "Display Name" at bounding box center [229, 63] width 88 height 15
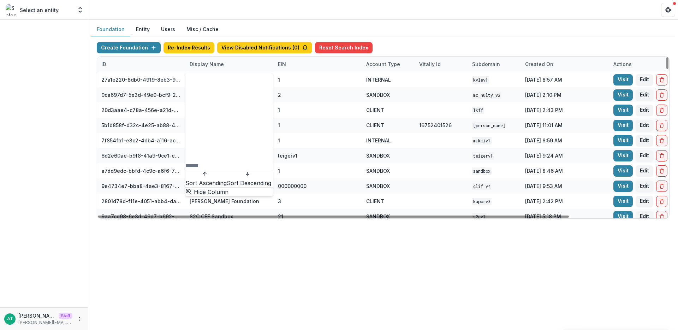
click at [205, 161] on input at bounding box center [213, 165] width 56 height 8
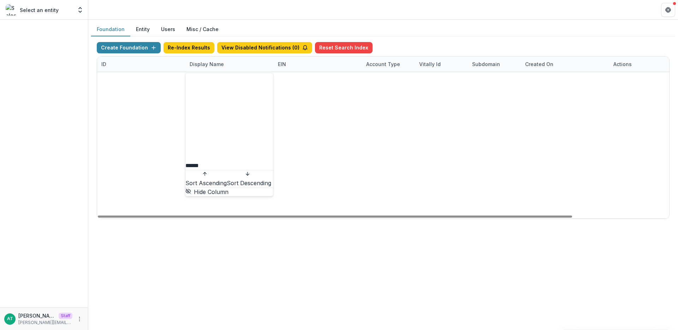
type input "******"
click at [266, 14] on header at bounding box center [382, 9] width 589 height 19
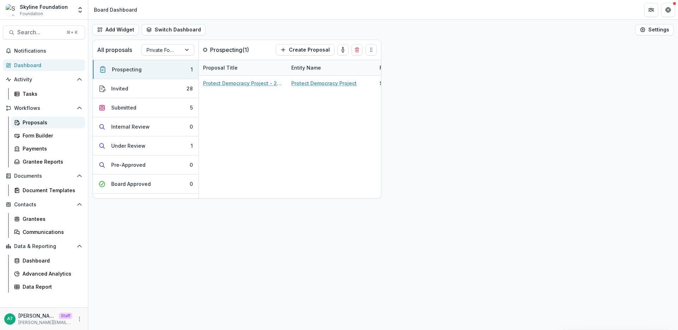
click at [28, 124] on div "Proposals" at bounding box center [51, 122] width 57 height 7
